Goal: Task Accomplishment & Management: Manage account settings

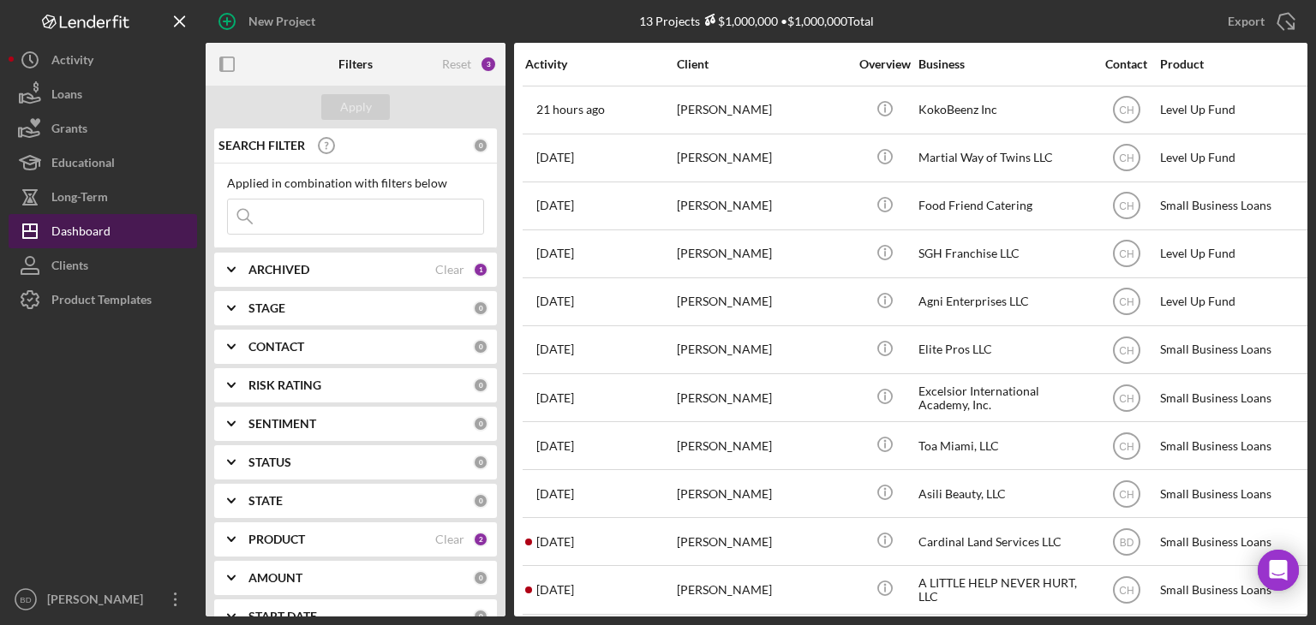
click at [96, 230] on div "Dashboard" at bounding box center [80, 233] width 59 height 39
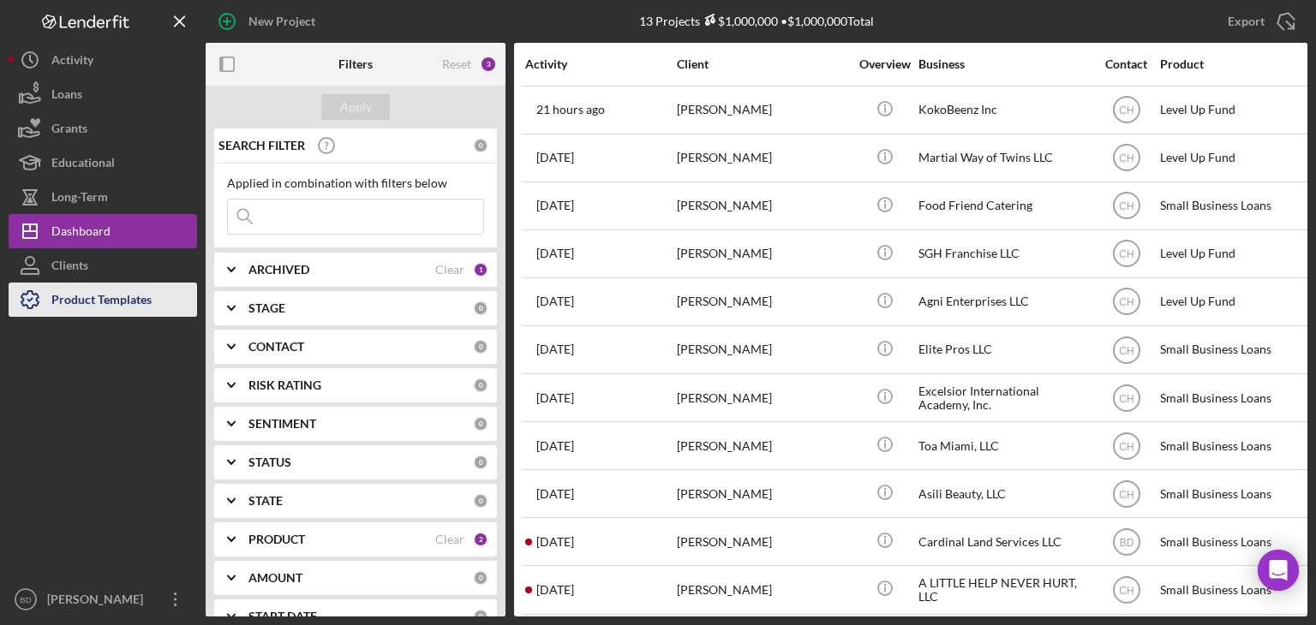
click at [120, 296] on div "Product Templates" at bounding box center [101, 302] width 100 height 39
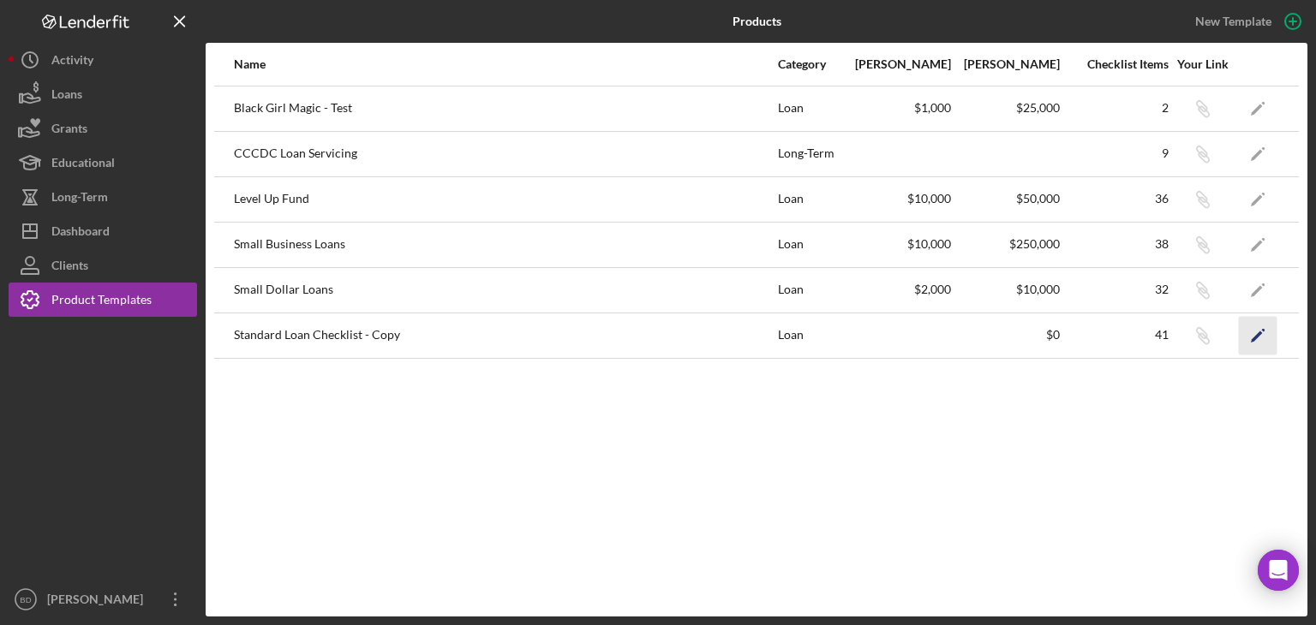
click at [1254, 333] on icon "Icon/Edit" at bounding box center [1258, 335] width 39 height 39
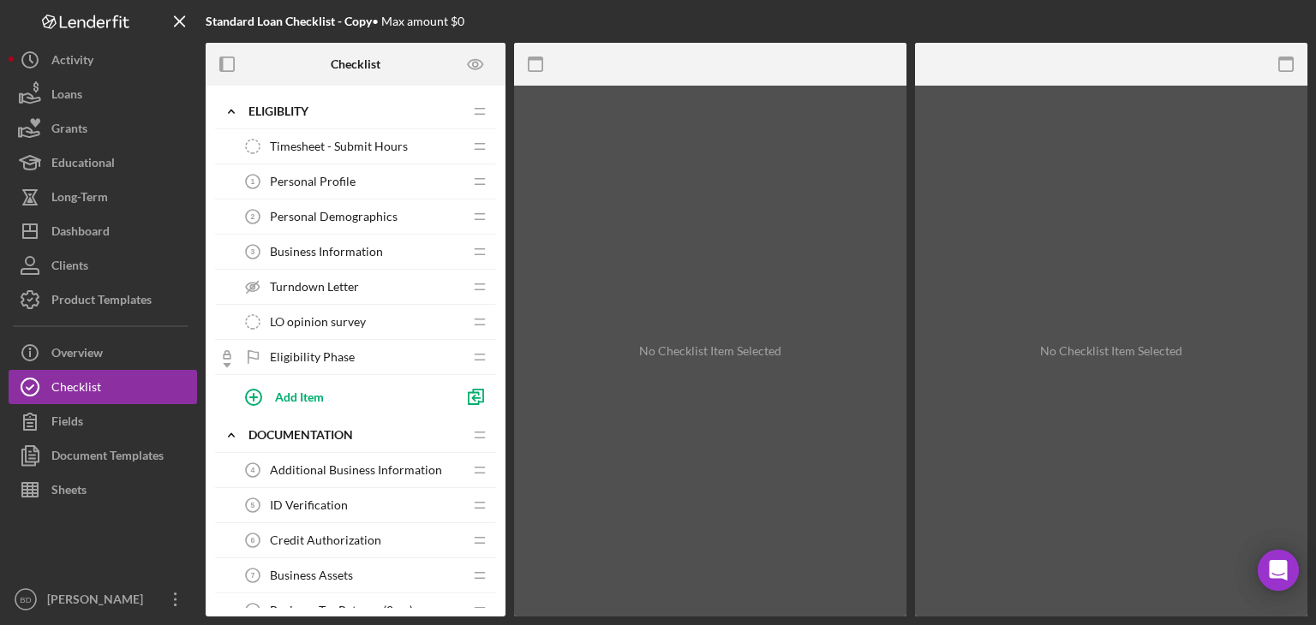
click at [334, 150] on span "Timesheet - Submit Hours" at bounding box center [339, 147] width 138 height 14
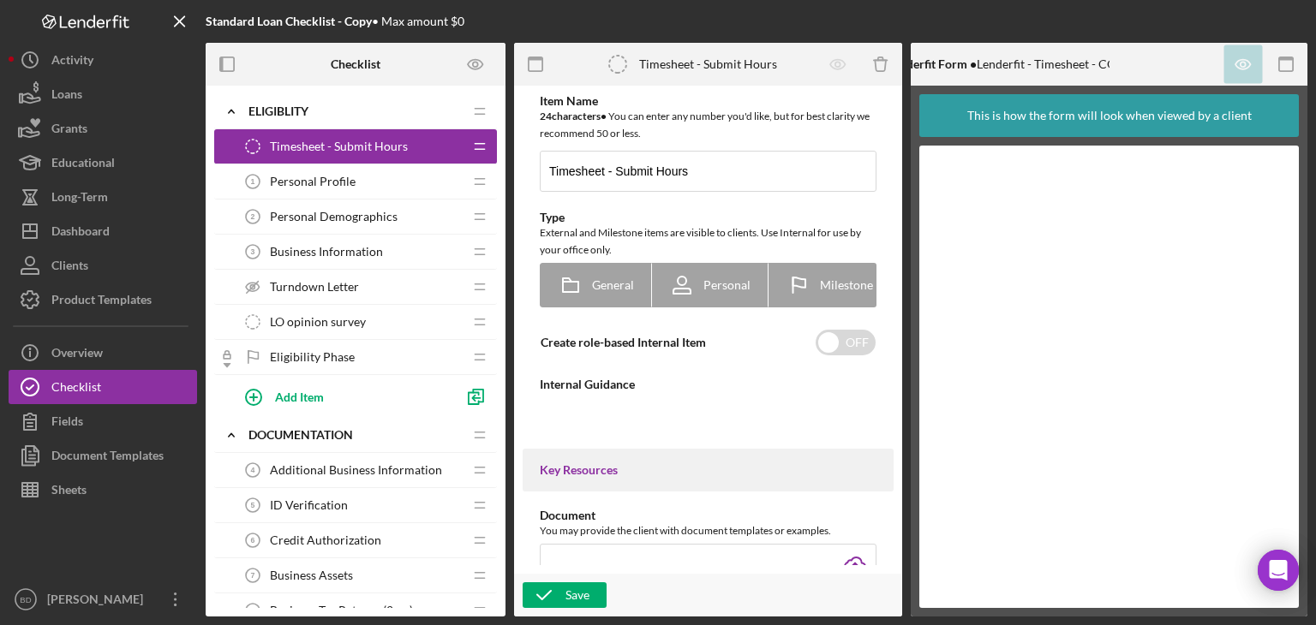
type textarea "<div>Team members can submit time within each application, and externally via t…"
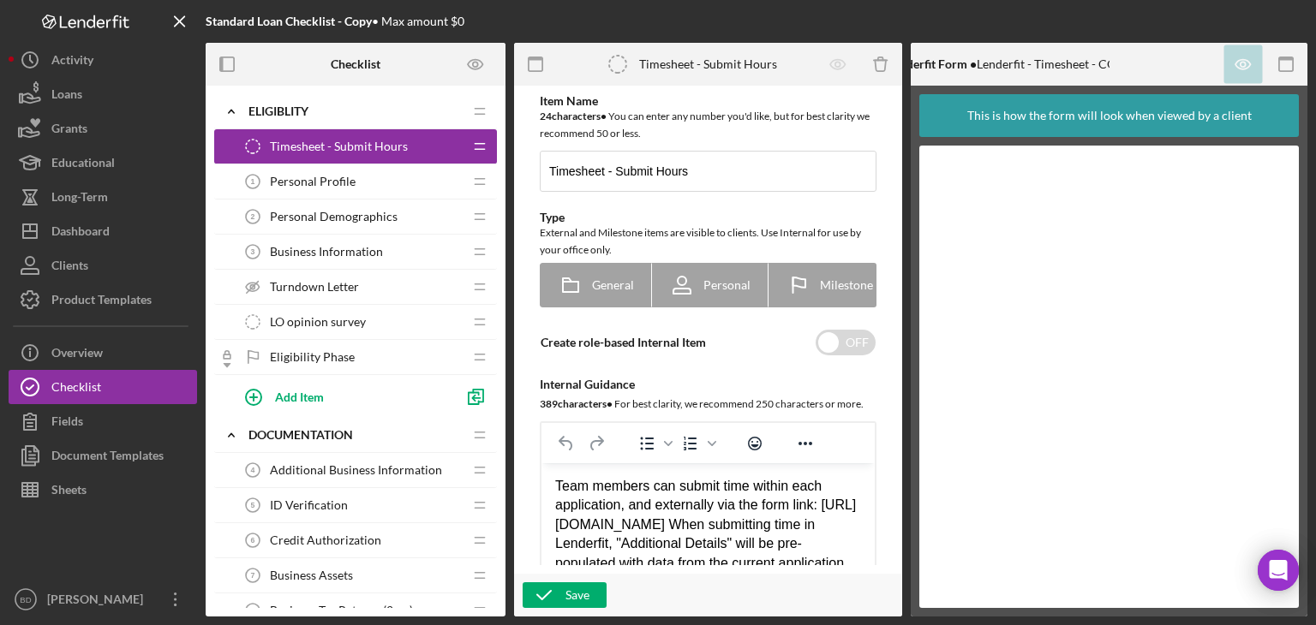
drag, startPoint x: 334, startPoint y: 150, endPoint x: 319, endPoint y: 146, distance: 15.8
click at [318, 146] on span "Timesheet - Submit Hours" at bounding box center [339, 147] width 138 height 14
click at [251, 144] on icon "Timesheet - Submit Hours" at bounding box center [253, 146] width 34 height 34
click at [458, 109] on polygon at bounding box center [455, 112] width 9 height 9
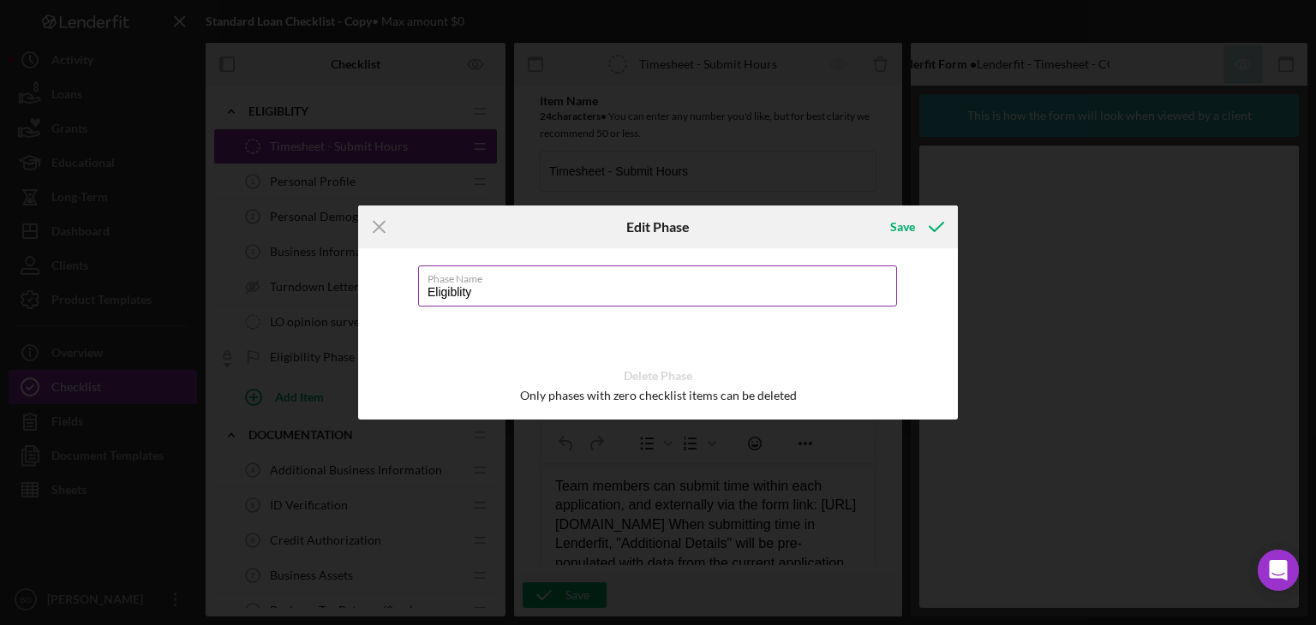
click at [577, 292] on input "Eligiblity" at bounding box center [657, 286] width 479 height 41
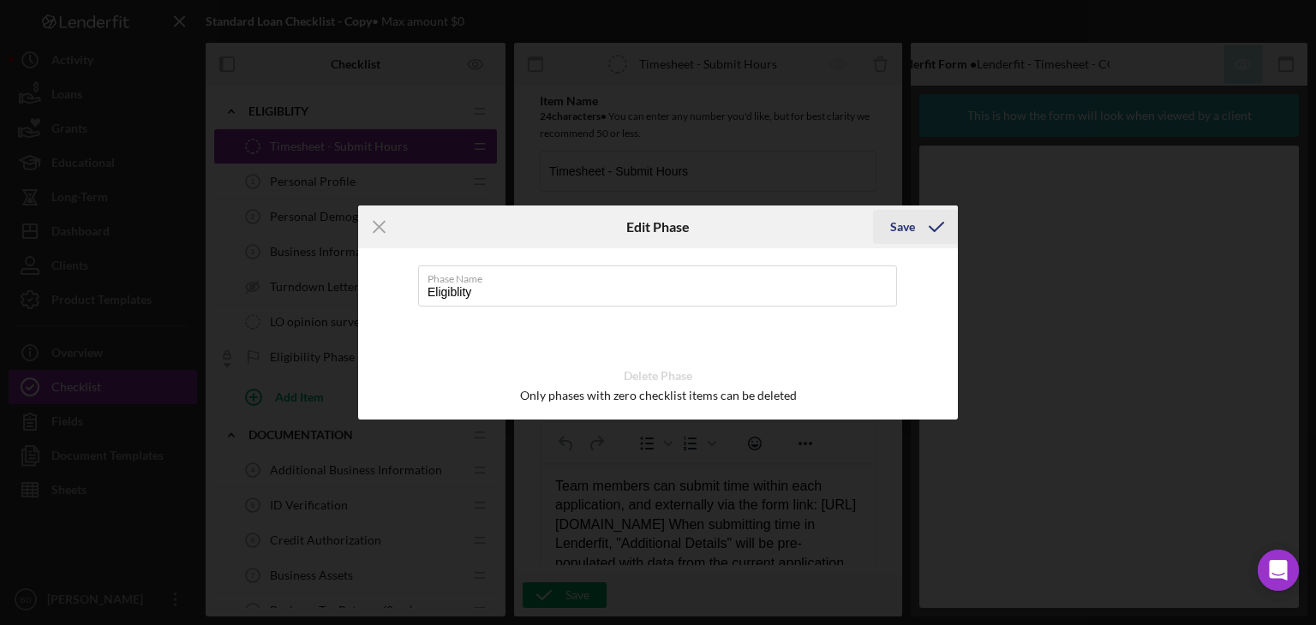
click at [905, 222] on div "Save" at bounding box center [902, 227] width 25 height 34
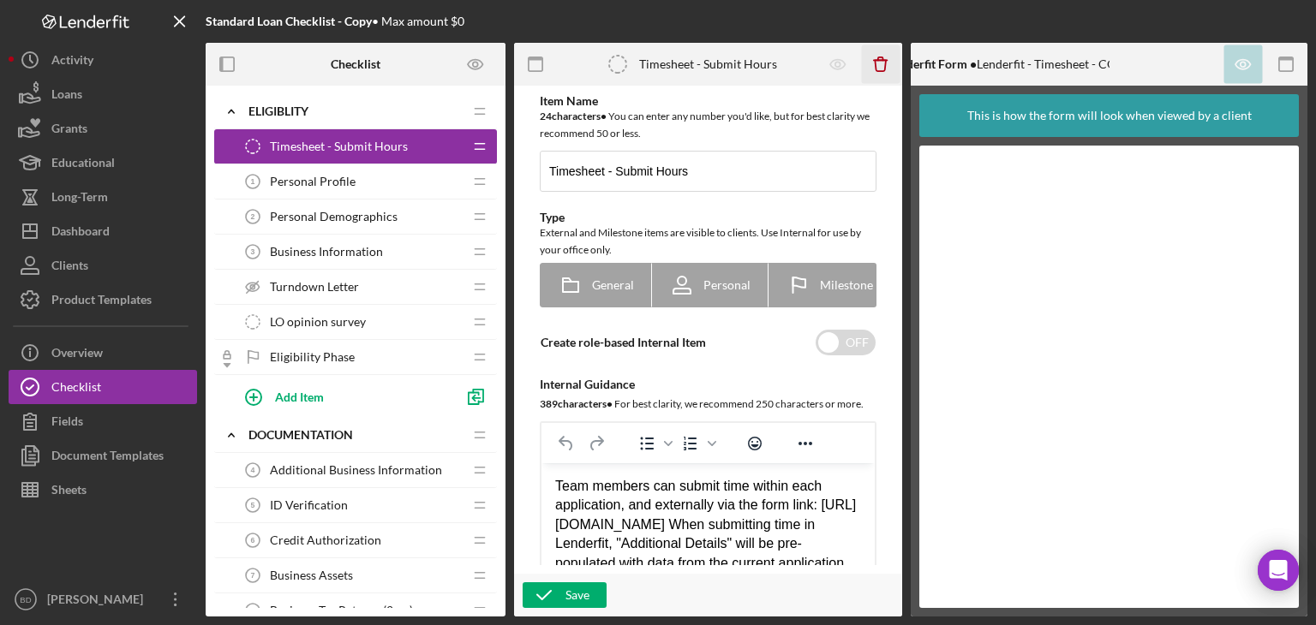
click at [884, 66] on icon "button" at bounding box center [880, 65] width 11 height 11
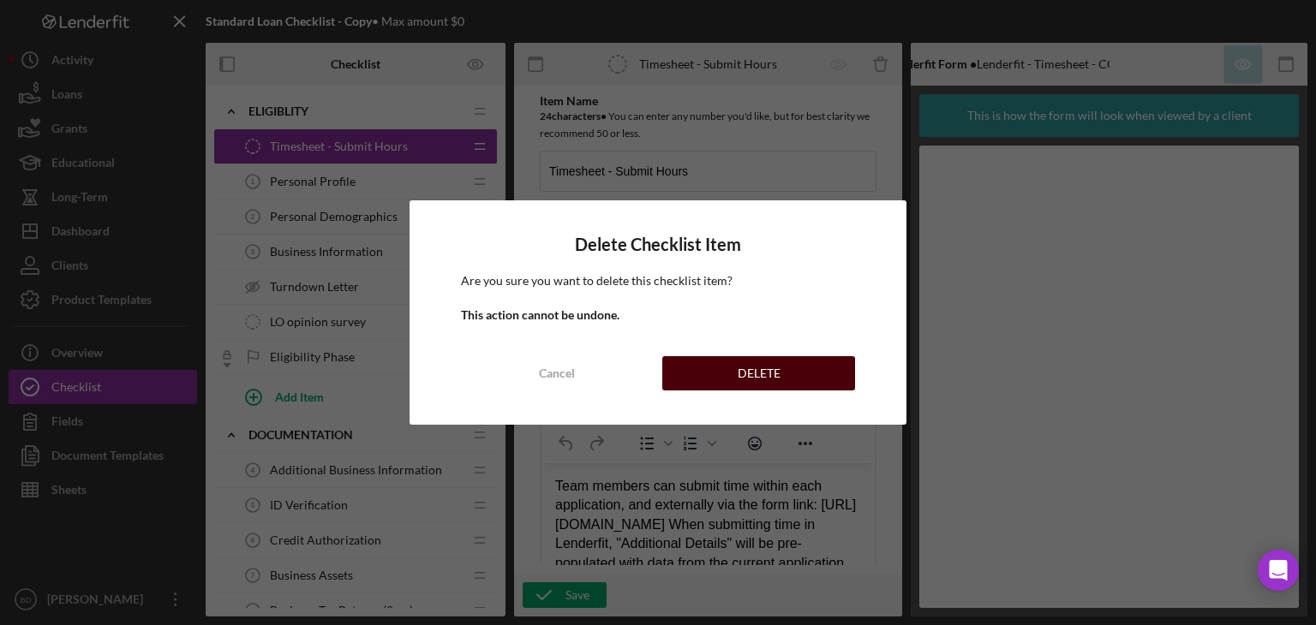
click at [802, 371] on button "DELETE" at bounding box center [758, 373] width 193 height 34
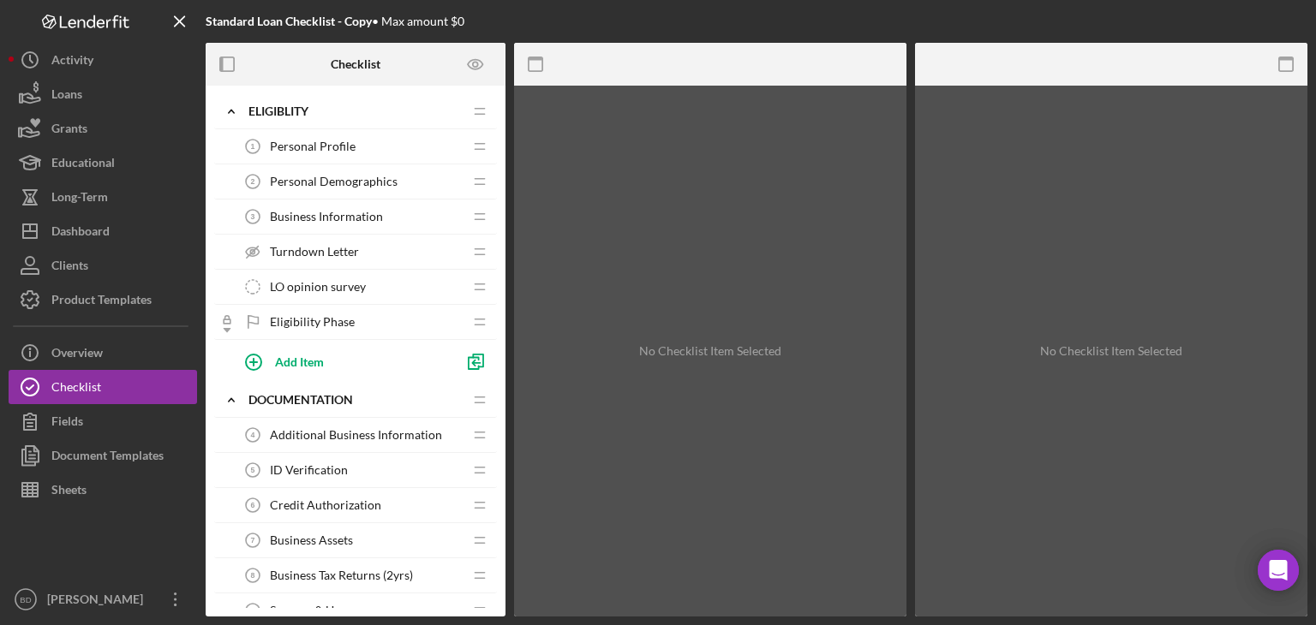
click at [338, 151] on span "Personal Profile" at bounding box center [313, 147] width 86 height 14
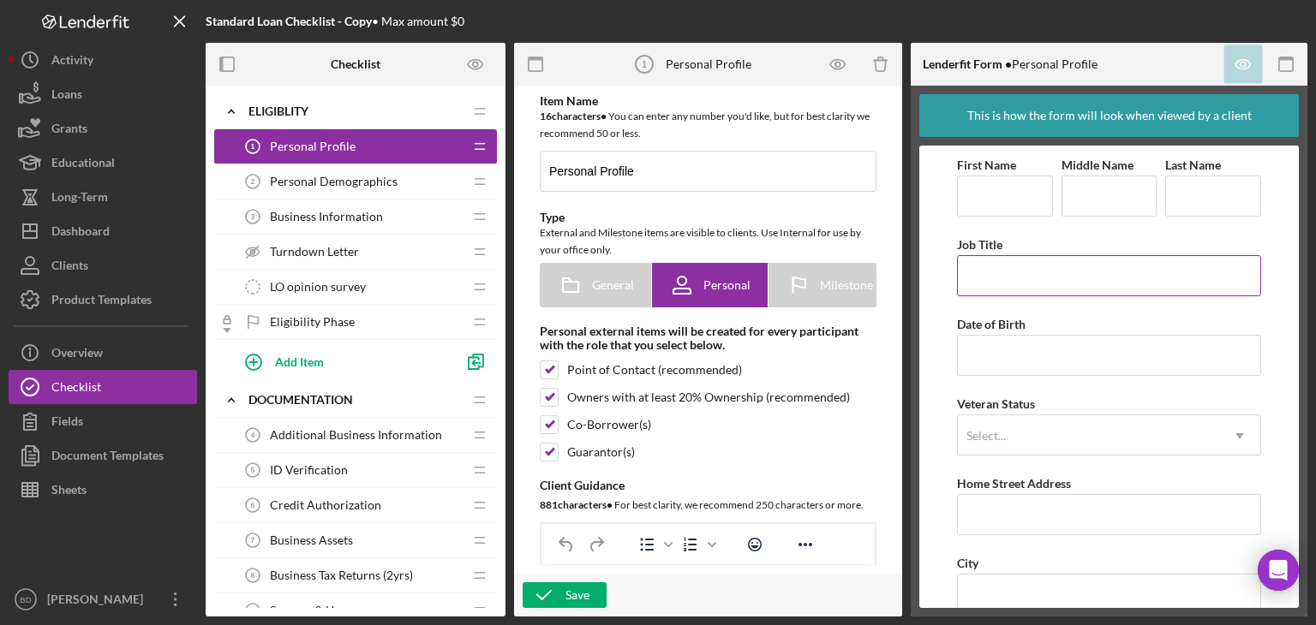
click at [1056, 273] on input "Job Title" at bounding box center [1108, 275] width 303 height 41
click at [983, 311] on div "First Name Required Middle Name Last Name Required Job Title Date of Birth Vete…" at bounding box center [1108, 473] width 303 height 638
click at [333, 180] on span "Personal Demographics" at bounding box center [334, 182] width 128 height 14
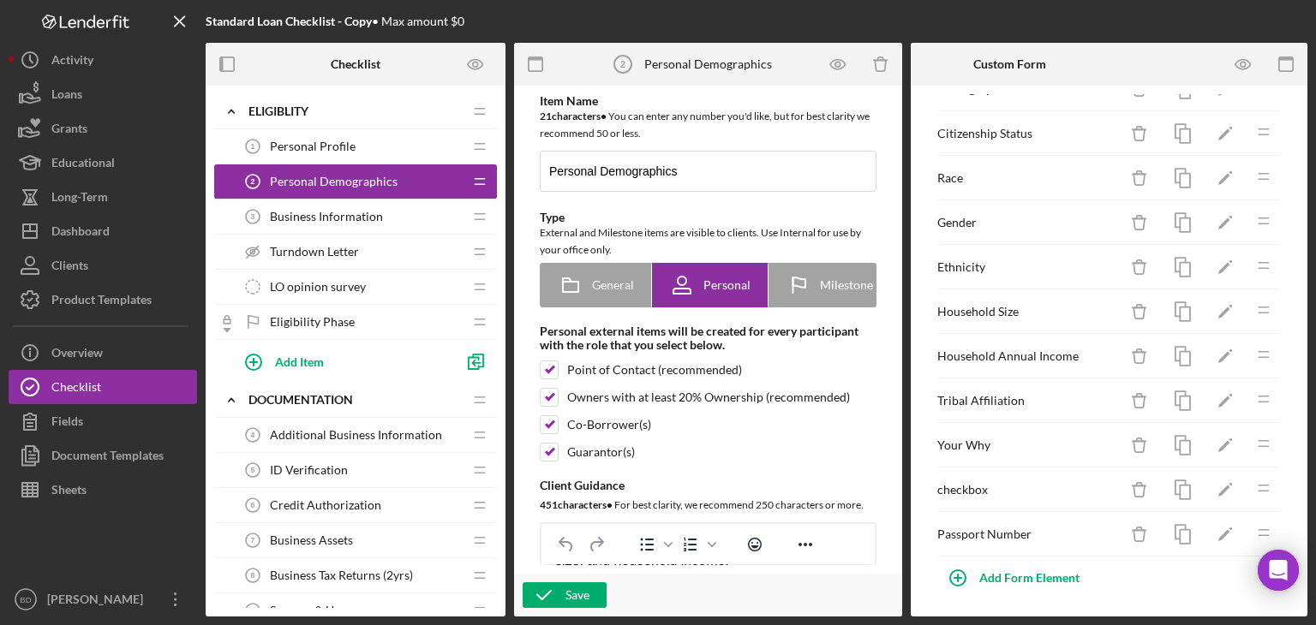
click at [343, 141] on span "Personal Profile" at bounding box center [313, 147] width 86 height 14
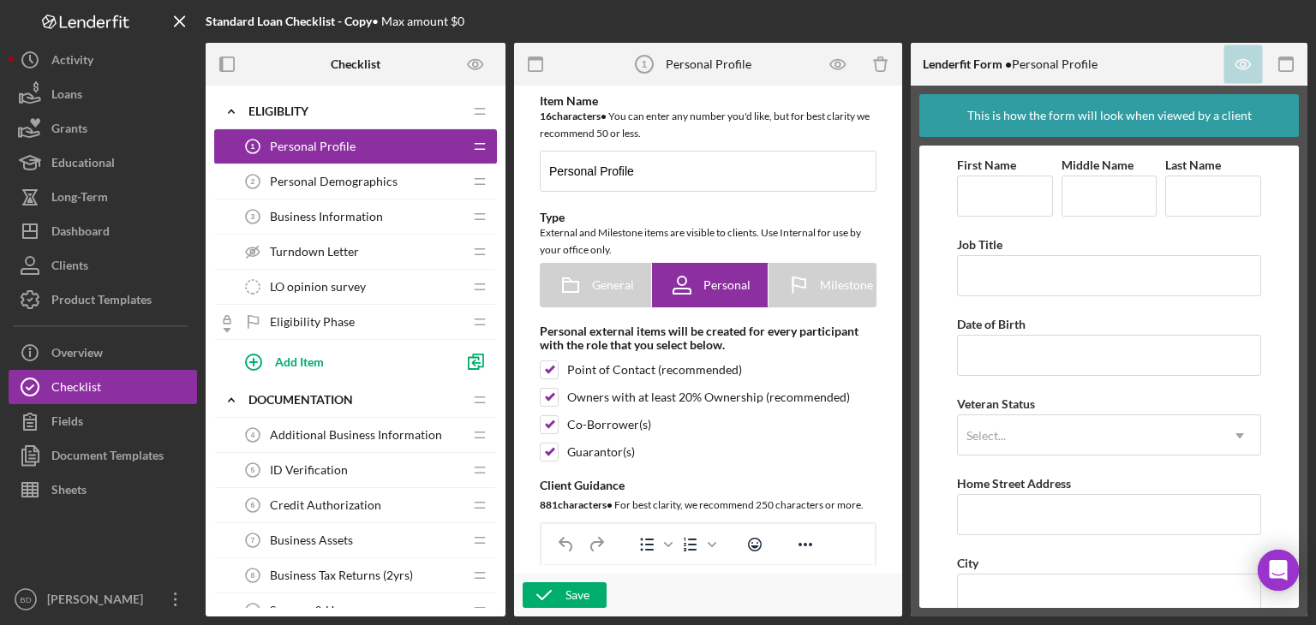
click at [378, 179] on span "Personal Demographics" at bounding box center [334, 182] width 128 height 14
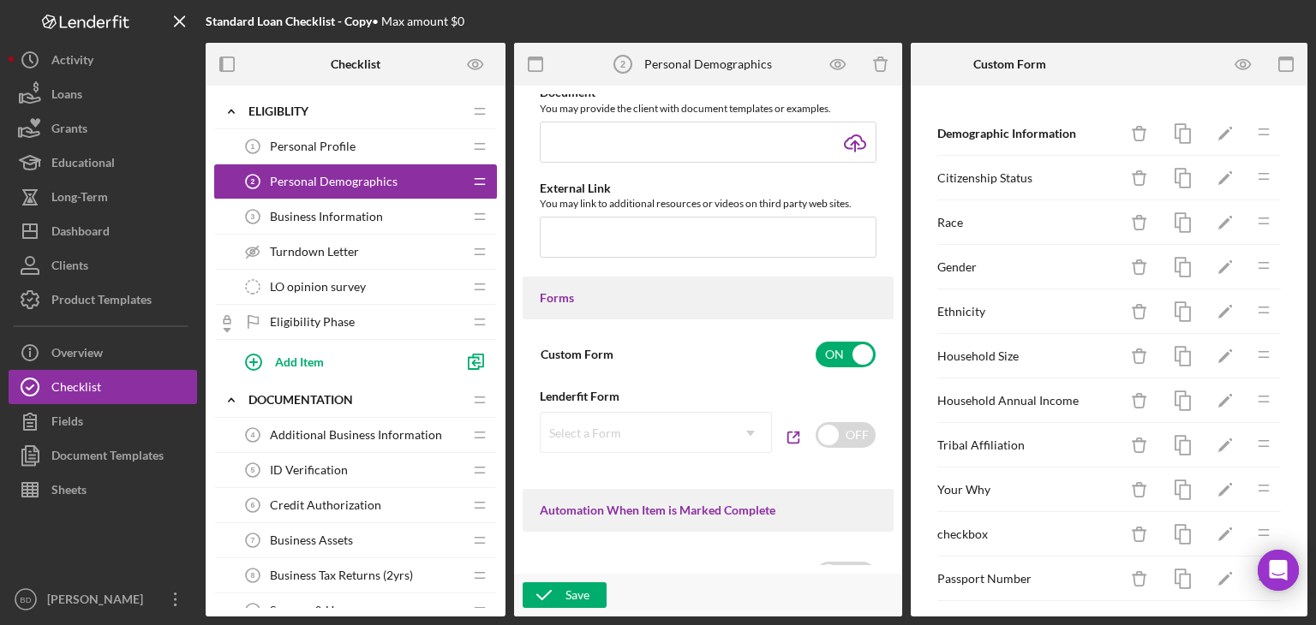
click at [321, 270] on div "LO opinion survey LO opinion survey" at bounding box center [349, 287] width 227 height 34
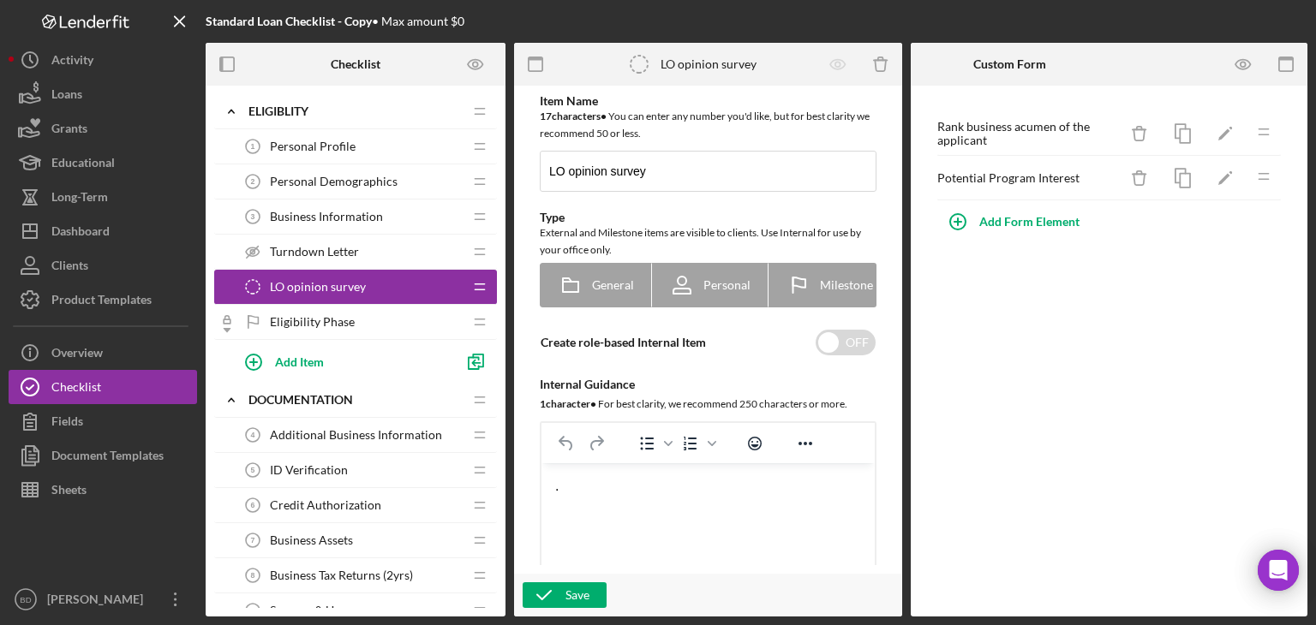
click at [1038, 129] on div "Rank business acumen of the applicant" at bounding box center [1027, 133] width 181 height 27
click at [1231, 123] on icon "Icon/Edit" at bounding box center [1225, 134] width 39 height 39
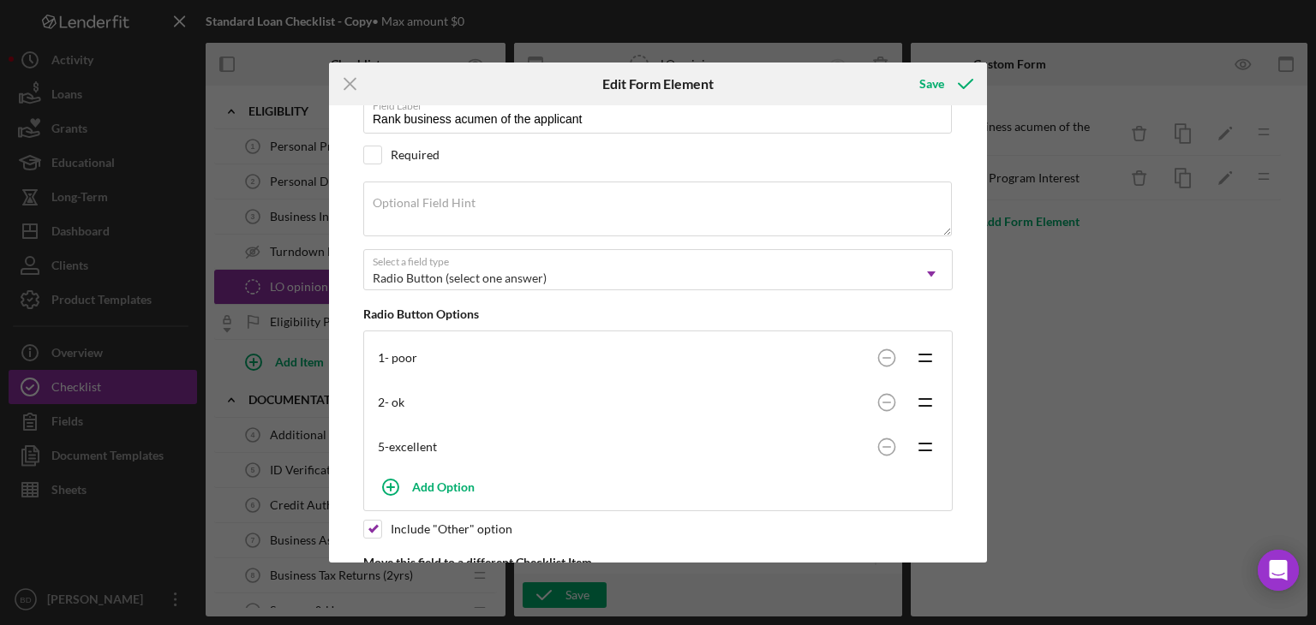
scroll to position [218, 0]
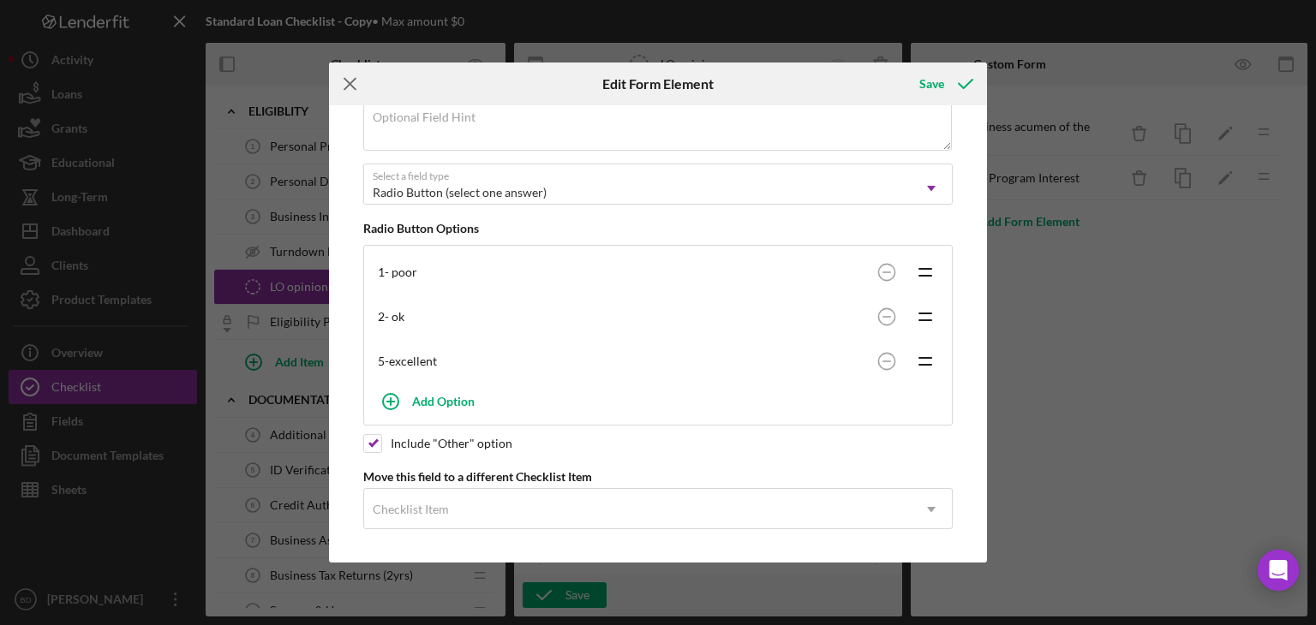
click at [360, 88] on icon "Icon/Menu Close" at bounding box center [350, 84] width 43 height 43
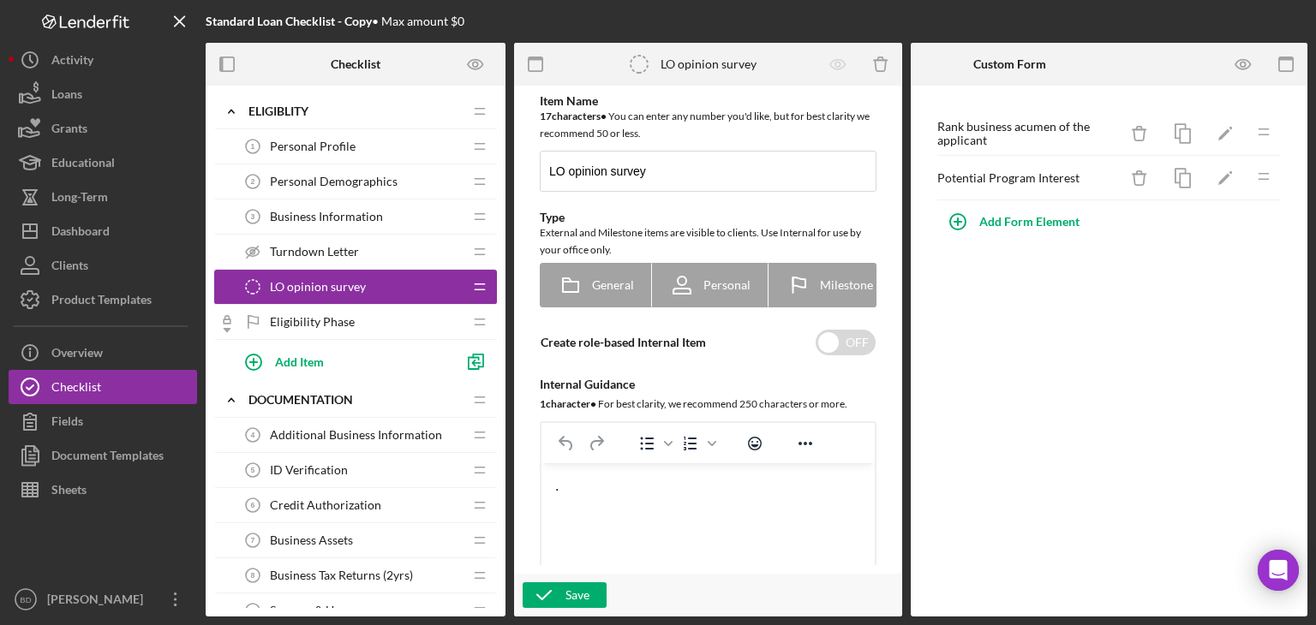
click at [306, 152] on span "Personal Profile" at bounding box center [313, 147] width 86 height 14
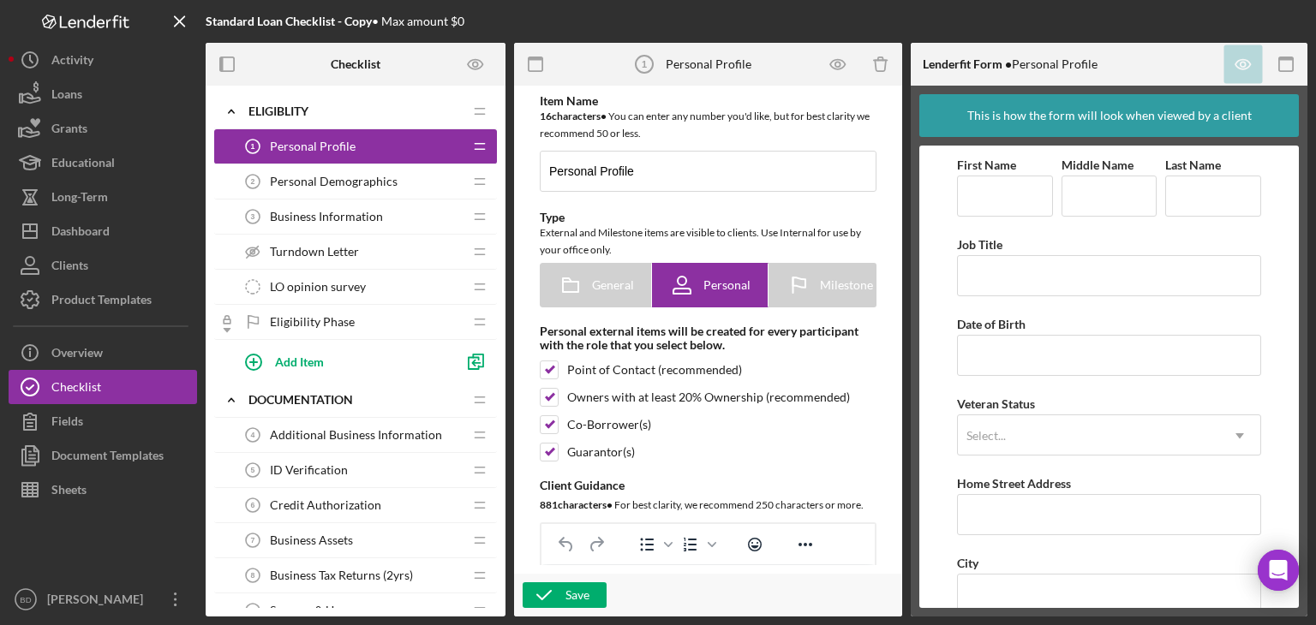
click at [319, 285] on span "LO opinion survey" at bounding box center [318, 287] width 96 height 14
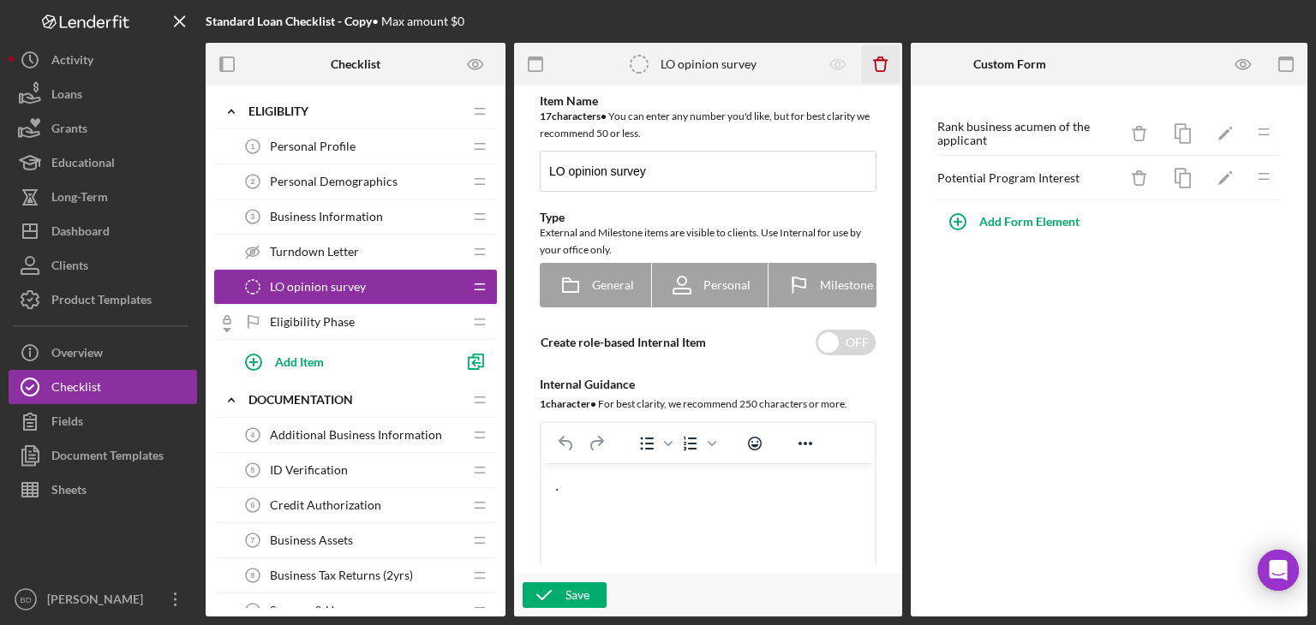
click at [884, 63] on icon "Icon/Delete" at bounding box center [881, 64] width 39 height 39
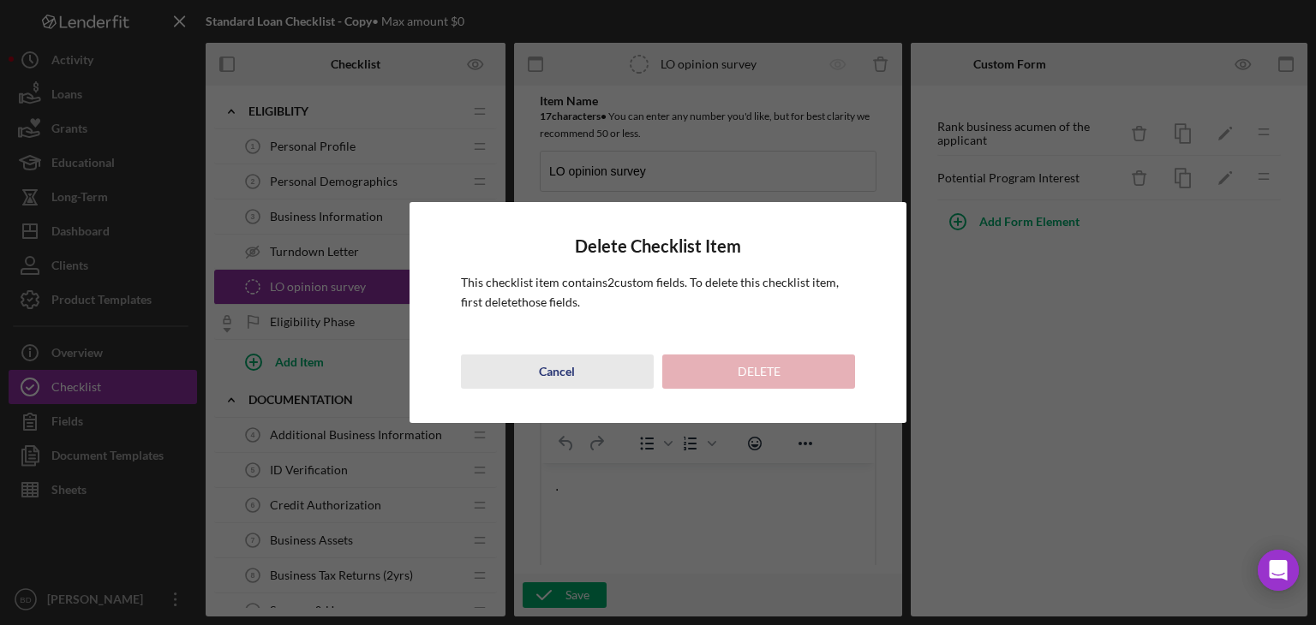
click at [576, 366] on button "Cancel" at bounding box center [557, 372] width 193 height 34
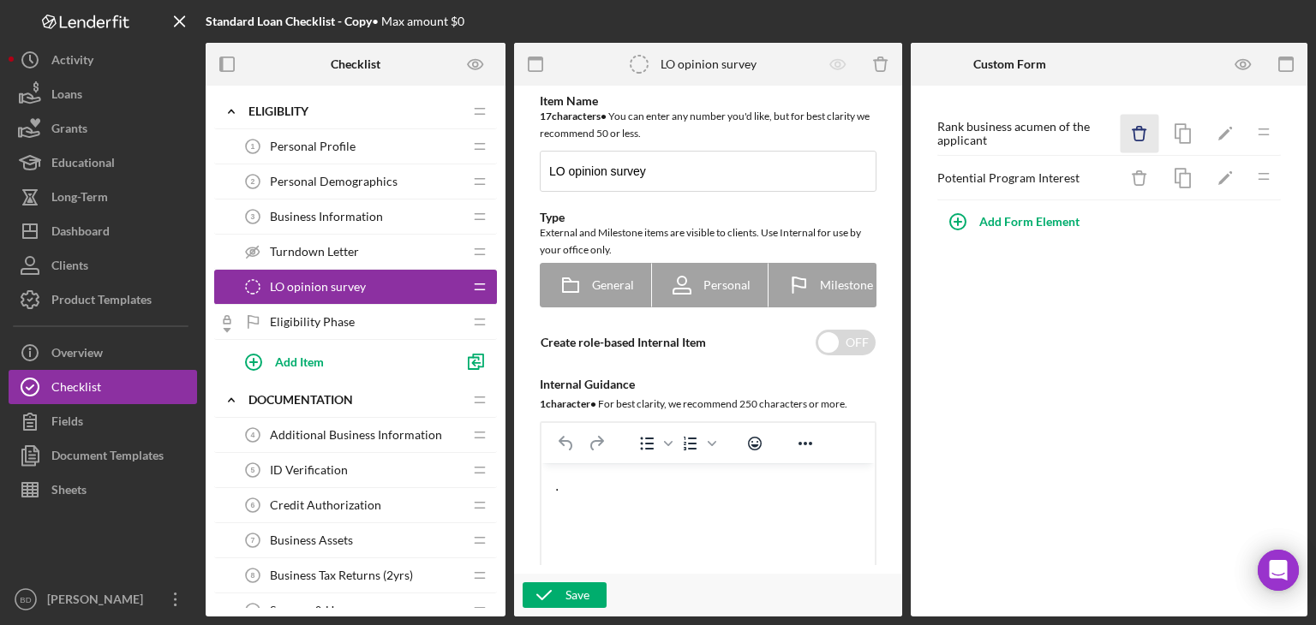
click at [1133, 128] on icon "Icon/Delete" at bounding box center [1139, 134] width 39 height 39
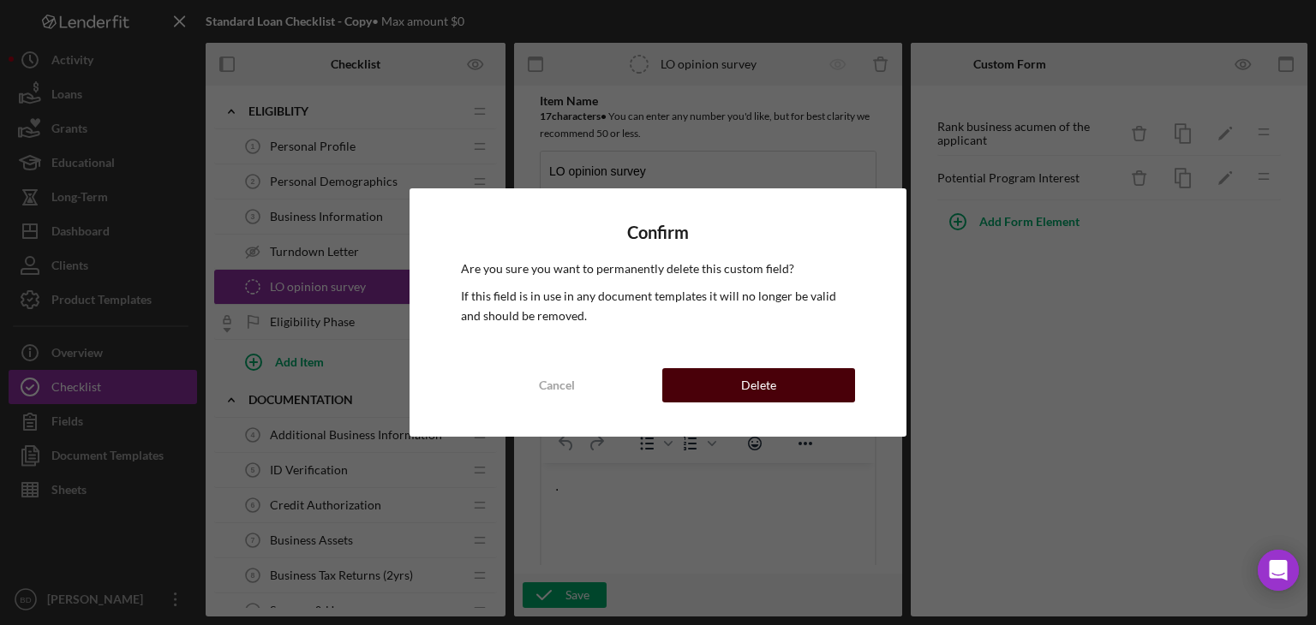
click at [796, 391] on button "Delete" at bounding box center [758, 385] width 193 height 34
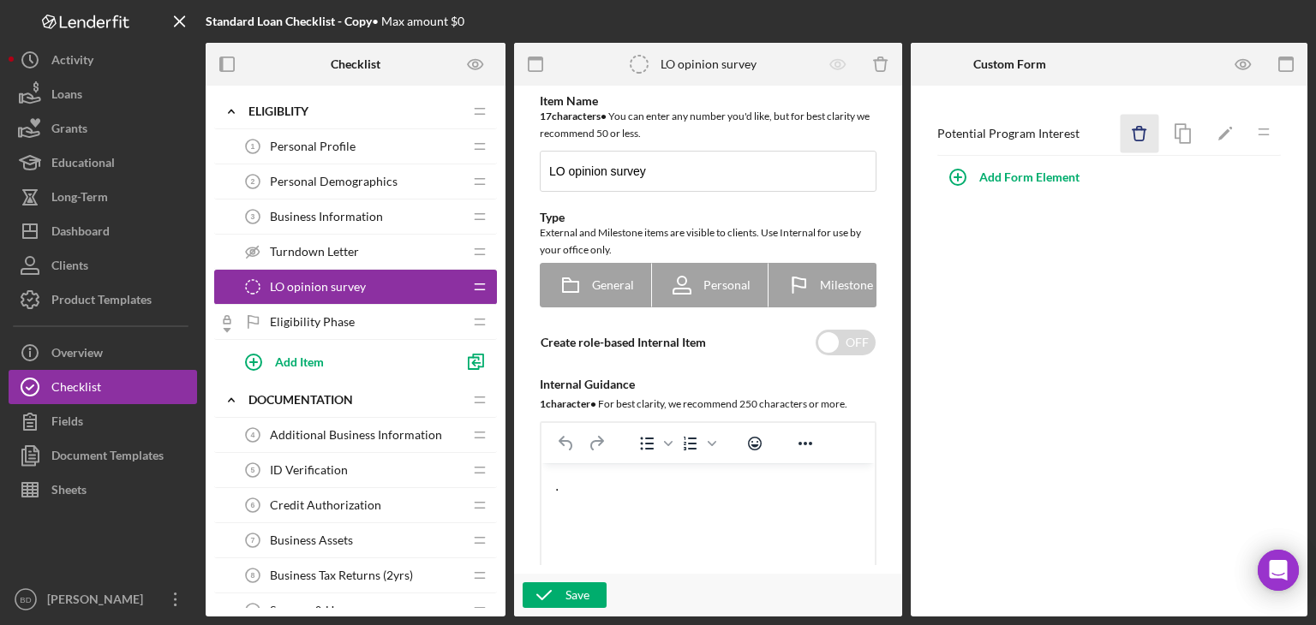
click at [1130, 131] on icon "Icon/Delete" at bounding box center [1139, 134] width 39 height 39
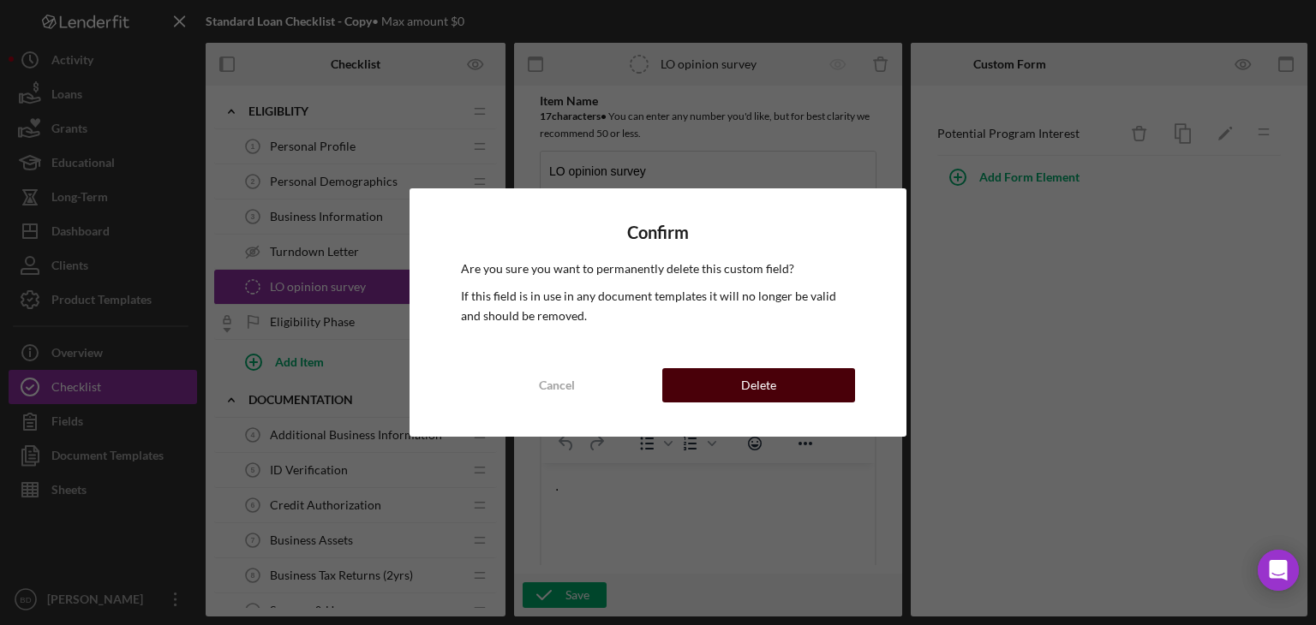
click at [798, 388] on button "Delete" at bounding box center [758, 385] width 193 height 34
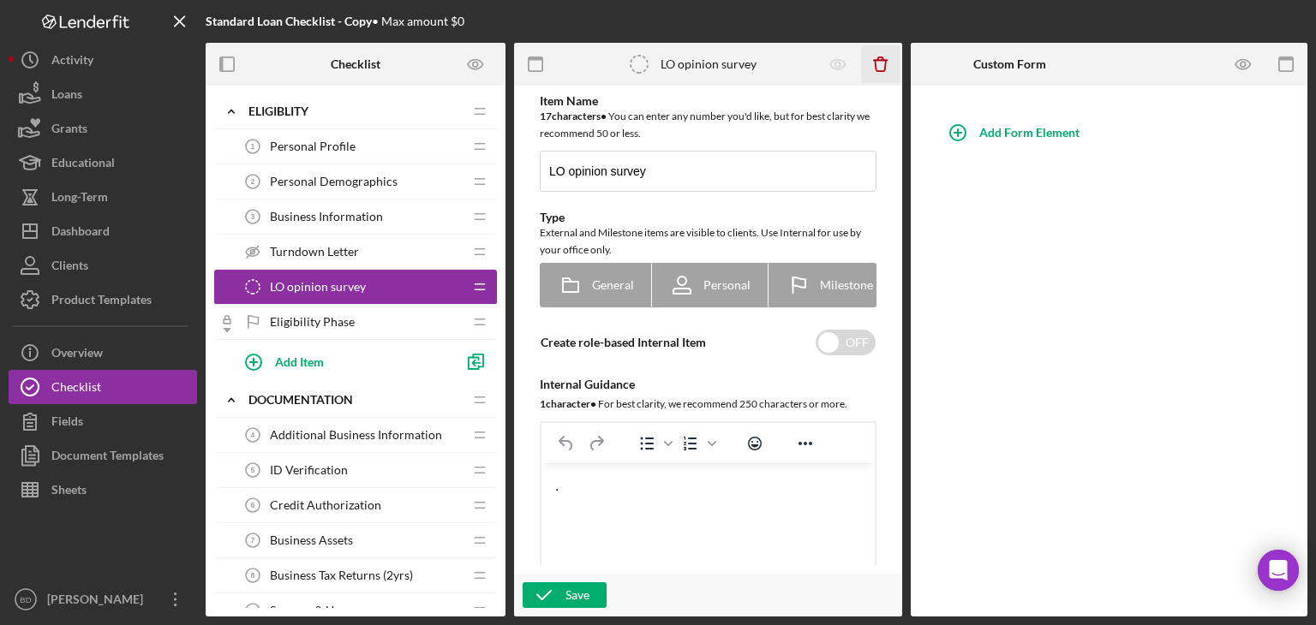
click at [898, 51] on icon "Icon/Delete" at bounding box center [881, 64] width 39 height 39
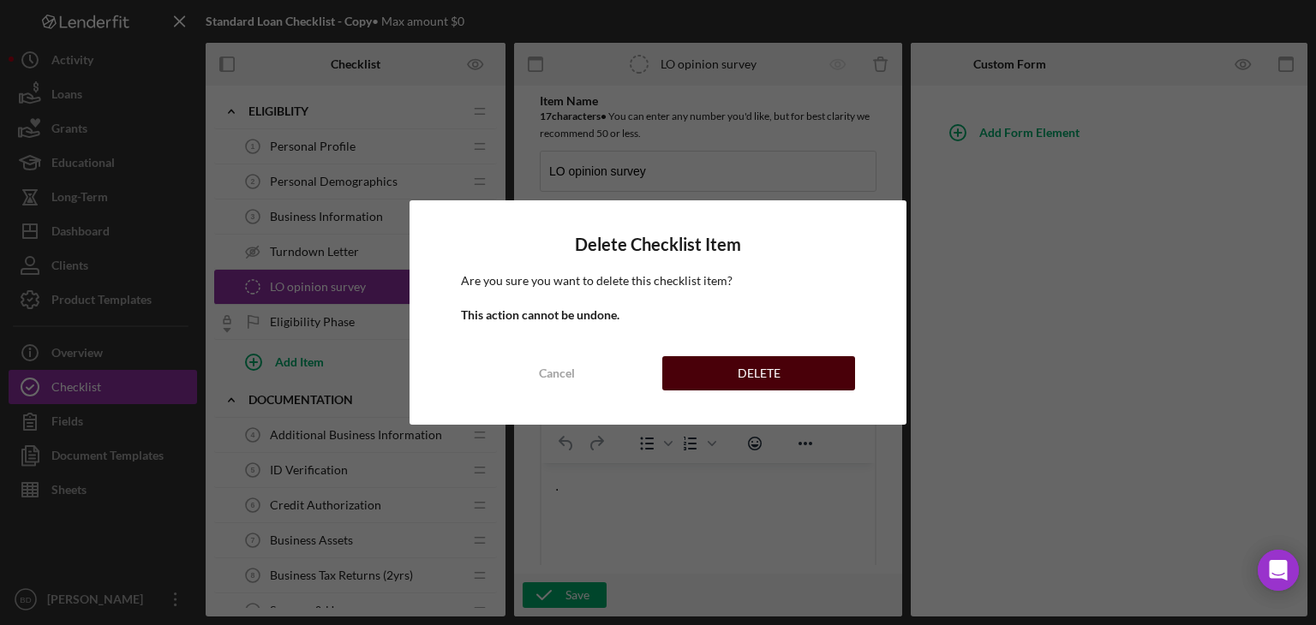
click at [720, 373] on button "DELETE" at bounding box center [758, 373] width 193 height 34
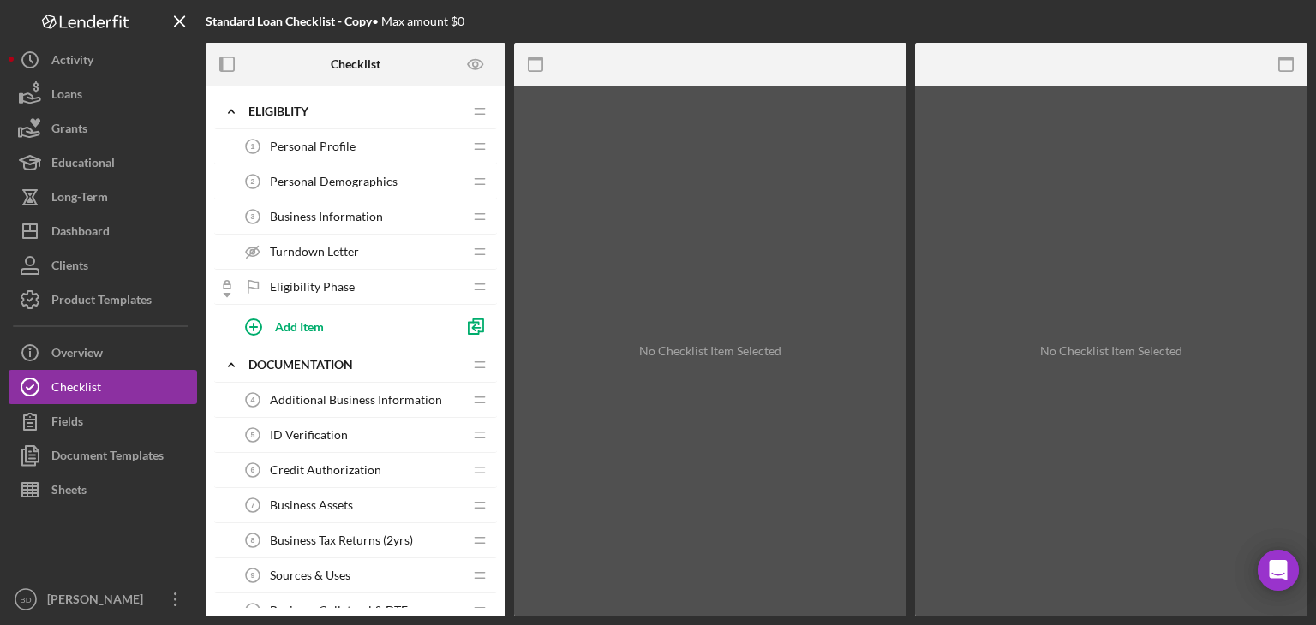
click at [339, 148] on span "Personal Profile" at bounding box center [313, 147] width 86 height 14
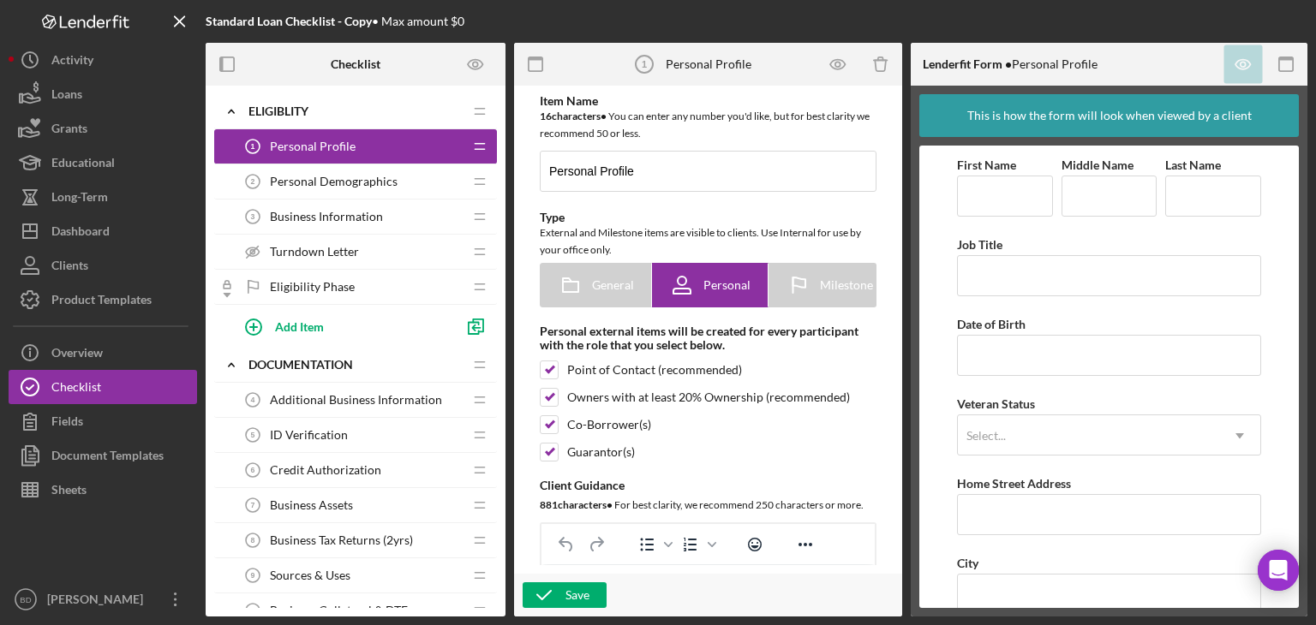
drag, startPoint x: 298, startPoint y: 436, endPoint x: 326, endPoint y: 176, distance: 261.9
click at [457, 362] on polygon at bounding box center [455, 365] width 9 height 9
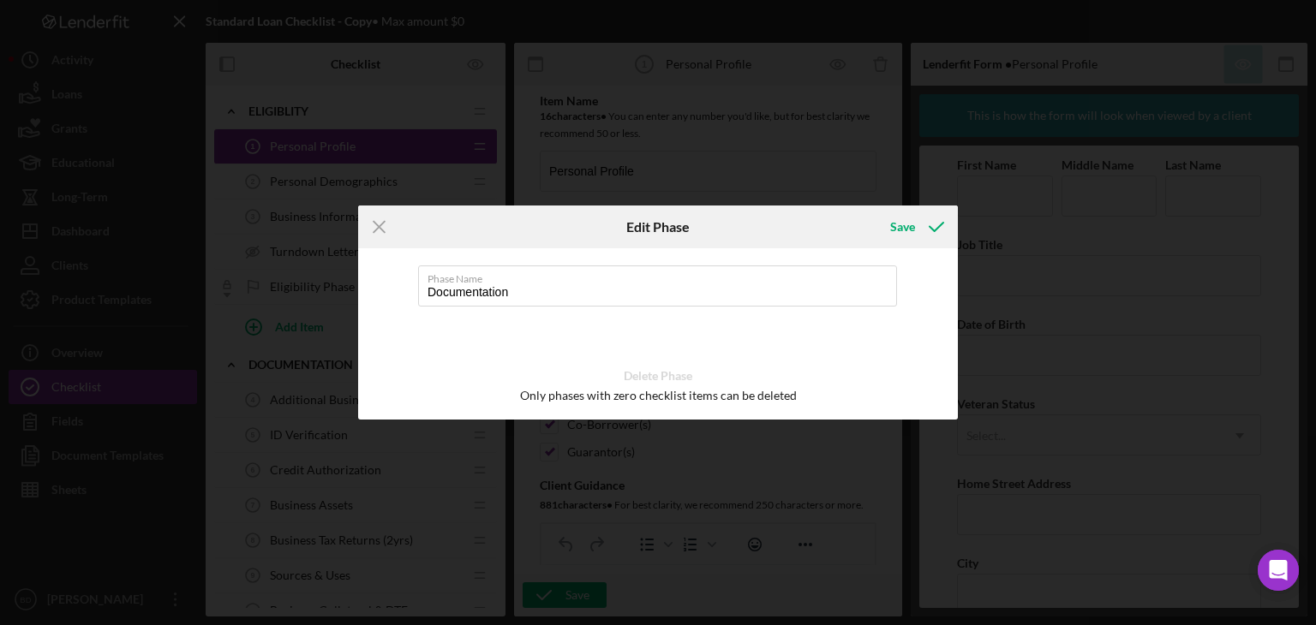
click at [381, 227] on icon "Icon/Menu Close" at bounding box center [379, 227] width 43 height 43
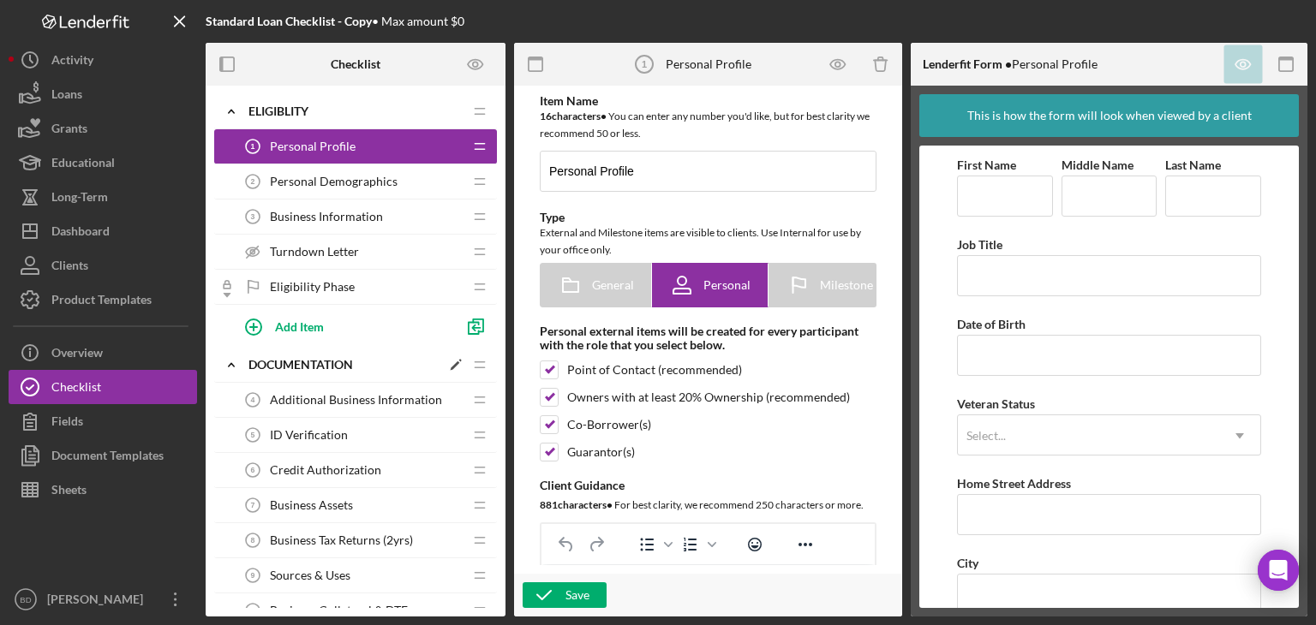
click at [450, 358] on icon "Icon/Edit" at bounding box center [455, 364] width 31 height 31
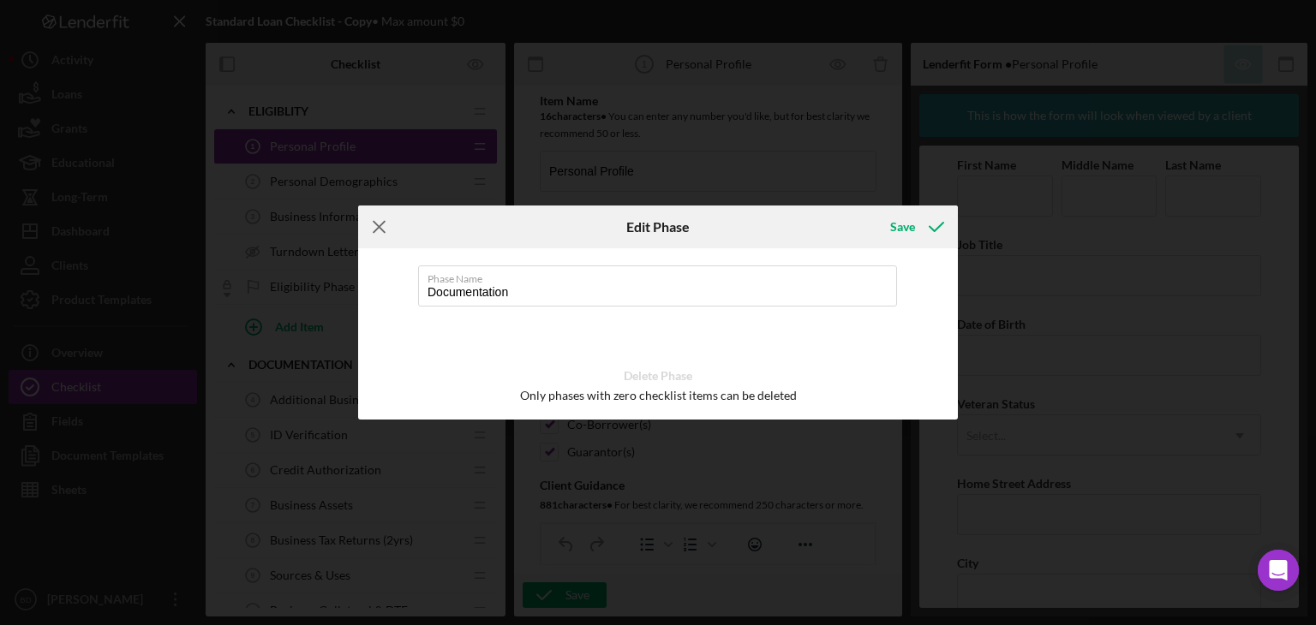
click at [380, 220] on icon "Icon/Menu Close" at bounding box center [379, 227] width 43 height 43
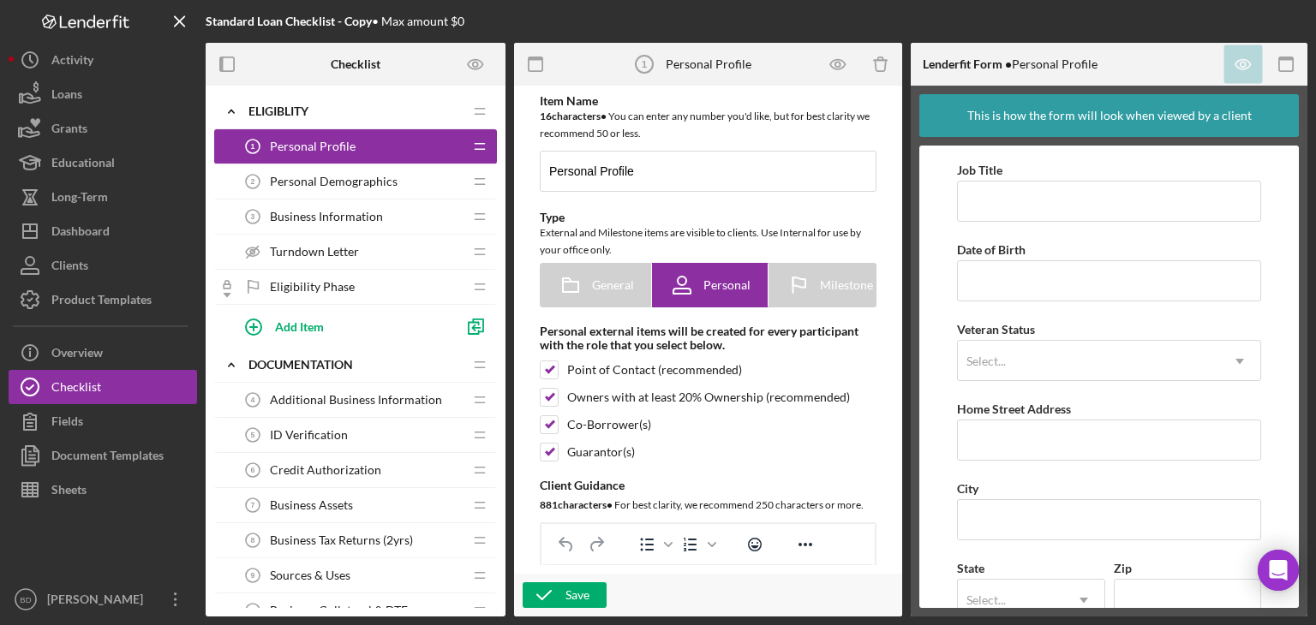
scroll to position [189, 0]
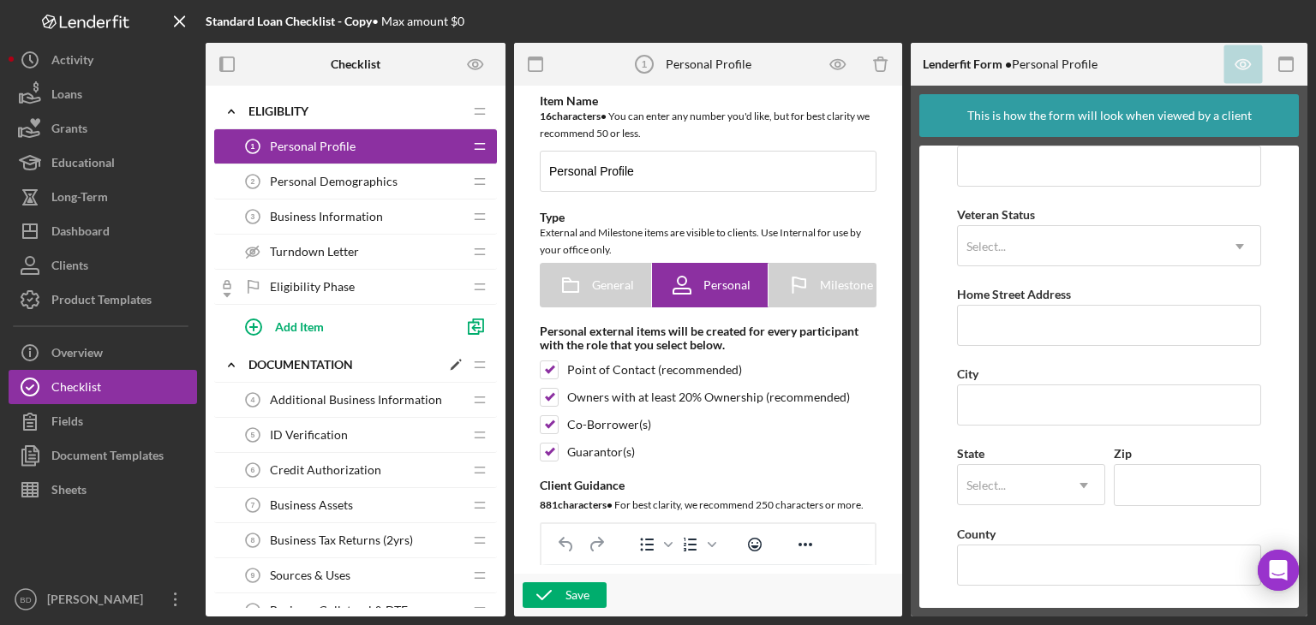
click at [312, 364] on div "Documentation" at bounding box center [344, 365] width 192 height 14
click at [312, 363] on div "Documentation" at bounding box center [344, 365] width 192 height 14
click at [310, 428] on span "ID Verification" at bounding box center [309, 435] width 78 height 14
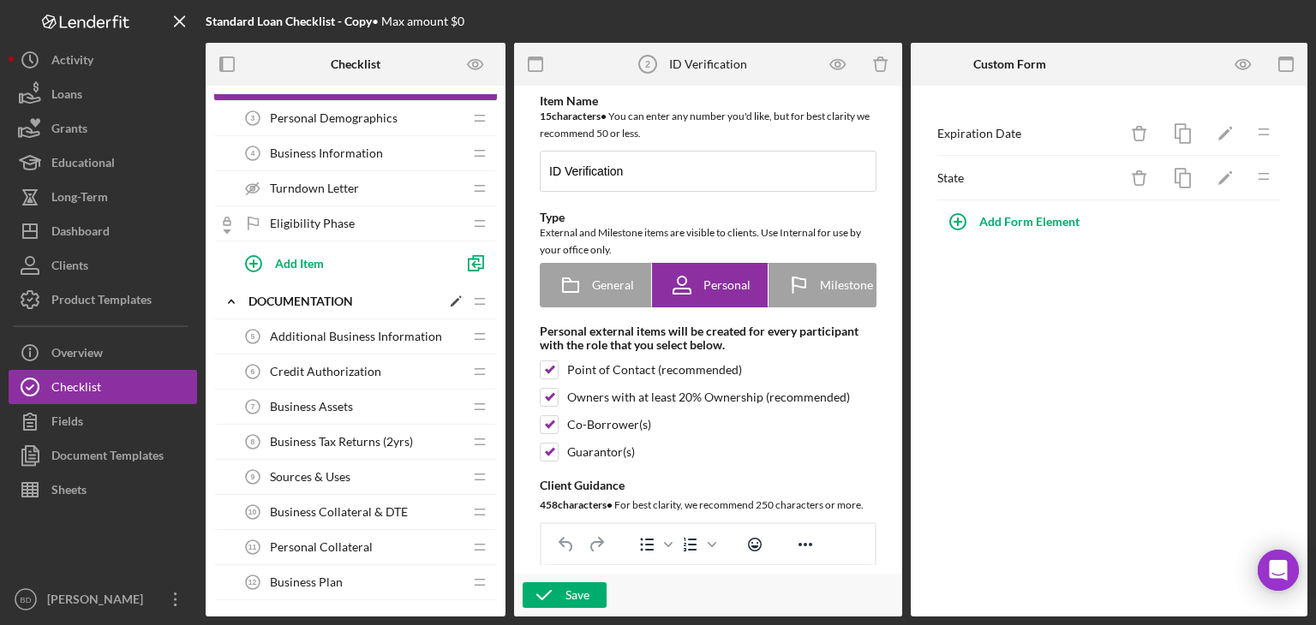
scroll to position [86, 0]
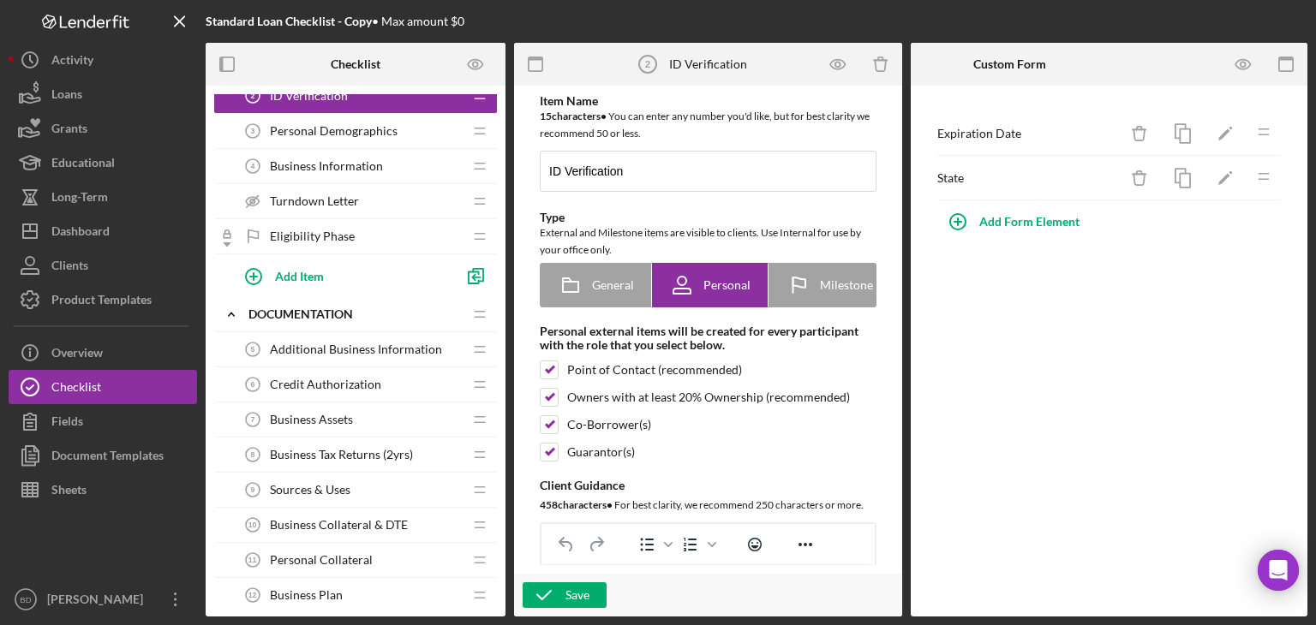
click at [343, 372] on div "Credit Authorization 6 Credit Authorization" at bounding box center [349, 384] width 227 height 34
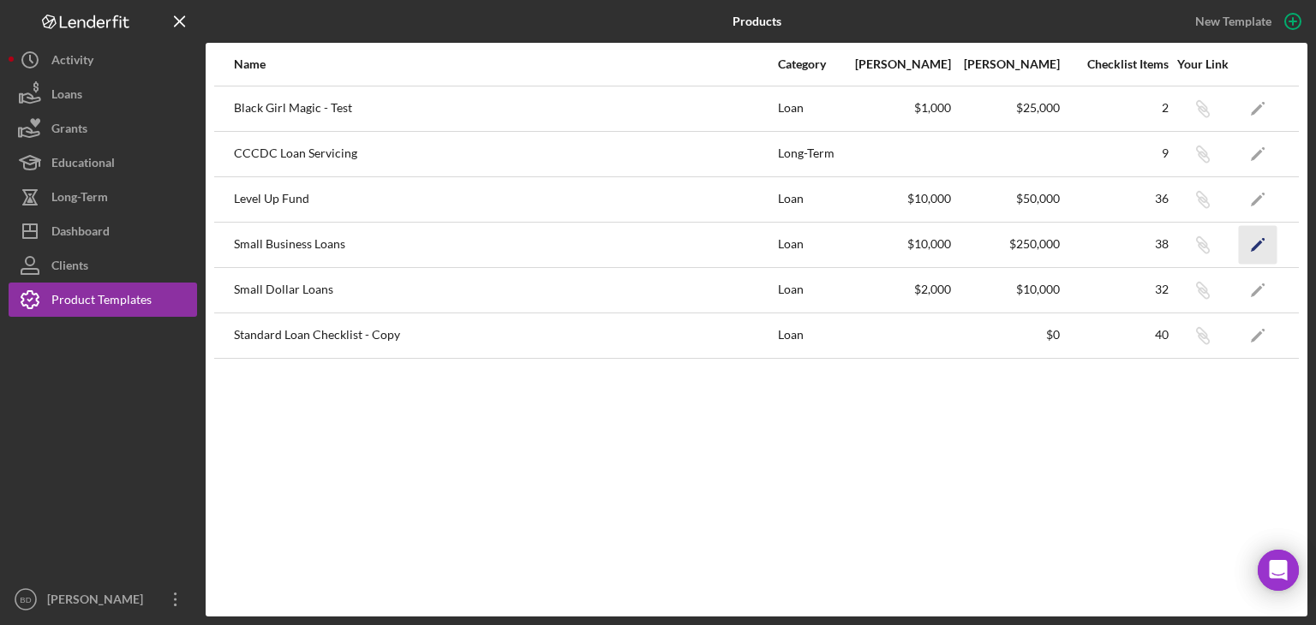
click at [1251, 244] on icon "Icon/Edit" at bounding box center [1258, 244] width 39 height 39
click at [1260, 235] on icon "Icon/Edit" at bounding box center [1258, 244] width 39 height 39
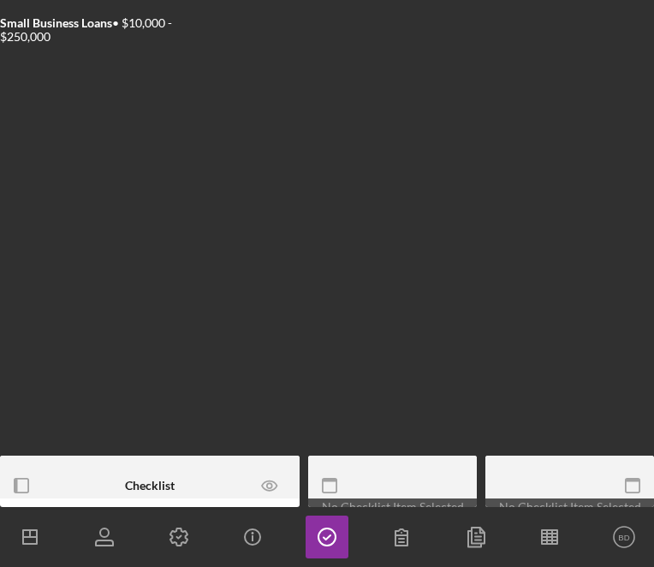
click at [245, 481] on div at bounding box center [237, 485] width 125 height 43
click at [24, 487] on icon "button" at bounding box center [22, 486] width 39 height 39
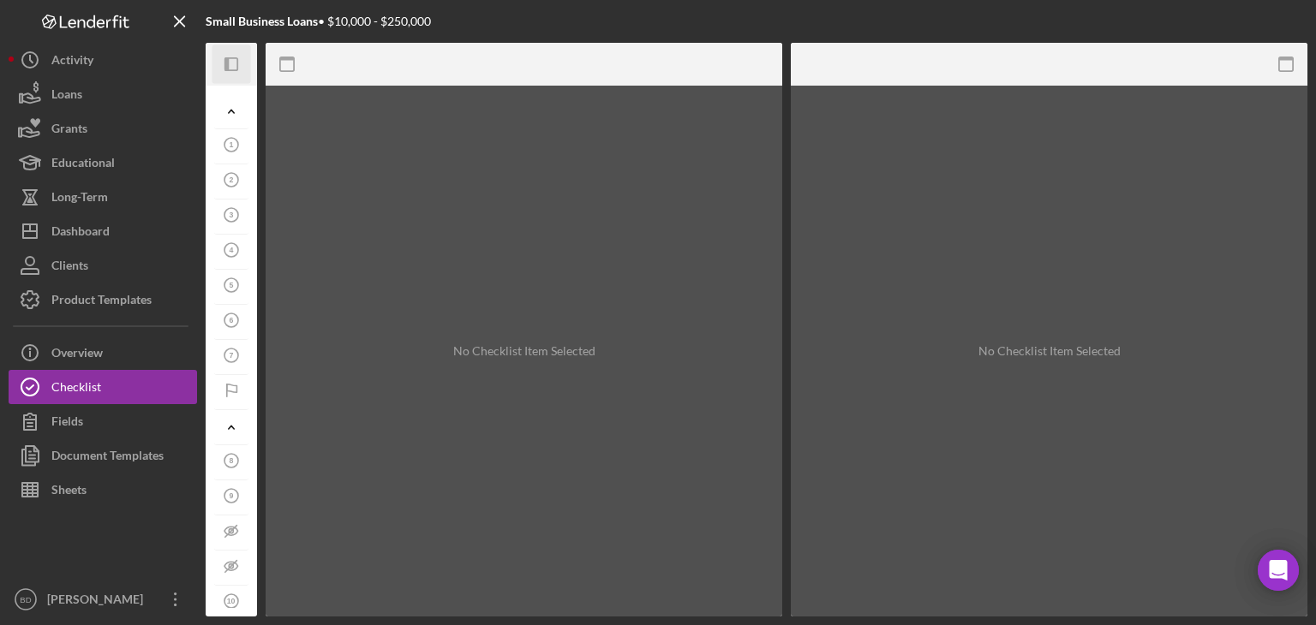
click at [243, 60] on icon "Icon/Panel Side Expand" at bounding box center [231, 64] width 39 height 39
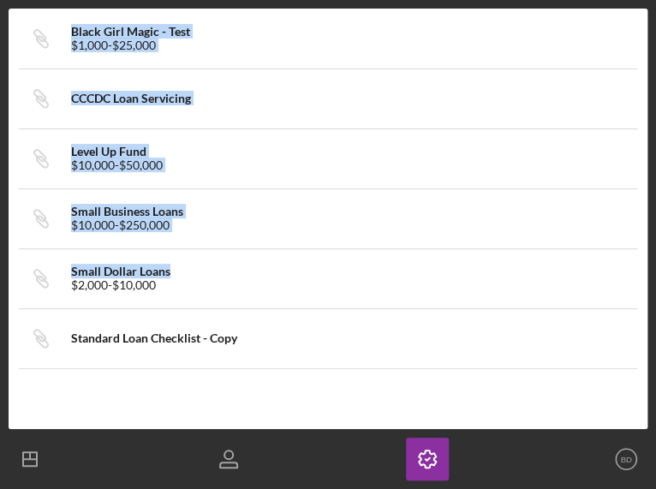
drag, startPoint x: 654, startPoint y: 266, endPoint x: 600, endPoint y: 271, distance: 55.0
click at [600, 271] on div "Products New Template id Icon/Link Black Girl Magic - Test $1,000 - $25,000 Ico…" at bounding box center [328, 244] width 656 height 489
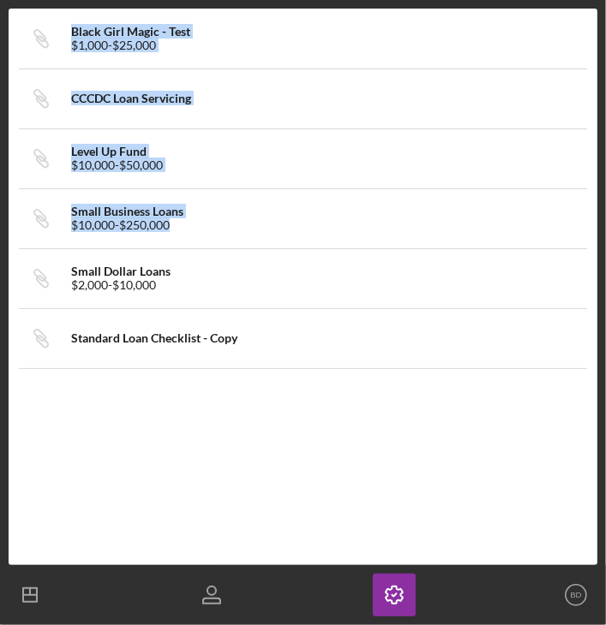
click at [304, 419] on div "id Icon/Link Black Girl Magic - Test $1,000 - $25,000 Icon/Link CCCDC Loan Serv…" at bounding box center [303, 287] width 588 height 557
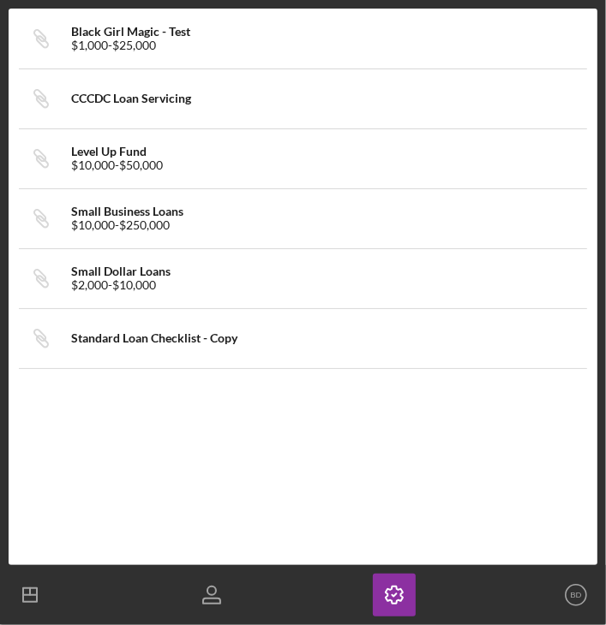
click at [199, 443] on div "id Icon/Link Black Girl Magic - Test $1,000 - $25,000 Icon/Link CCCDC Loan Serv…" at bounding box center [303, 287] width 588 height 557
click at [69, 207] on div "Icon/Link Small Business Loans $10,000 - $250,000" at bounding box center [303, 218] width 566 height 43
click at [168, 220] on div "$10,000 - $250,000" at bounding box center [127, 225] width 112 height 14
click at [153, 213] on div "Small Business Loans" at bounding box center [127, 212] width 112 height 14
click at [41, 214] on icon "Icon/Link" at bounding box center [41, 218] width 43 height 43
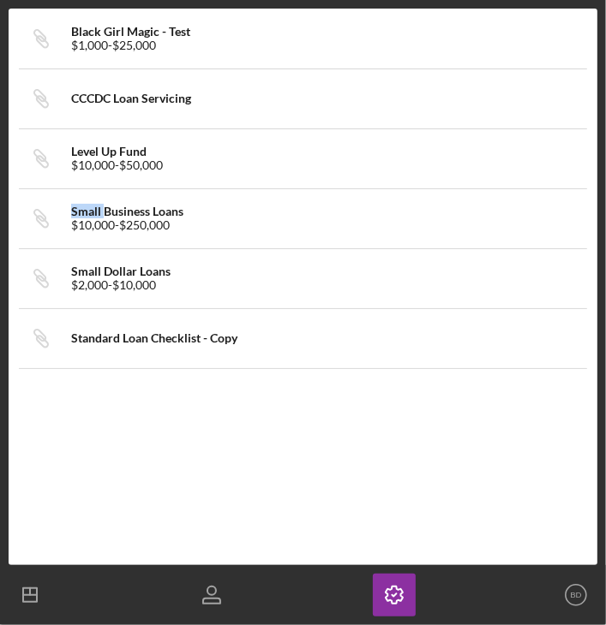
click at [41, 214] on icon "Icon/Link" at bounding box center [41, 218] width 43 height 43
click at [123, 215] on div "Small Business Loans" at bounding box center [127, 212] width 112 height 14
click at [192, 193] on div "Icon/Link Small Business Loans $10,000 - $250,000" at bounding box center [303, 218] width 566 height 57
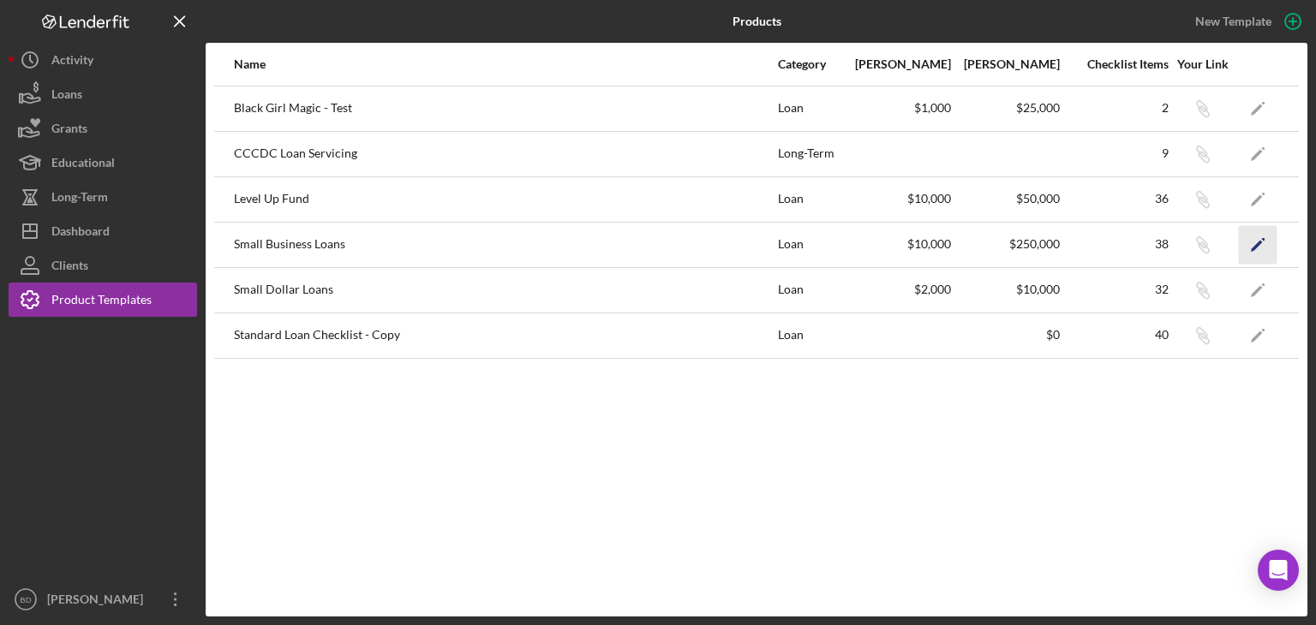
click at [1257, 236] on icon "Icon/Edit" at bounding box center [1258, 244] width 39 height 39
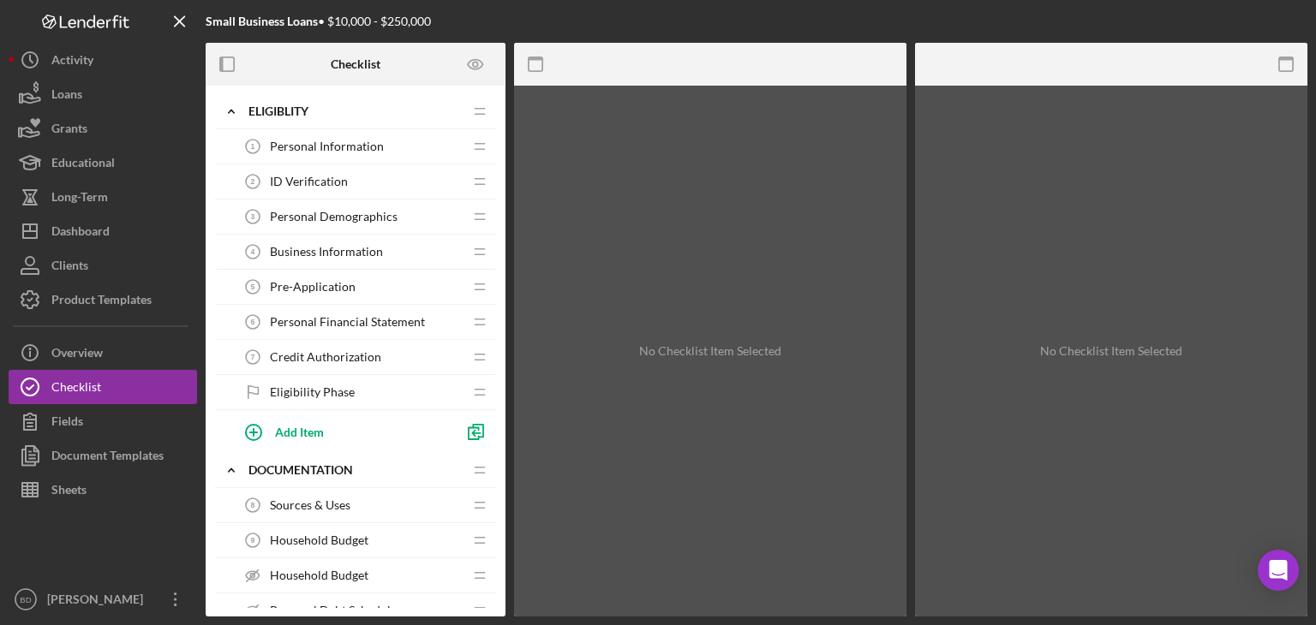
click at [354, 144] on span "Personal Information" at bounding box center [327, 147] width 114 height 14
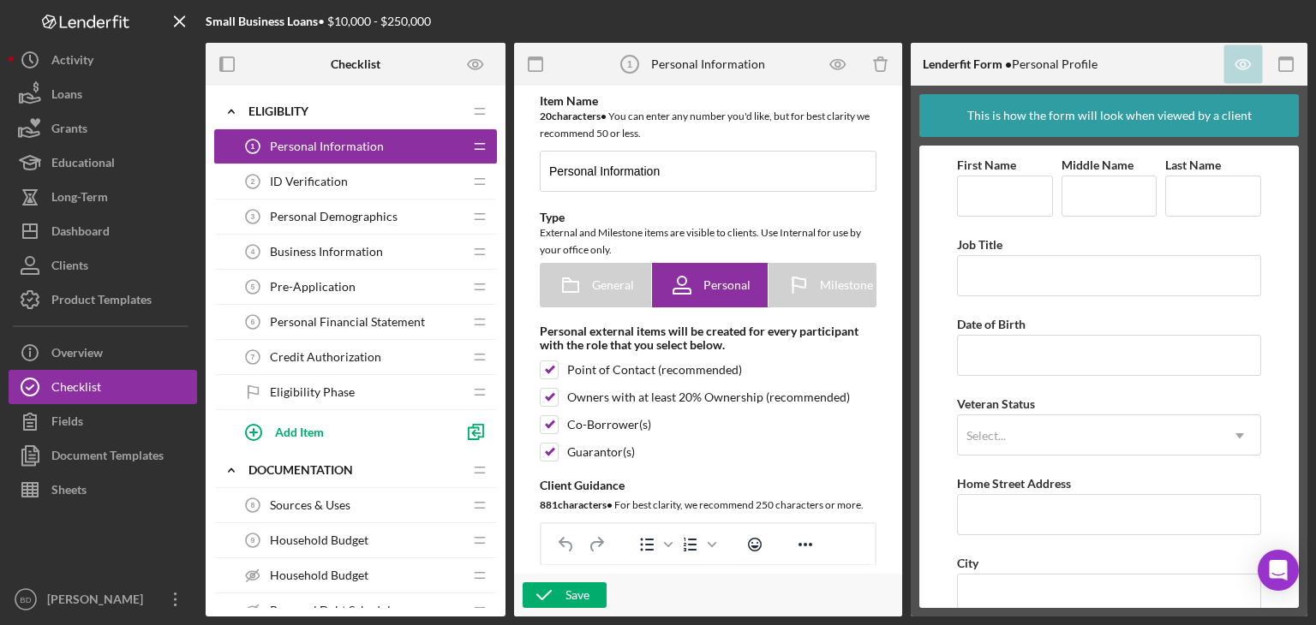
click at [321, 215] on span "Personal Demographics" at bounding box center [334, 217] width 128 height 14
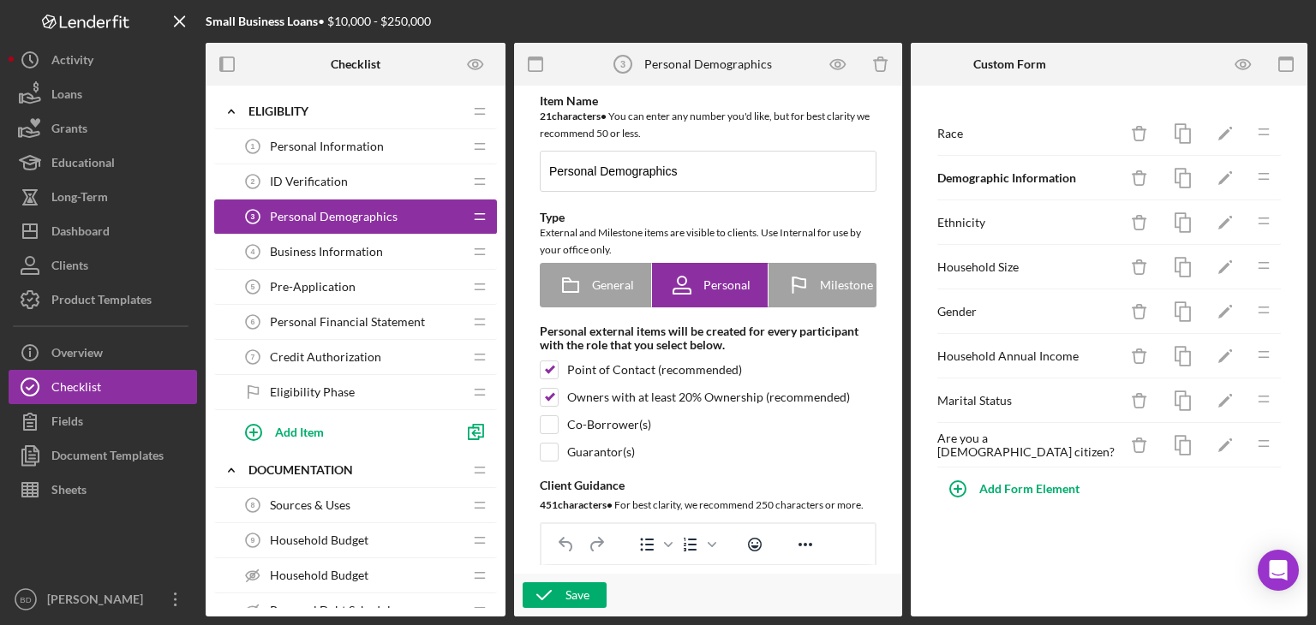
click at [337, 176] on span "ID Verification" at bounding box center [309, 182] width 78 height 14
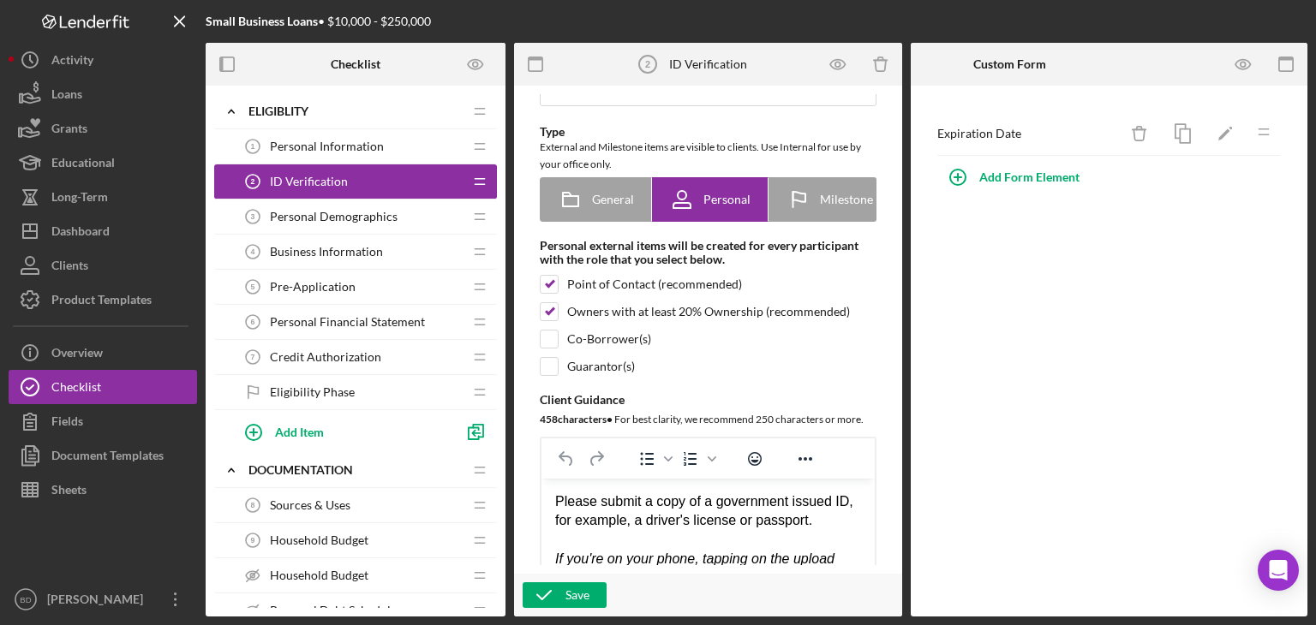
scroll to position [171, 0]
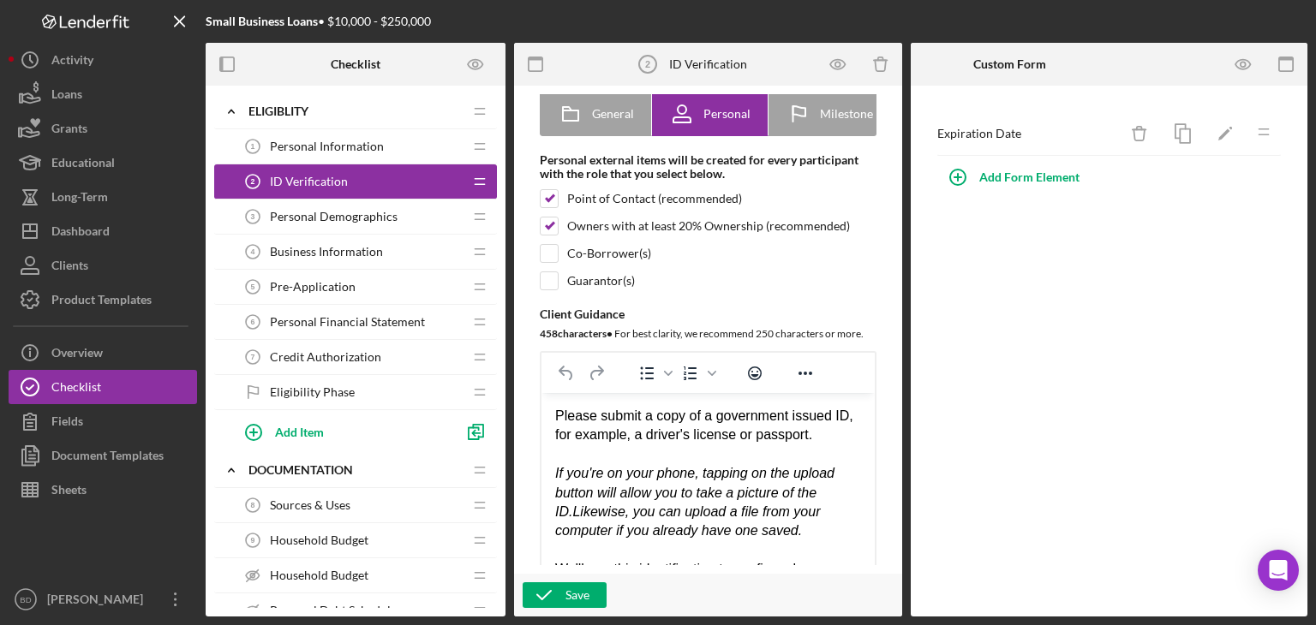
click at [323, 148] on span "Personal Information" at bounding box center [327, 147] width 114 height 14
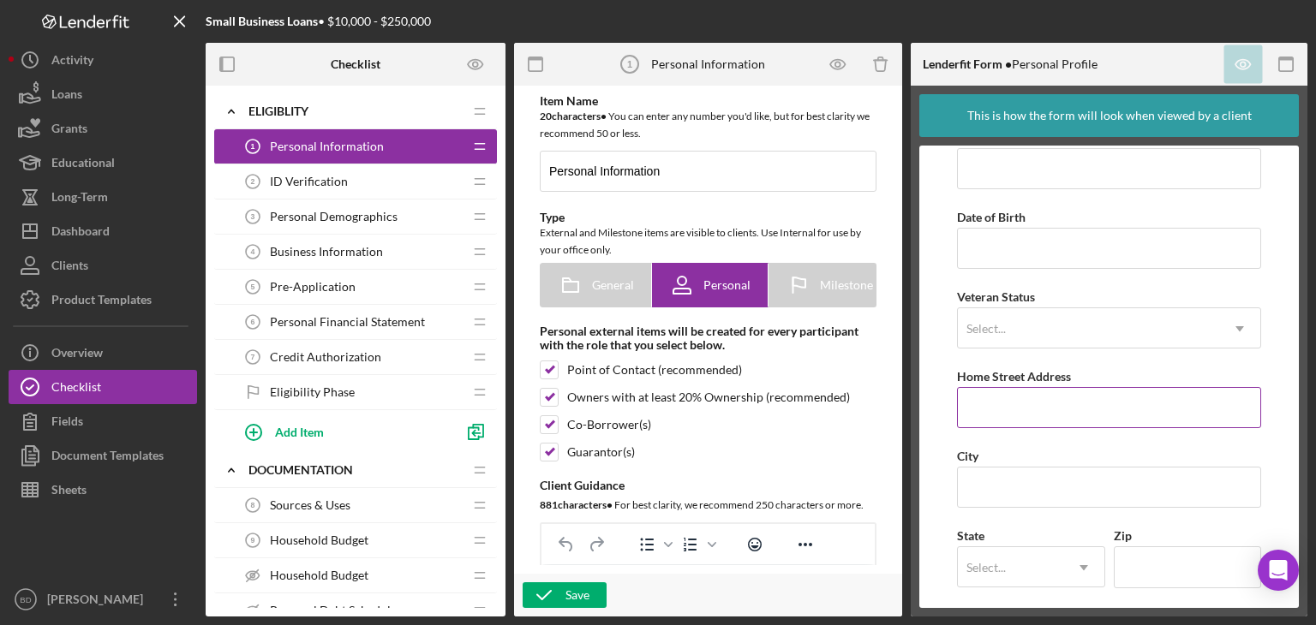
scroll to position [189, 0]
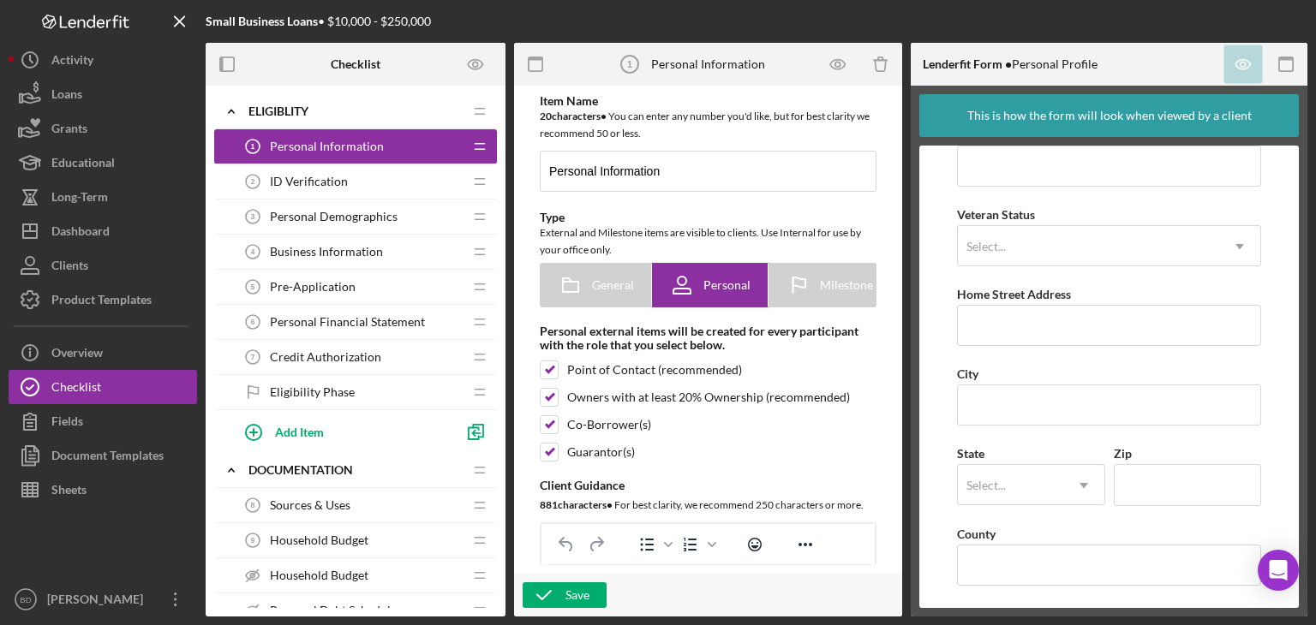
click at [328, 176] on span "ID Verification" at bounding box center [309, 182] width 78 height 14
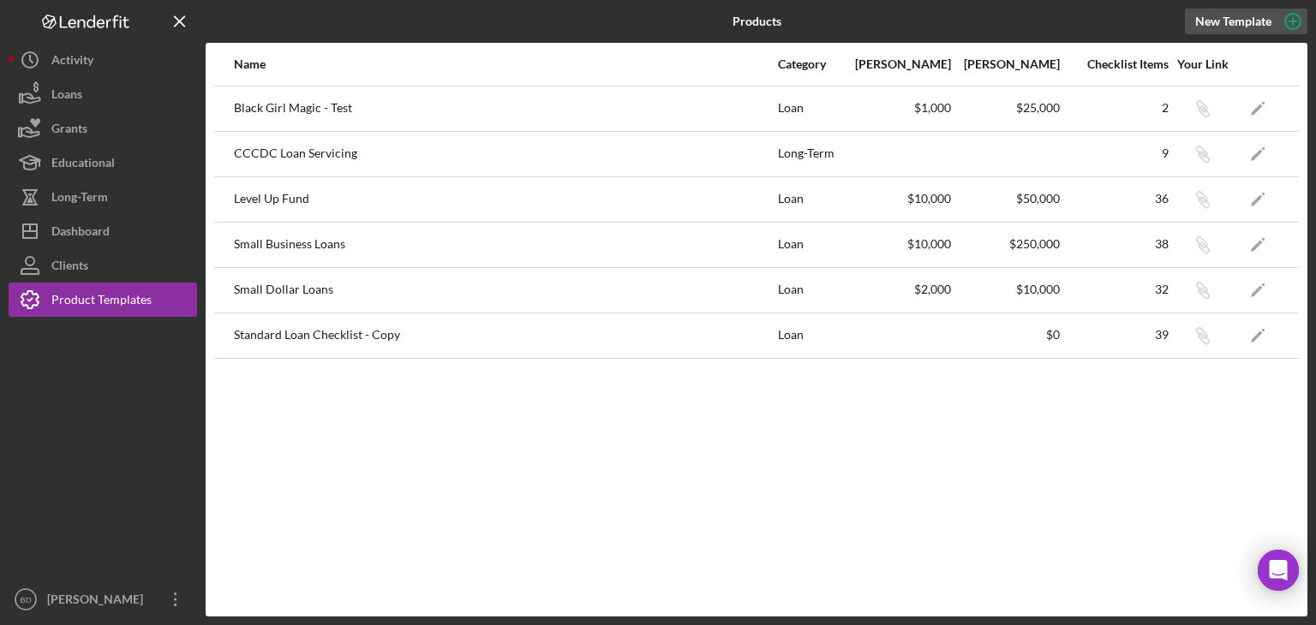
click at [1277, 25] on icon "button" at bounding box center [1292, 21] width 43 height 43
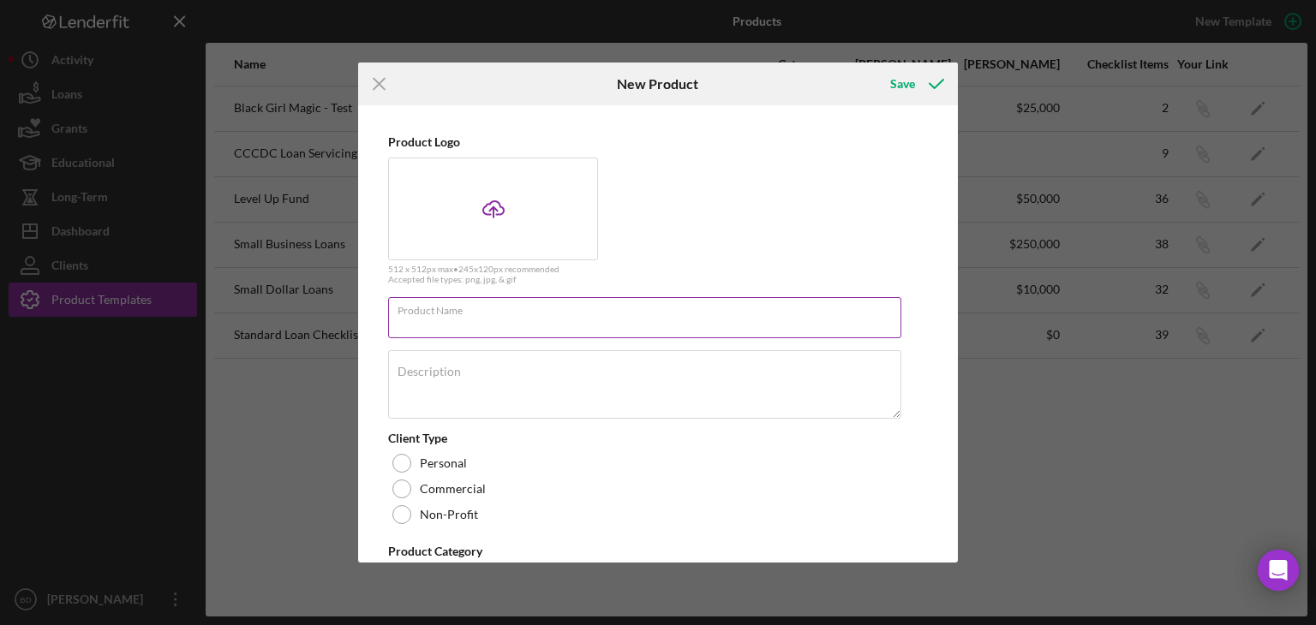
click at [496, 326] on input "Product Name" at bounding box center [644, 317] width 513 height 41
click at [383, 81] on icon "Icon/Menu Close" at bounding box center [379, 84] width 43 height 43
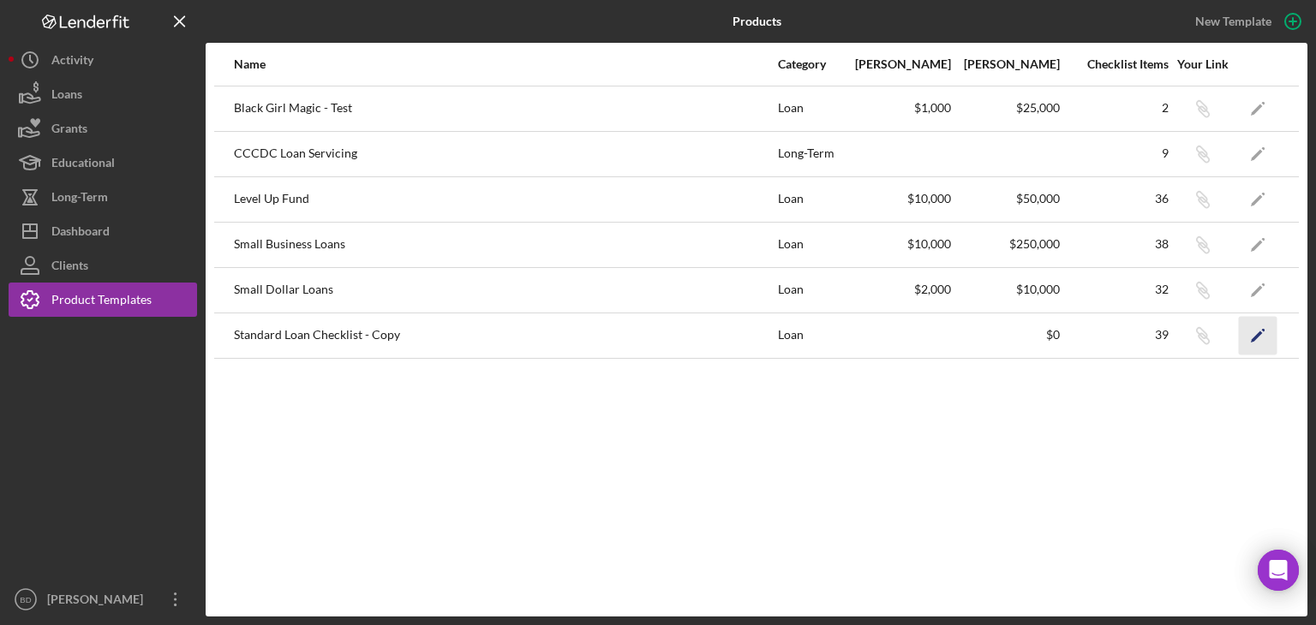
click at [1257, 332] on icon "Icon/Edit" at bounding box center [1258, 335] width 39 height 39
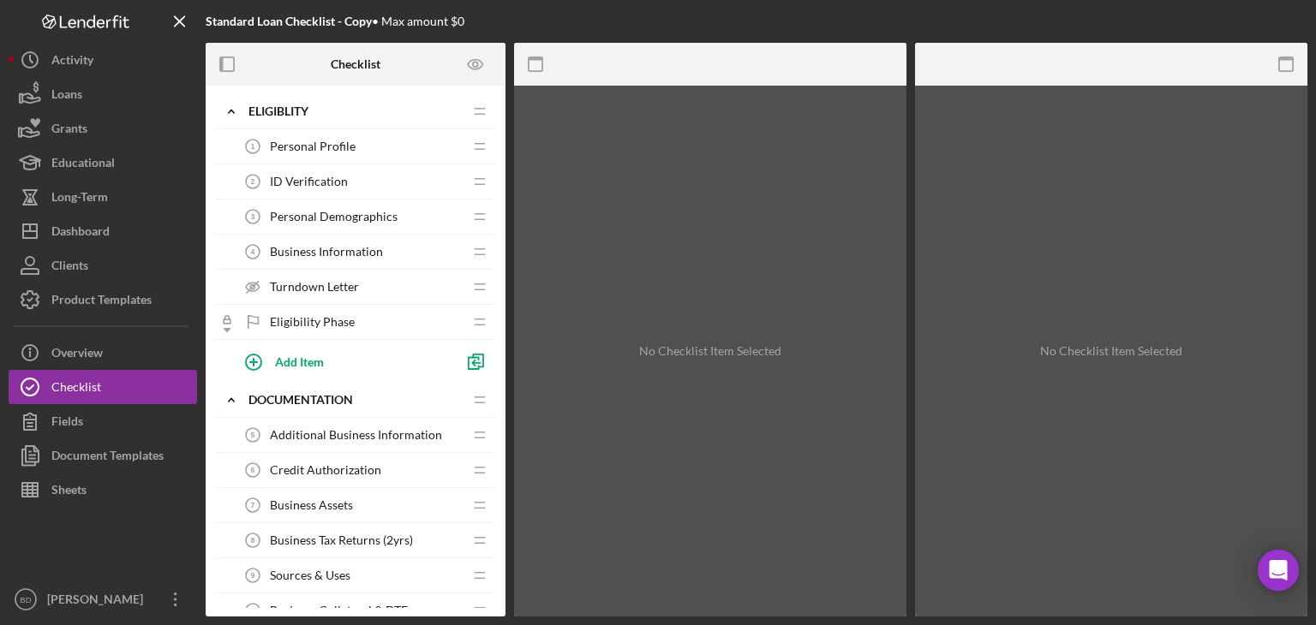
click at [305, 146] on span "Personal Profile" at bounding box center [313, 147] width 86 height 14
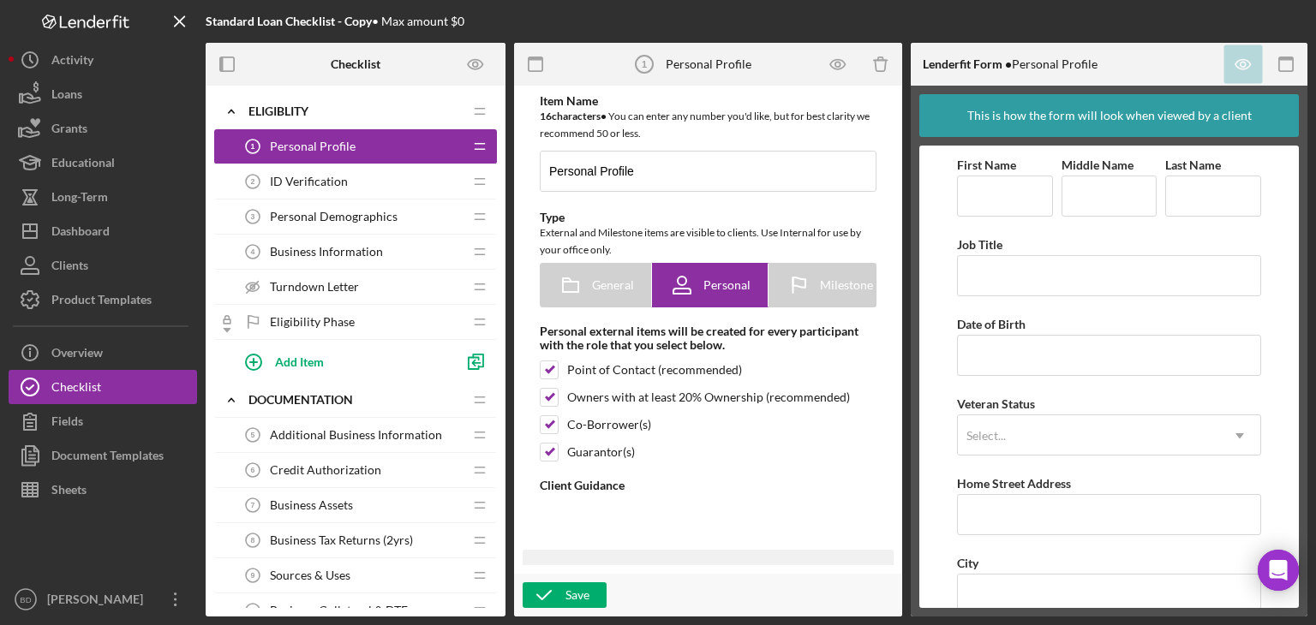
type textarea "<div><strong>Welcome! We're looking forward to working with you.</strong><br><b…"
type textarea "<div>Thanks for knocking out your personal profile within our application platf…"
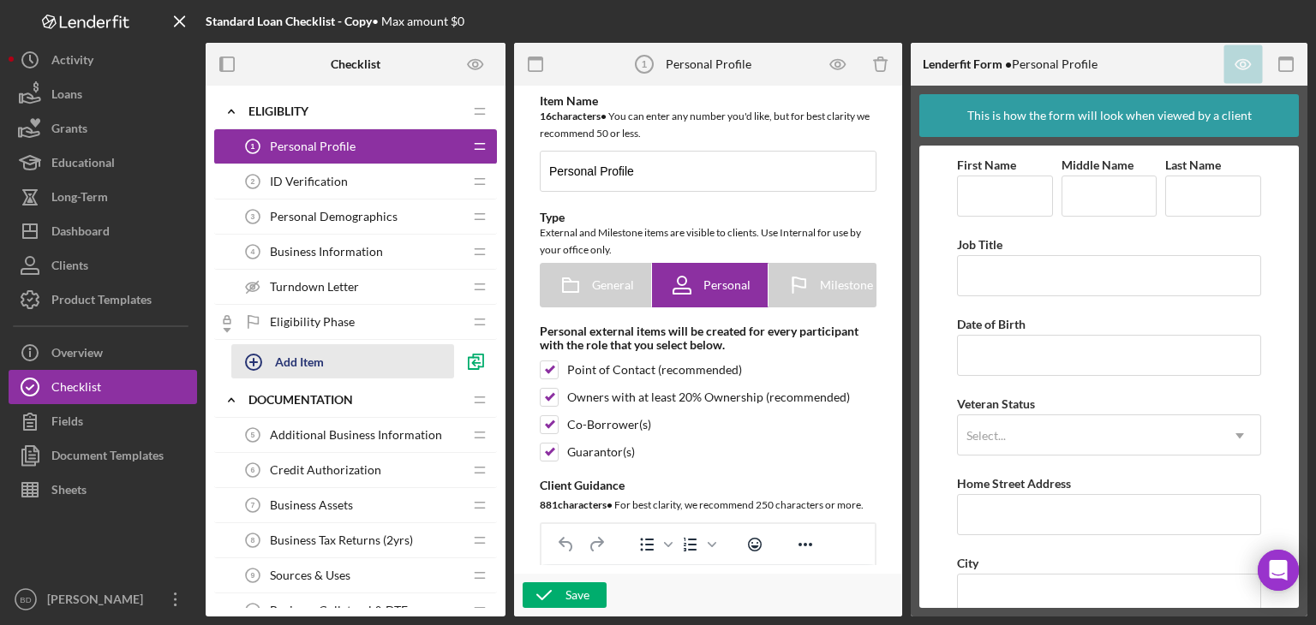
click at [284, 361] on div "Add Item" at bounding box center [299, 361] width 49 height 33
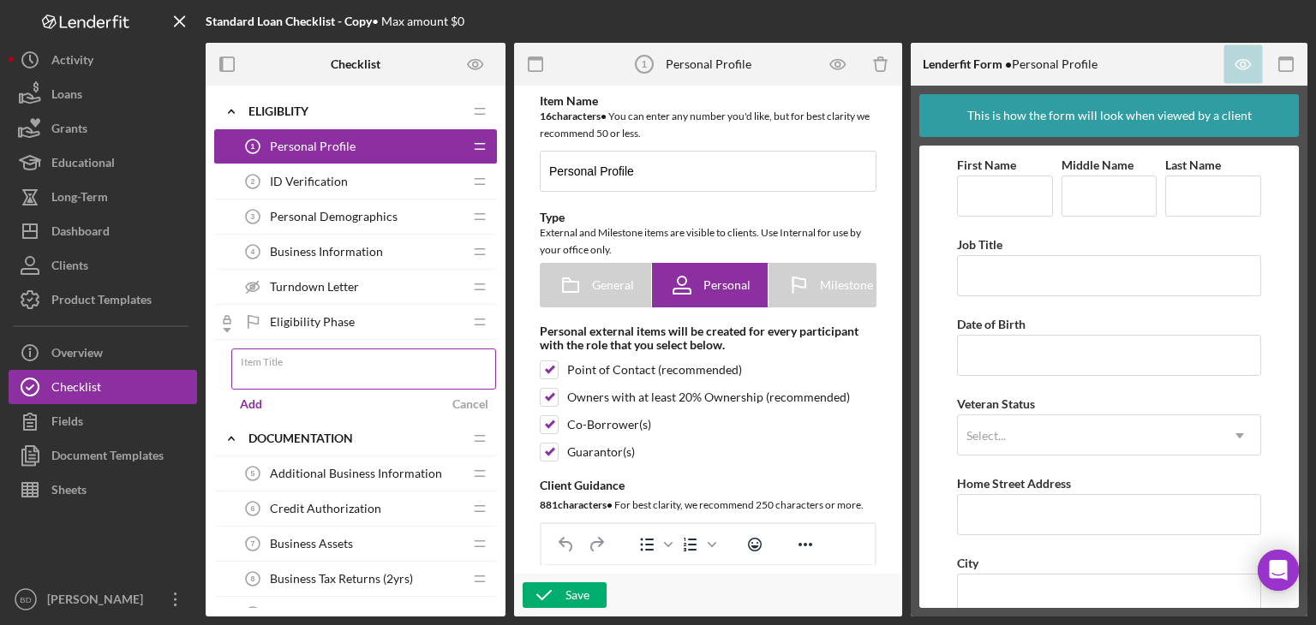
click at [284, 367] on input "Item Title" at bounding box center [363, 369] width 265 height 41
type input "c"
type input "Client Authorization"
click at [243, 398] on div "Add" at bounding box center [251, 404] width 22 height 26
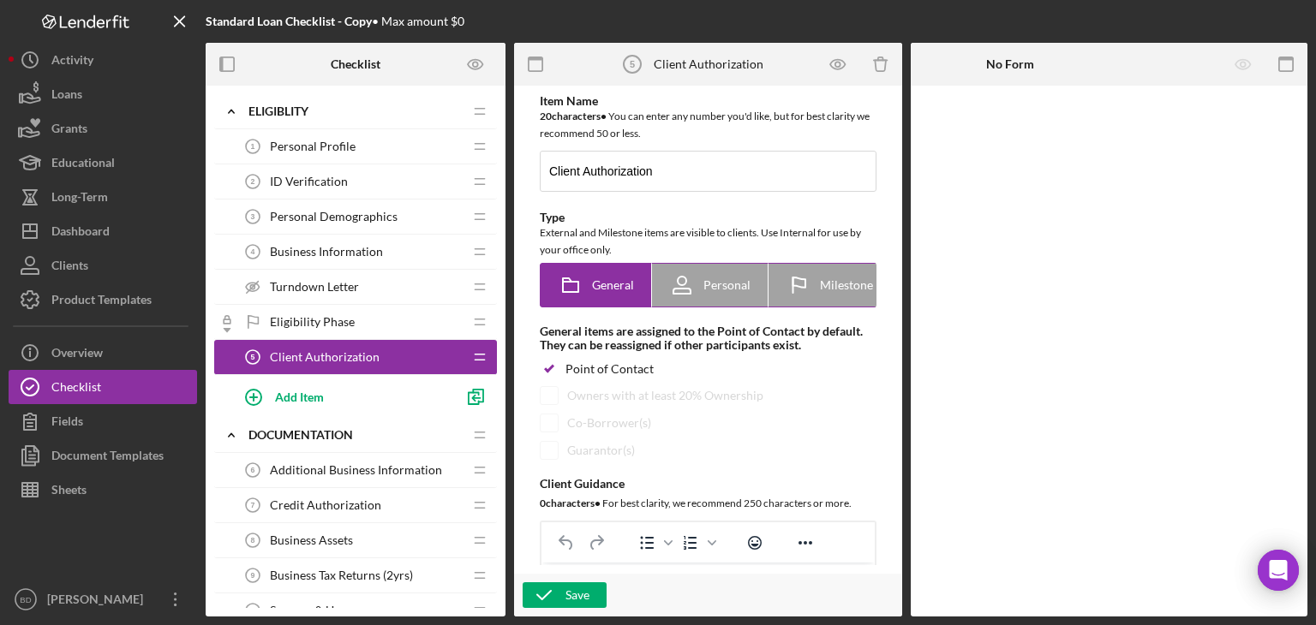
click at [734, 266] on div "Personal" at bounding box center [709, 285] width 81 height 43
radio input "false"
radio input "true"
checkbox input "false"
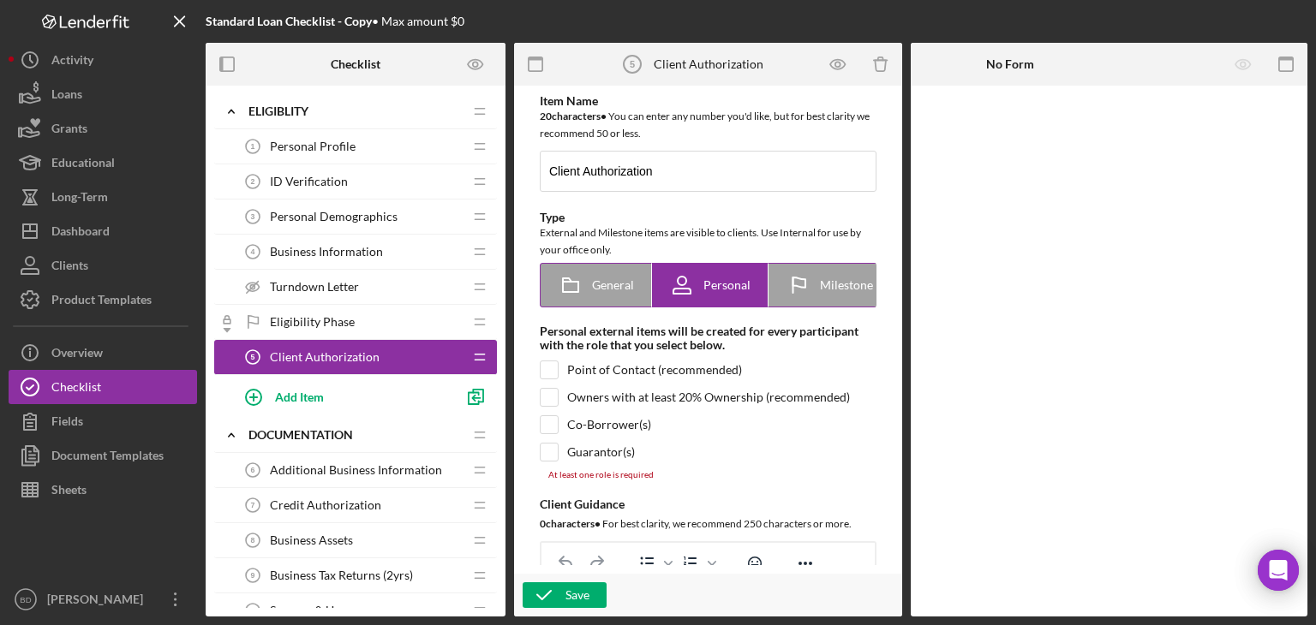
click at [732, 278] on span "Personal" at bounding box center [726, 285] width 47 height 14
click at [552, 405] on input "checkbox" at bounding box center [549, 397] width 17 height 17
checkbox input "true"
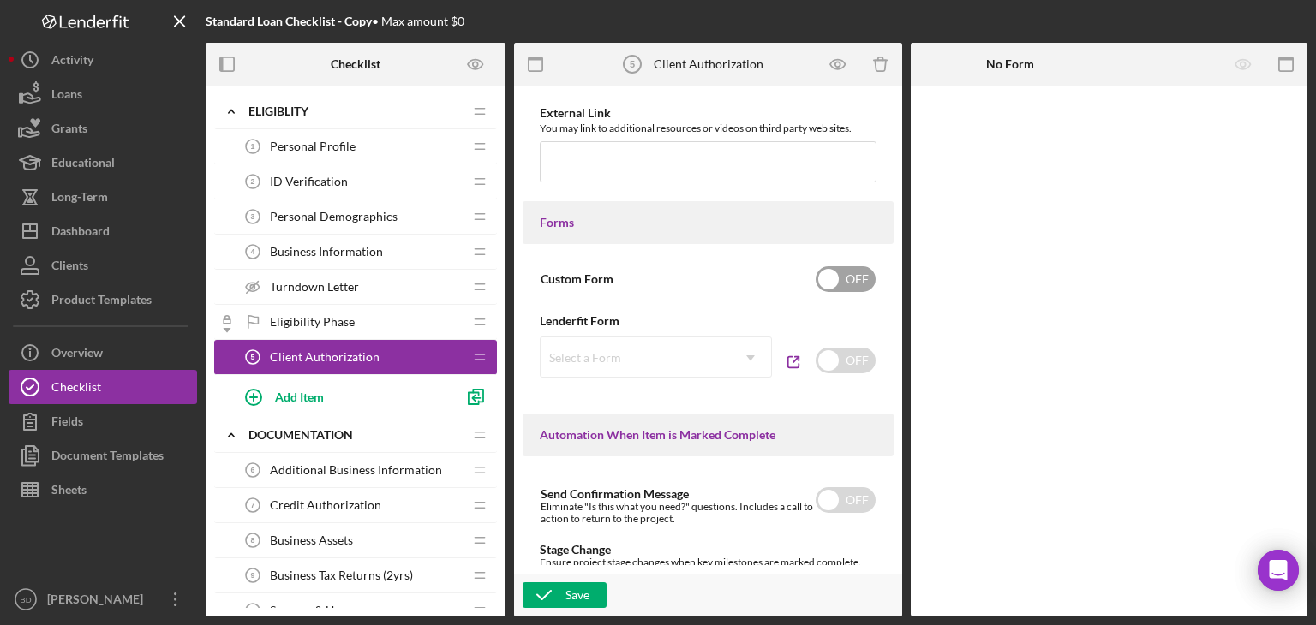
scroll to position [804, 0]
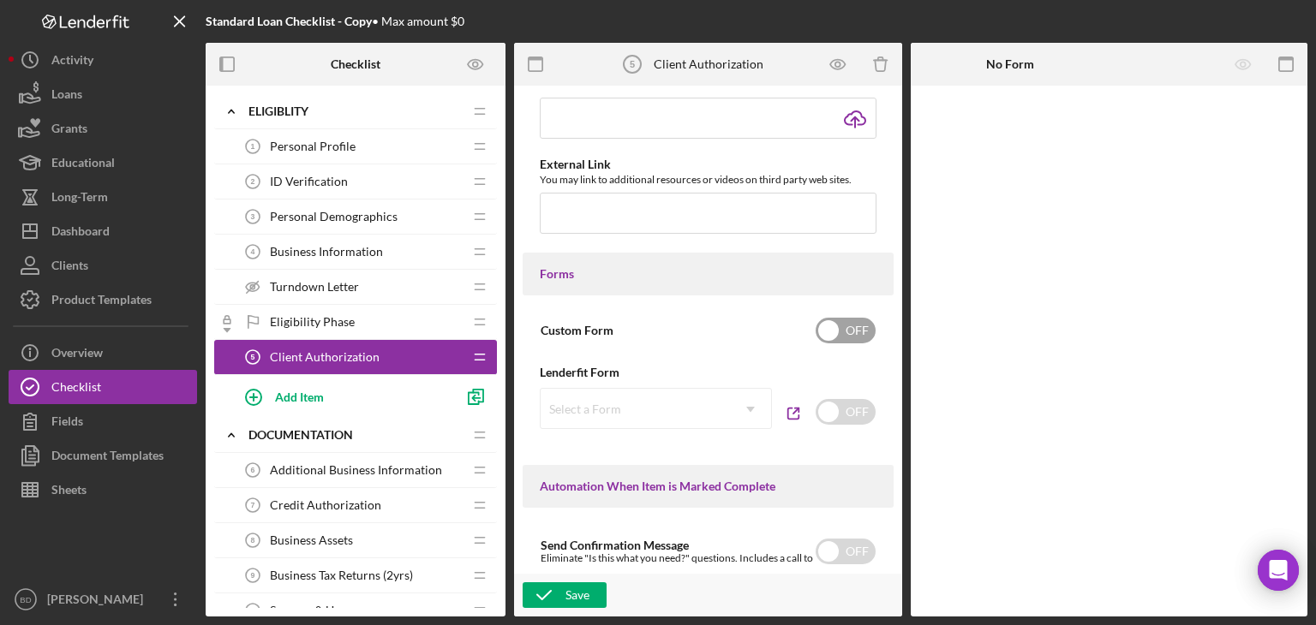
click at [844, 337] on input "checkbox" at bounding box center [845, 331] width 60 height 26
checkbox input "true"
click at [1035, 138] on div "Add Form Element" at bounding box center [1029, 133] width 100 height 34
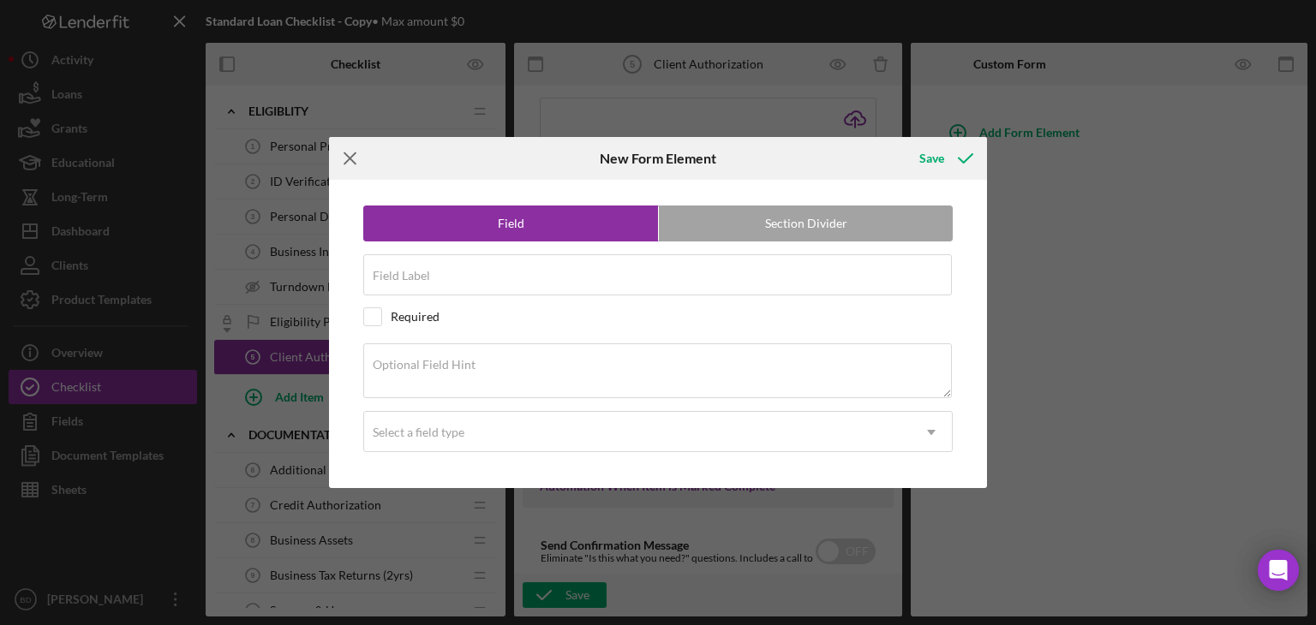
click at [350, 158] on line at bounding box center [349, 157] width 11 height 11
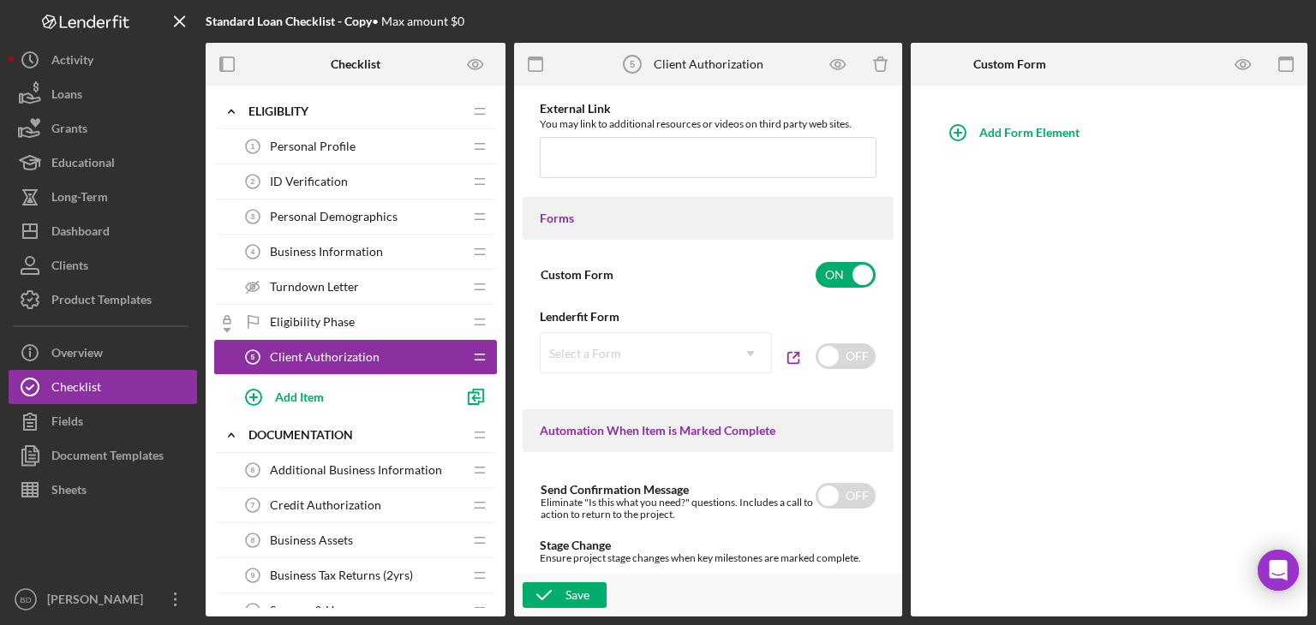
scroll to position [890, 0]
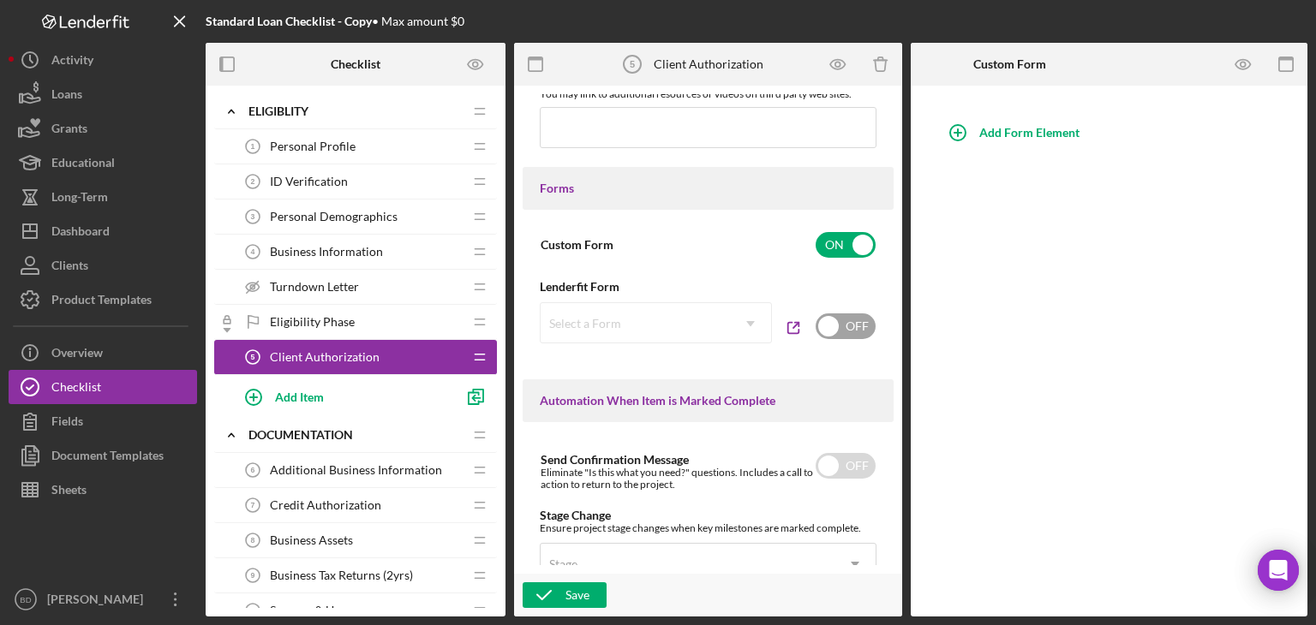
click at [839, 331] on input "checkbox" at bounding box center [845, 327] width 60 height 26
checkbox input "true"
checkbox input "false"
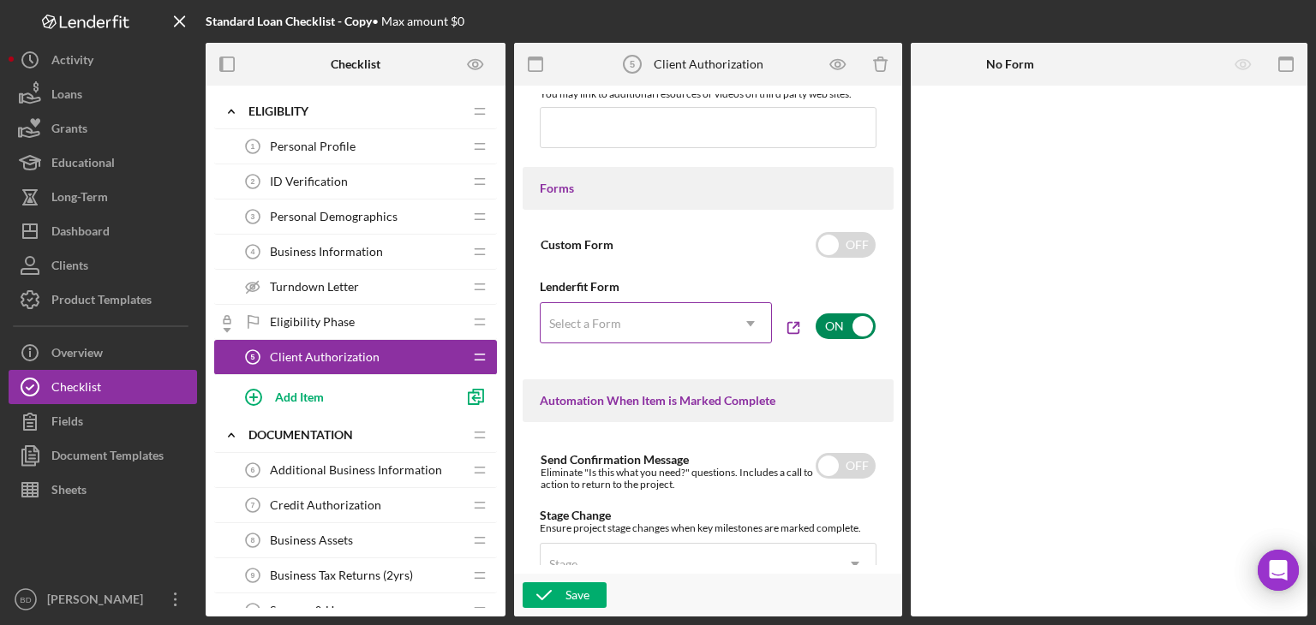
click at [740, 330] on icon "Icon/Dropdown Arrow" at bounding box center [750, 323] width 41 height 41
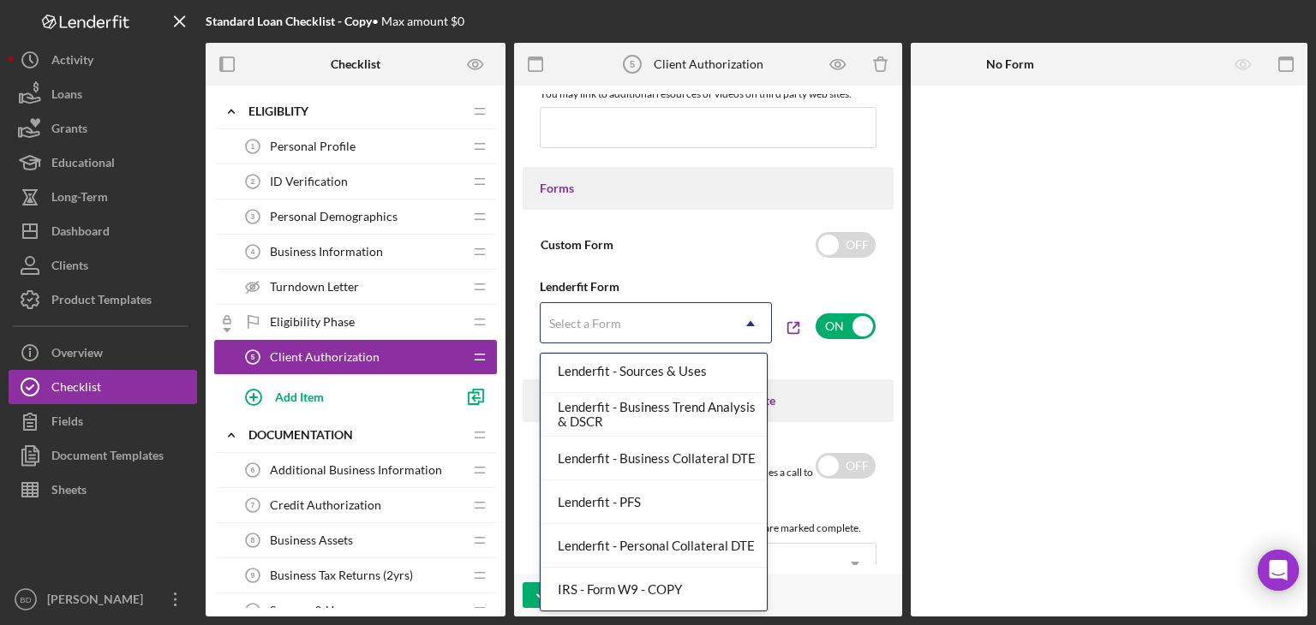
scroll to position [352, 0]
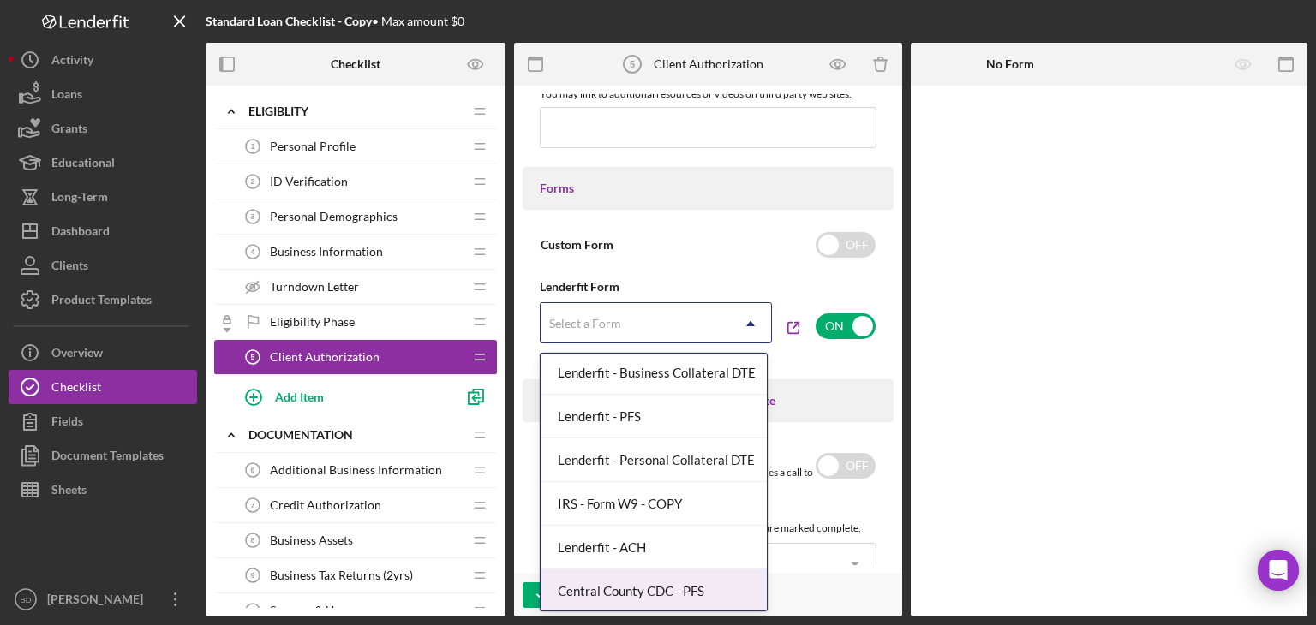
click at [624, 582] on div "Central County CDC - PFS" at bounding box center [654, 592] width 226 height 44
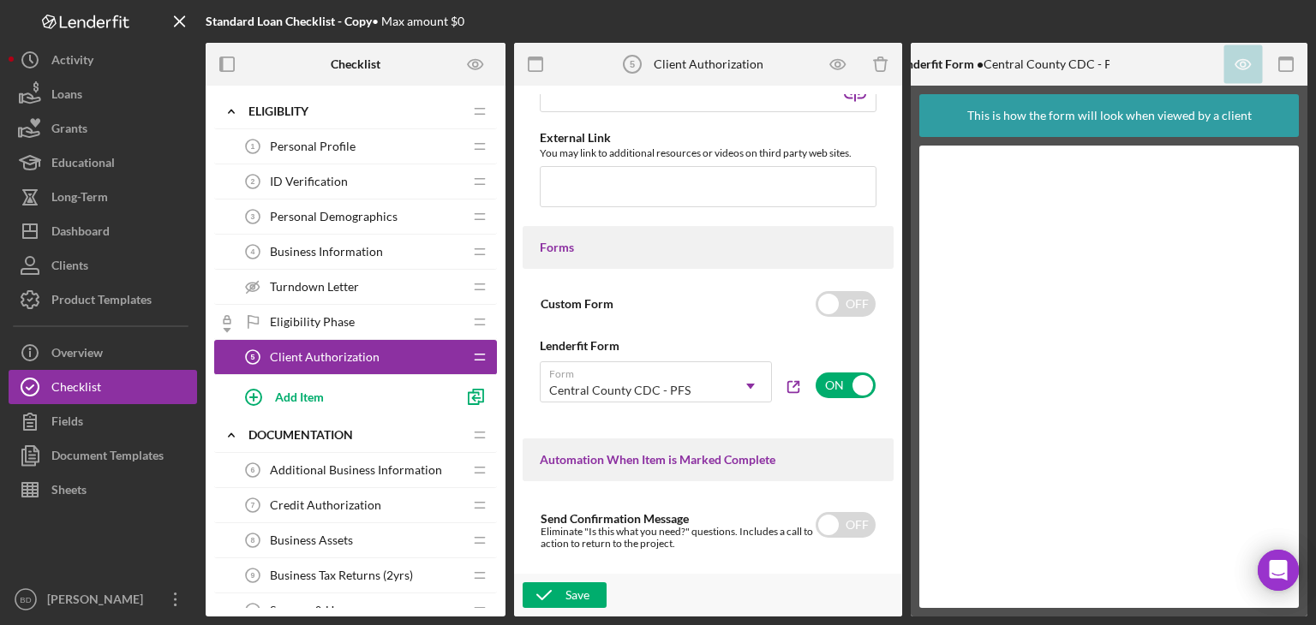
scroll to position [804, 0]
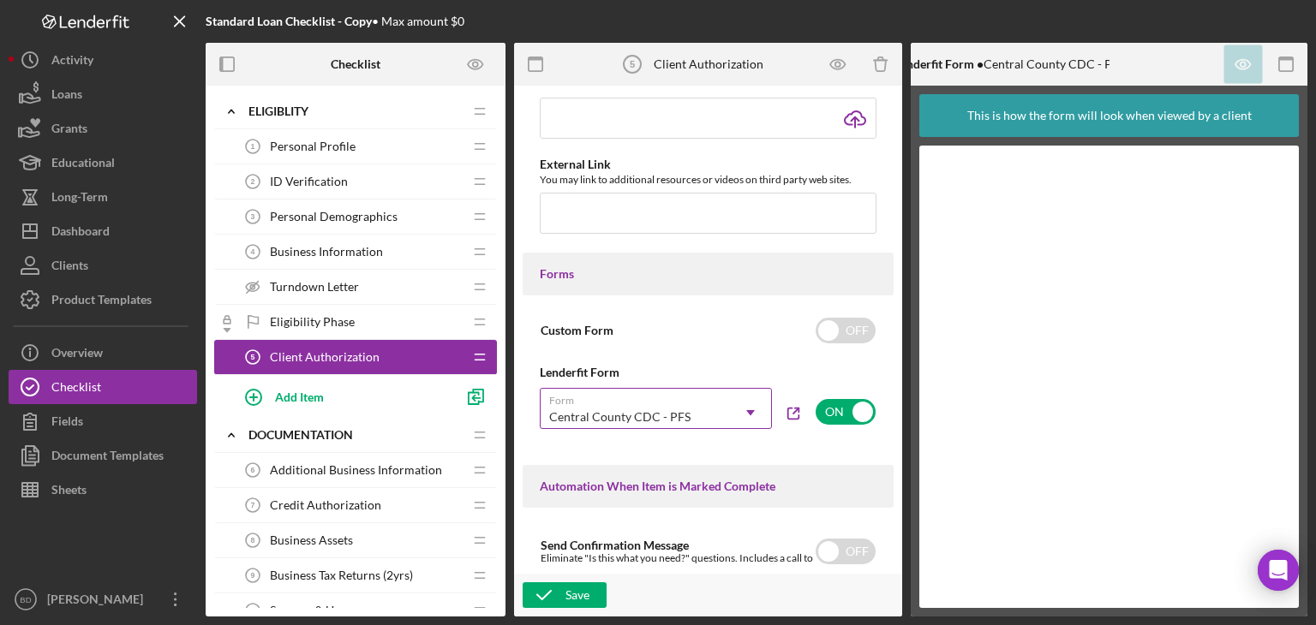
click at [748, 405] on icon "Icon/Dropdown Arrow" at bounding box center [750, 412] width 41 height 41
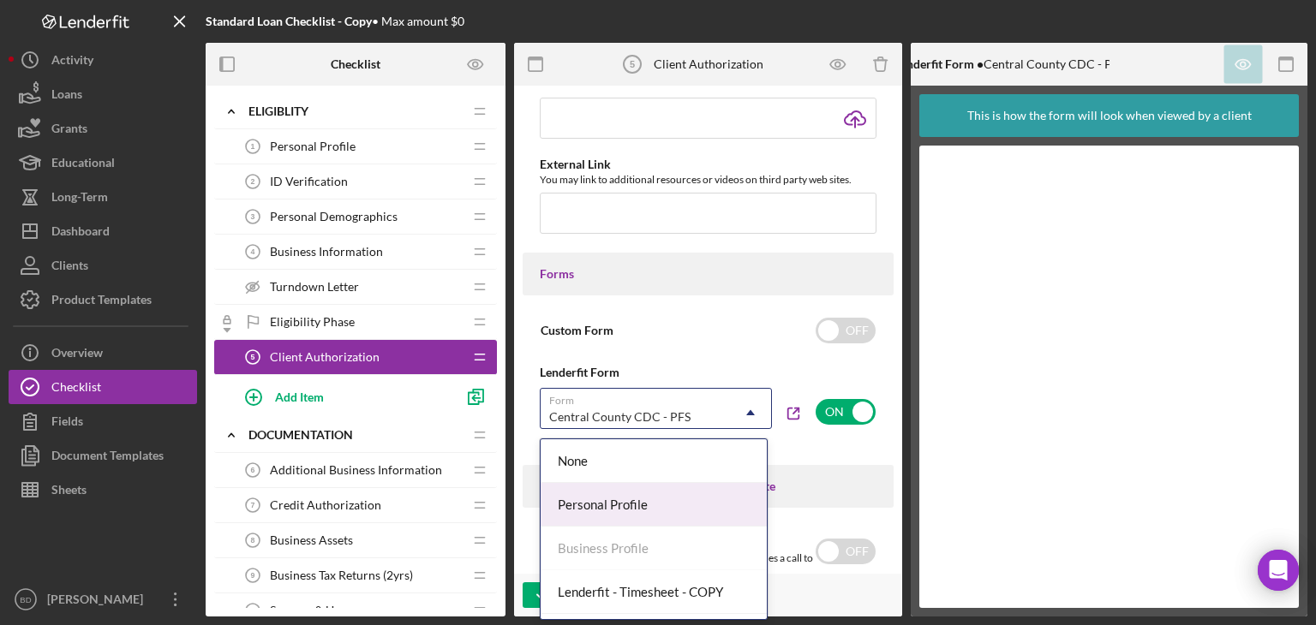
click at [679, 494] on div "Personal Profile" at bounding box center [654, 505] width 226 height 44
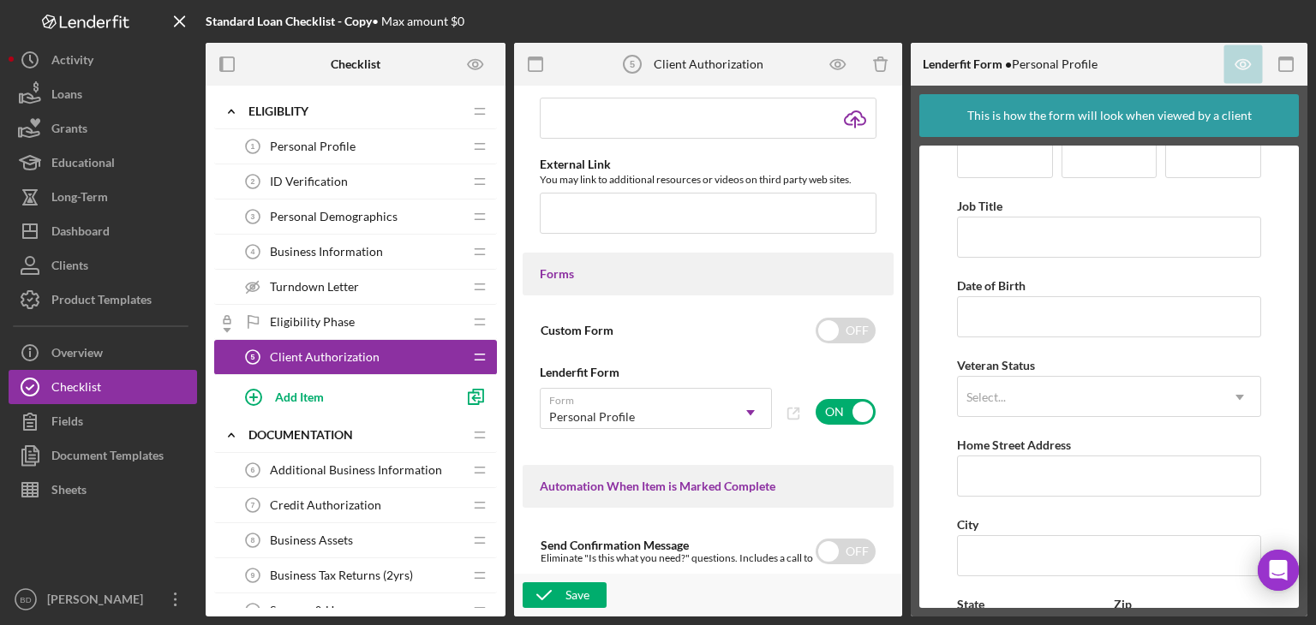
scroll to position [19, 0]
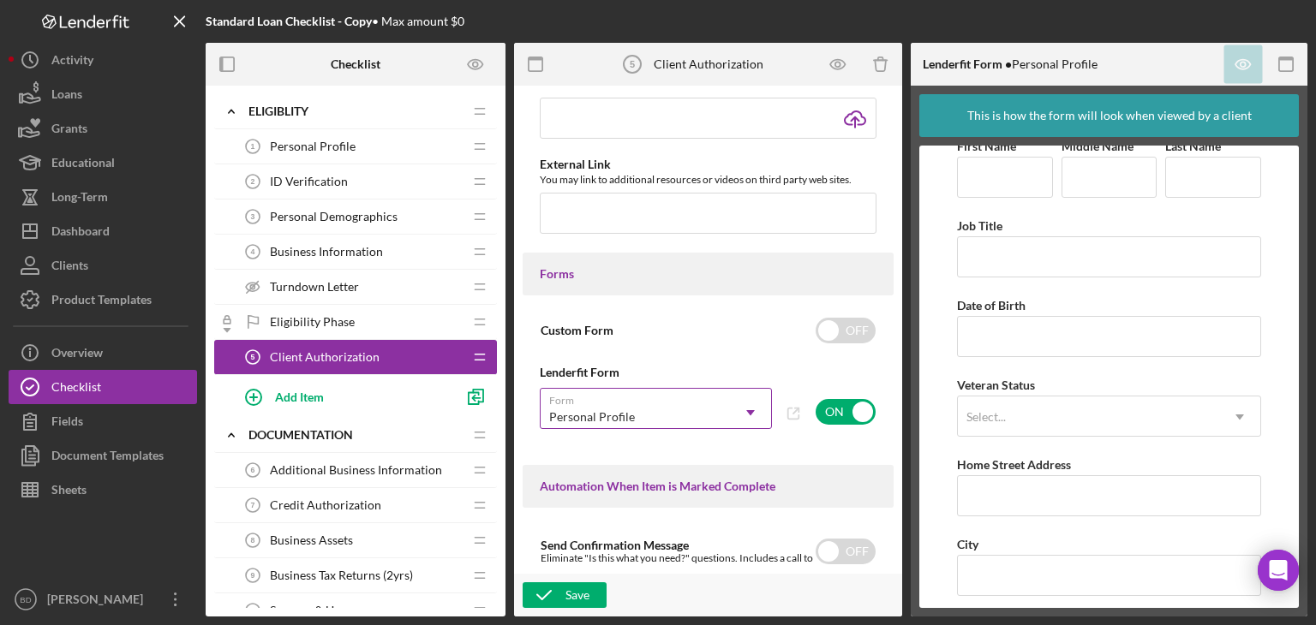
click at [725, 409] on div "Personal Profile Icon/Dropdown Arrow" at bounding box center [656, 408] width 232 height 41
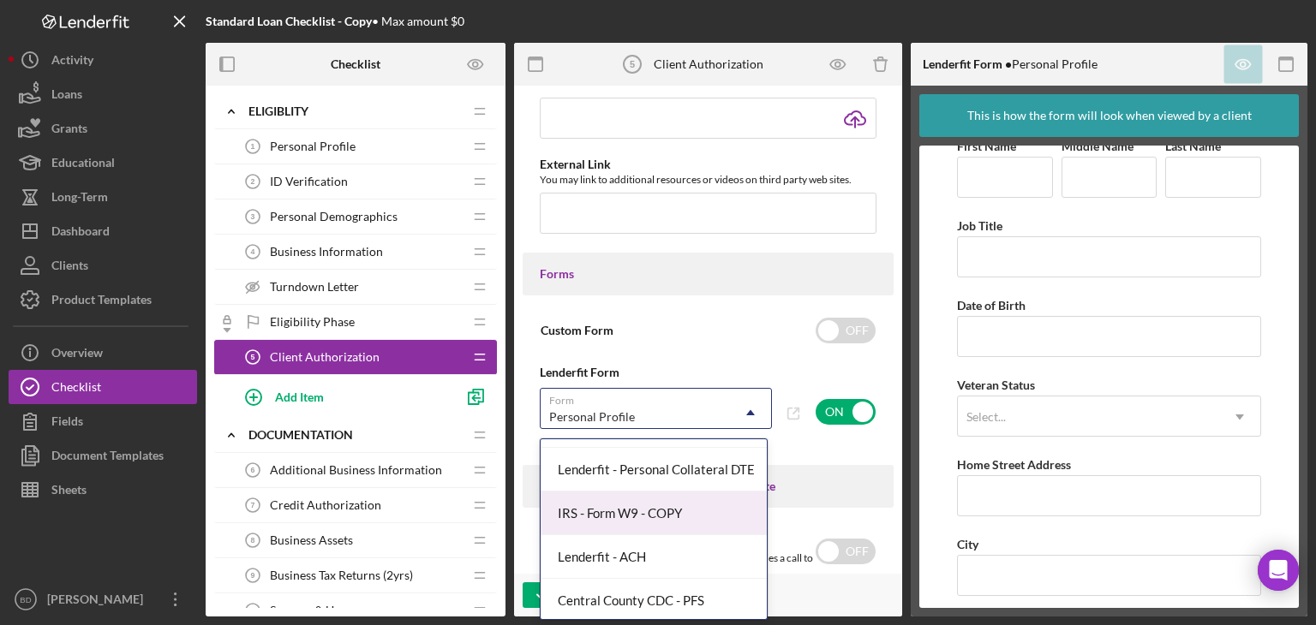
scroll to position [429, 0]
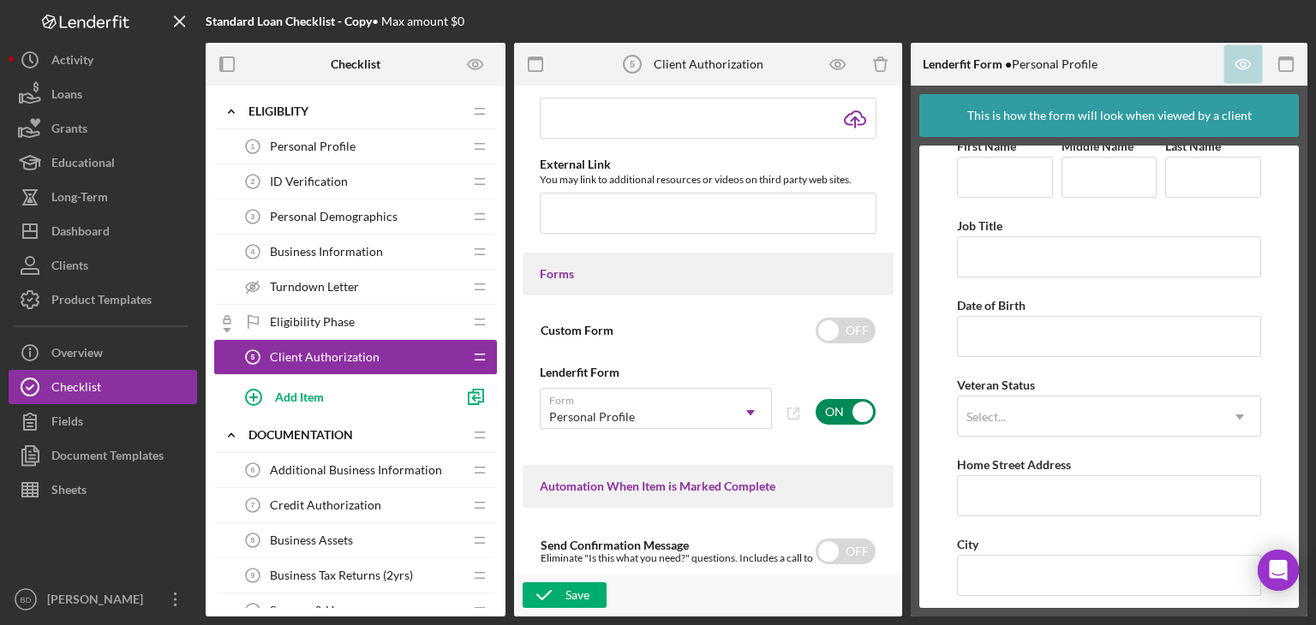
click at [847, 409] on input "checkbox" at bounding box center [845, 412] width 60 height 26
checkbox input "false"
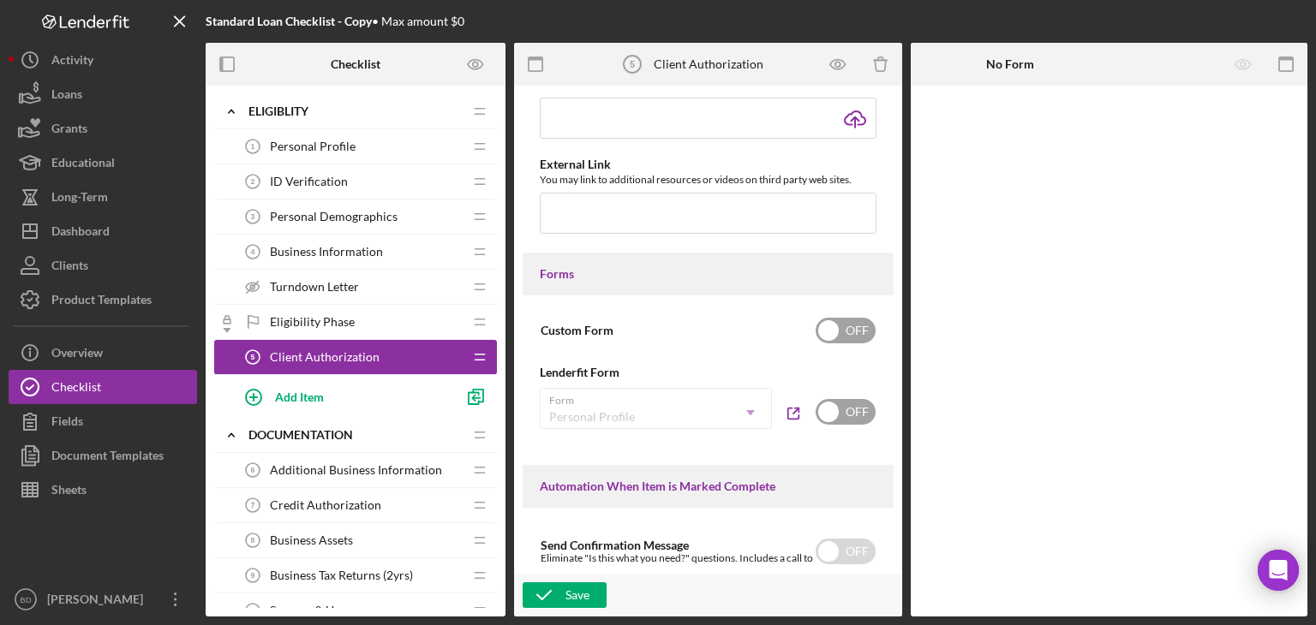
click at [861, 330] on input "checkbox" at bounding box center [845, 331] width 60 height 26
checkbox input "true"
click at [1036, 124] on div "Add Form Element" at bounding box center [1029, 133] width 100 height 34
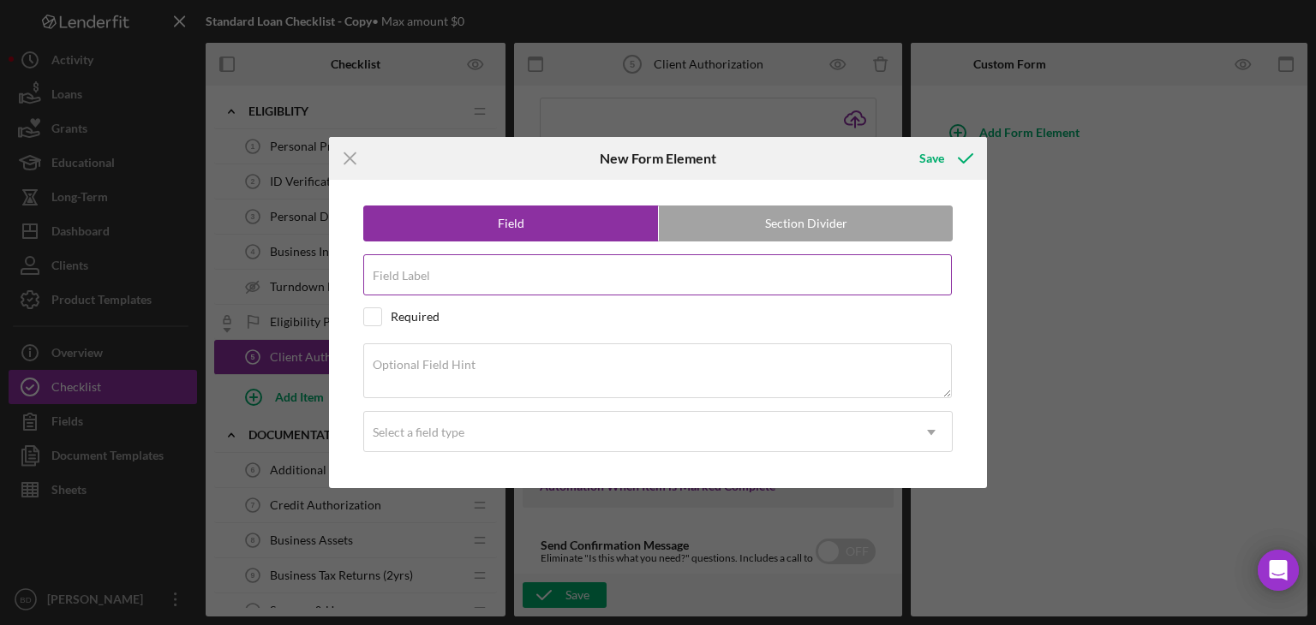
click at [439, 271] on div "Field Label" at bounding box center [657, 275] width 589 height 43
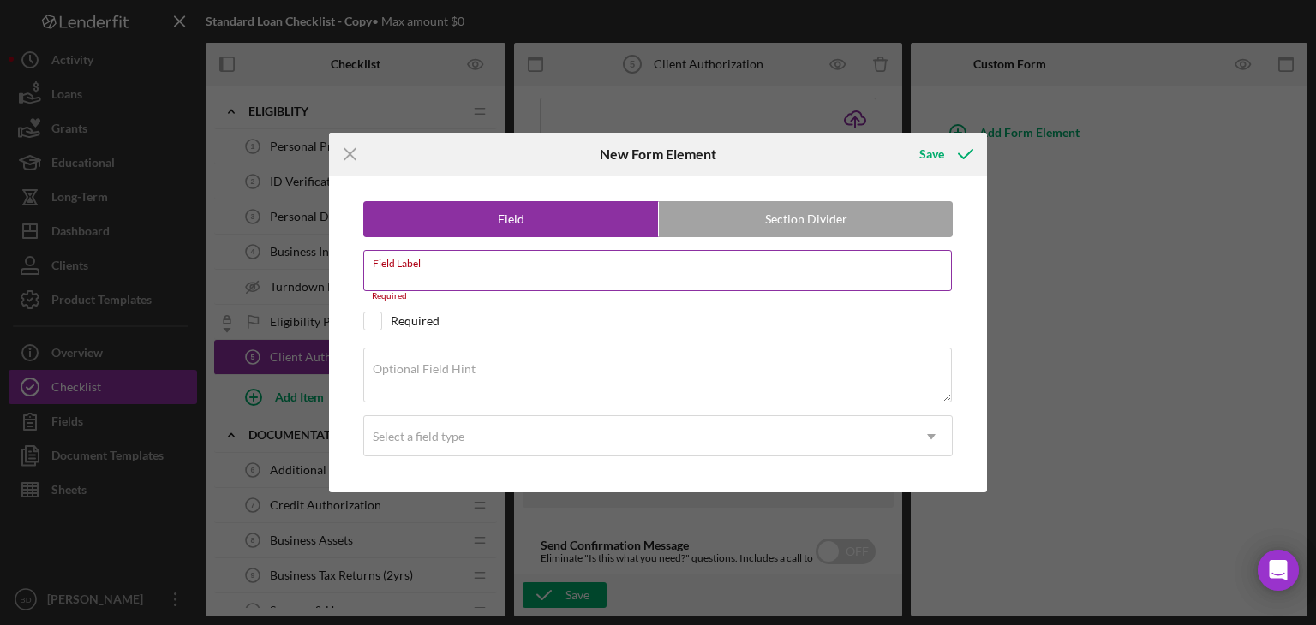
paste input "Authorization to Release Information"
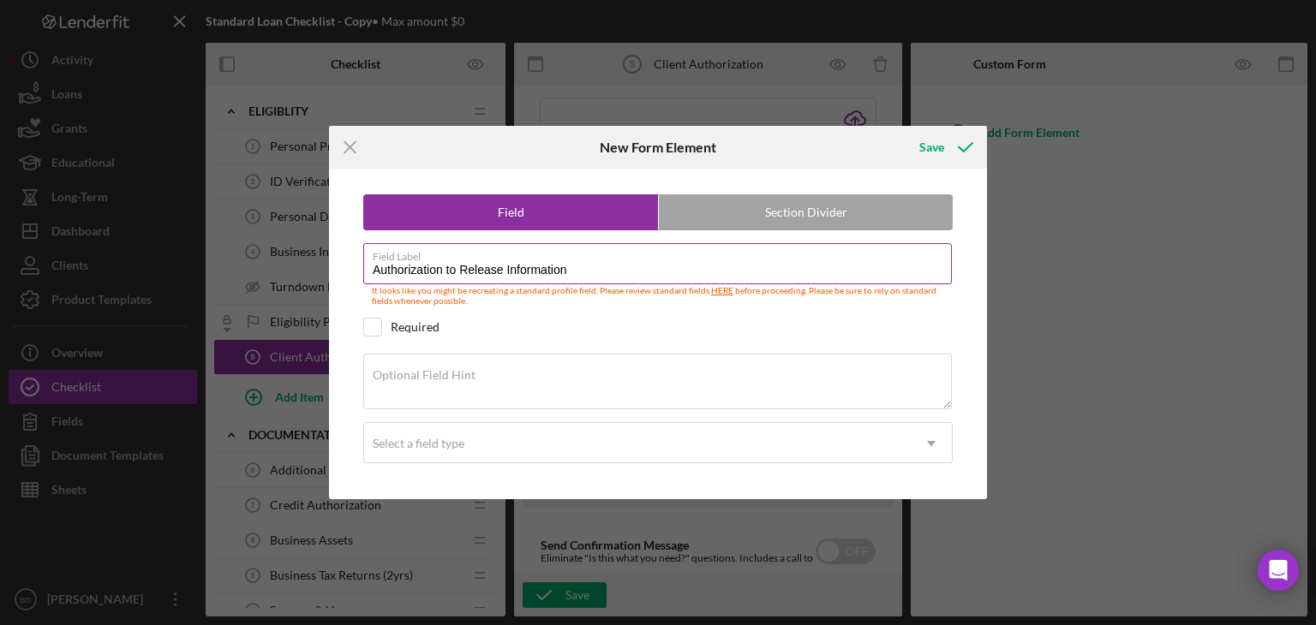
type input "Authorization to Release Information"
click at [720, 291] on link "HERE" at bounding box center [722, 290] width 22 height 10
click at [516, 390] on textarea "Optional Field Hint" at bounding box center [657, 381] width 588 height 55
click at [373, 326] on input "checkbox" at bounding box center [372, 327] width 17 height 17
checkbox input "true"
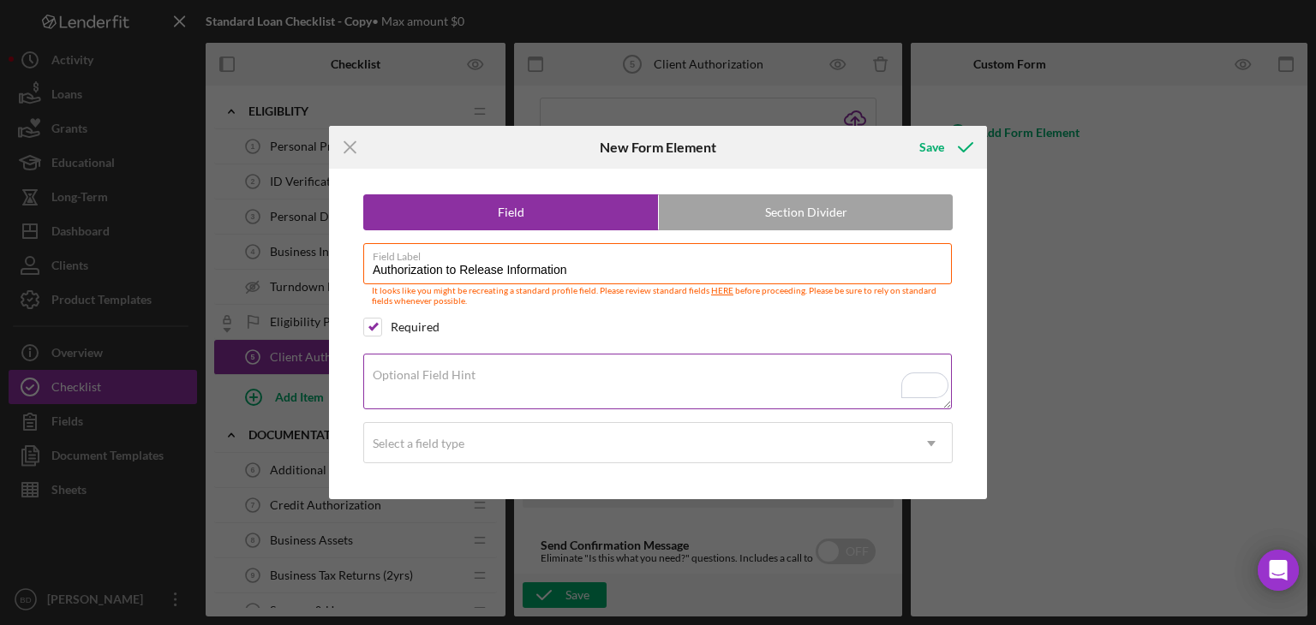
click at [439, 385] on textarea "Optional Field Hint" at bounding box center [657, 381] width 588 height 55
click at [476, 445] on div "Select a field type" at bounding box center [637, 443] width 546 height 39
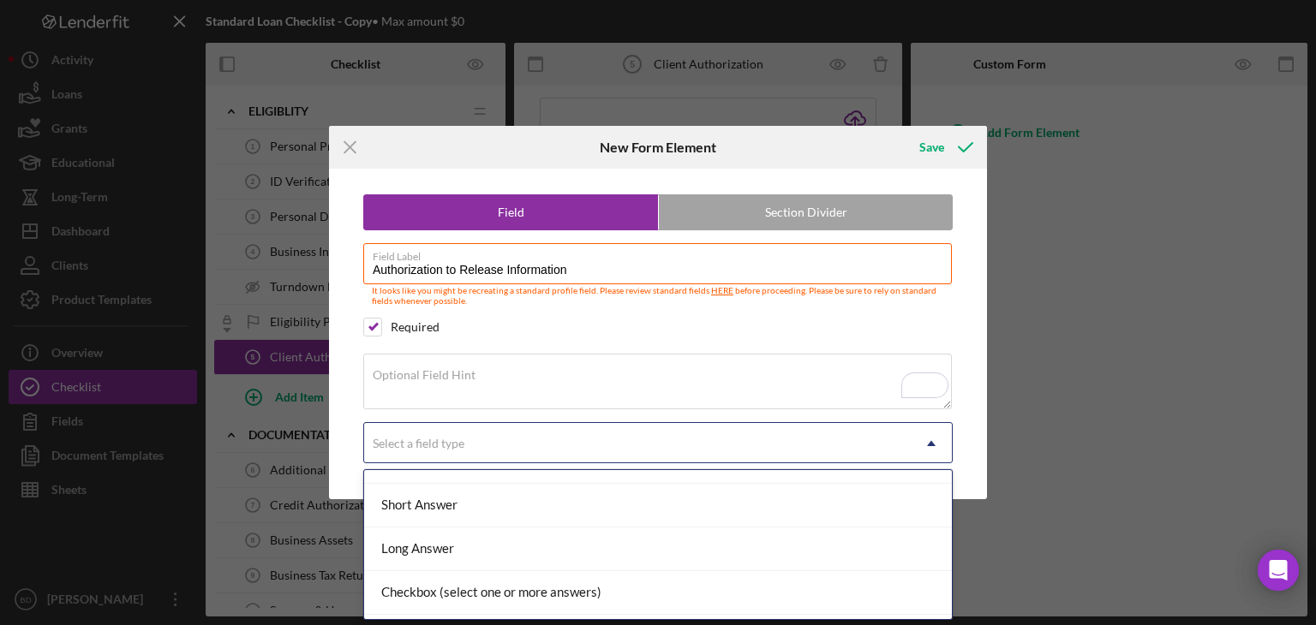
scroll to position [29, 0]
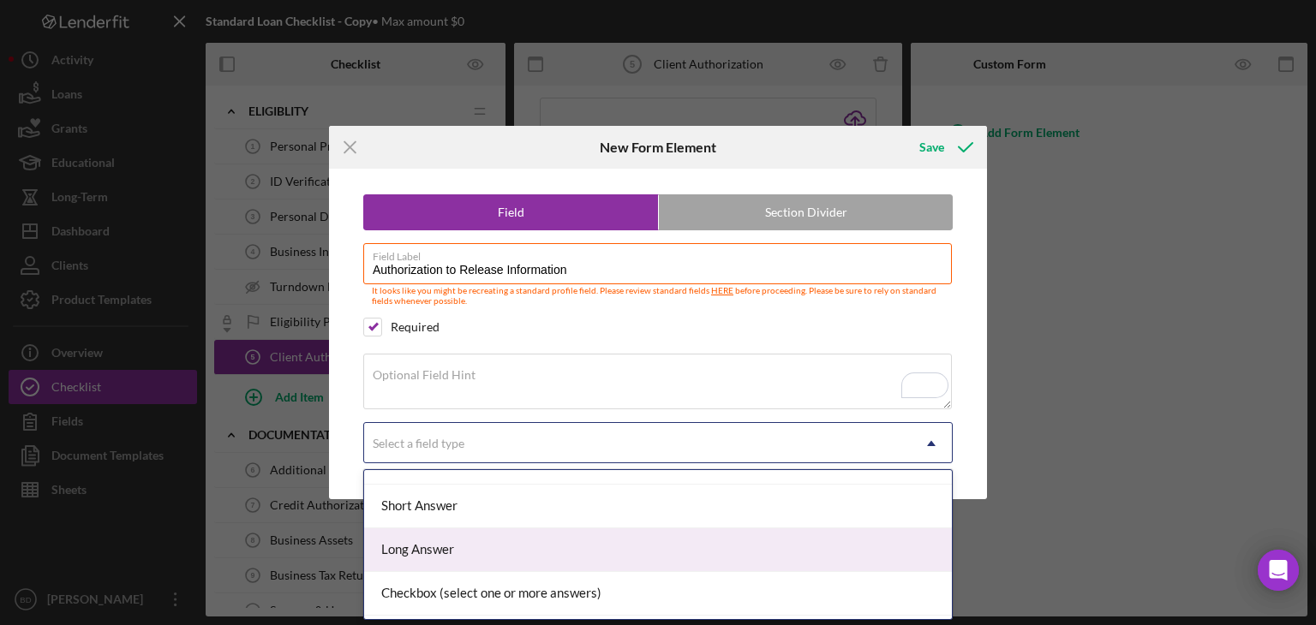
click at [448, 541] on div "Long Answer" at bounding box center [658, 551] width 588 height 44
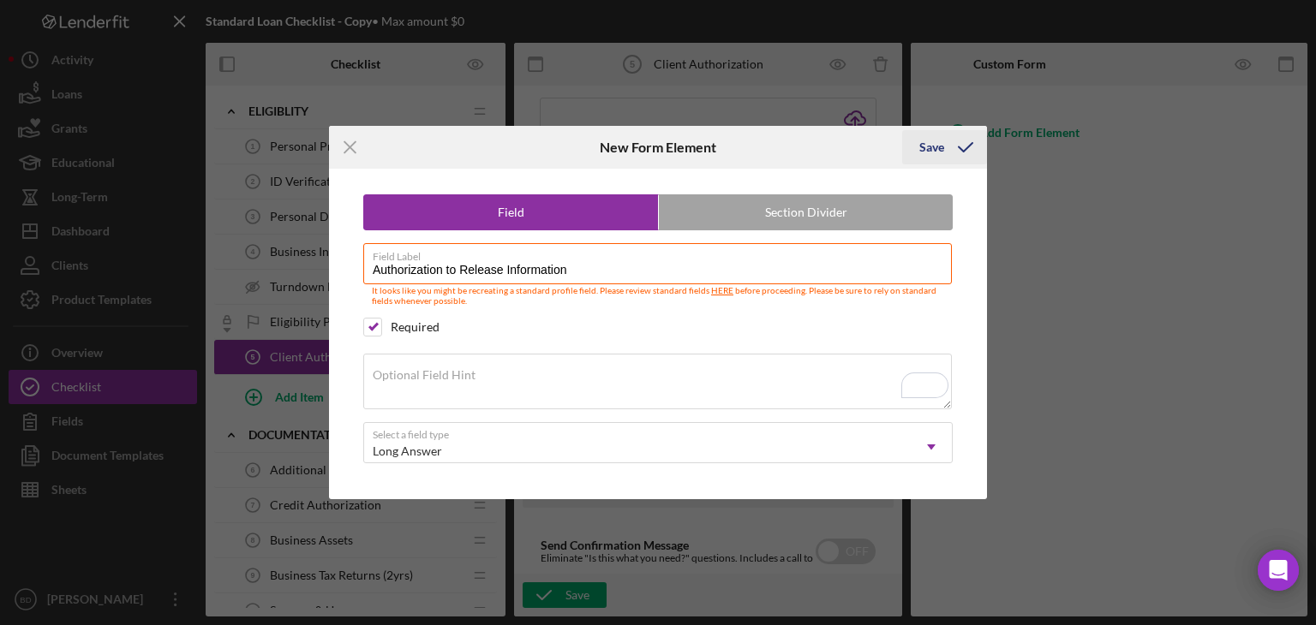
click at [923, 141] on div "Save" at bounding box center [931, 147] width 25 height 34
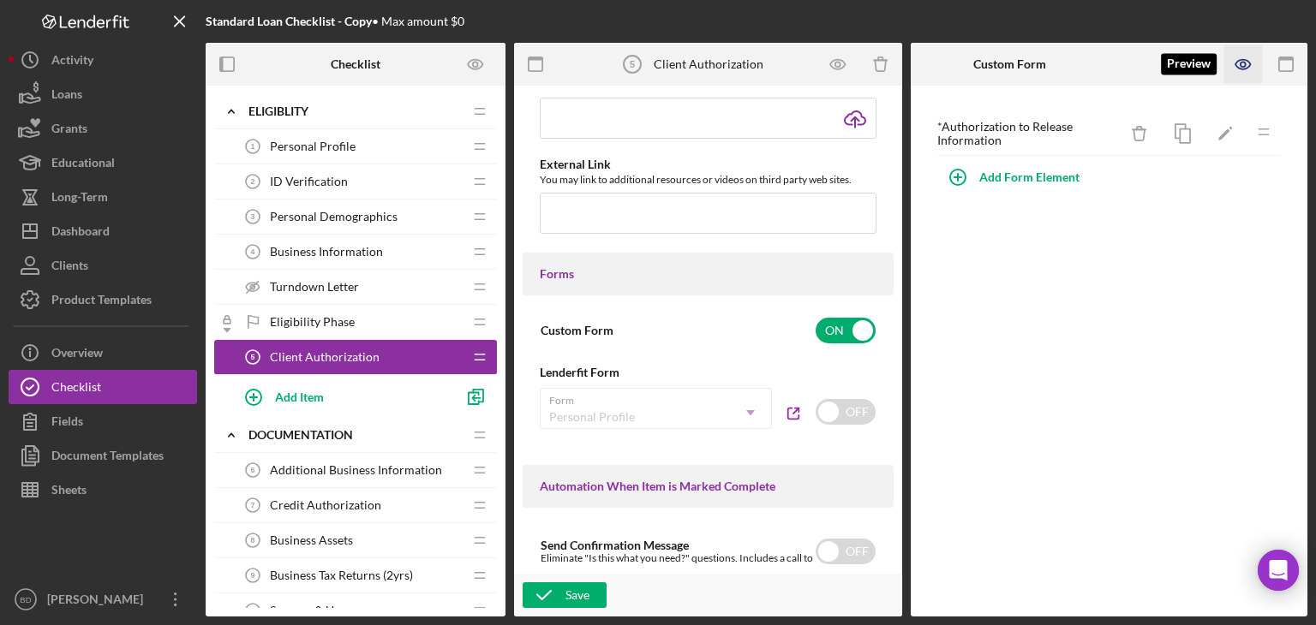
click at [1243, 65] on icon "button" at bounding box center [1243, 64] width 39 height 39
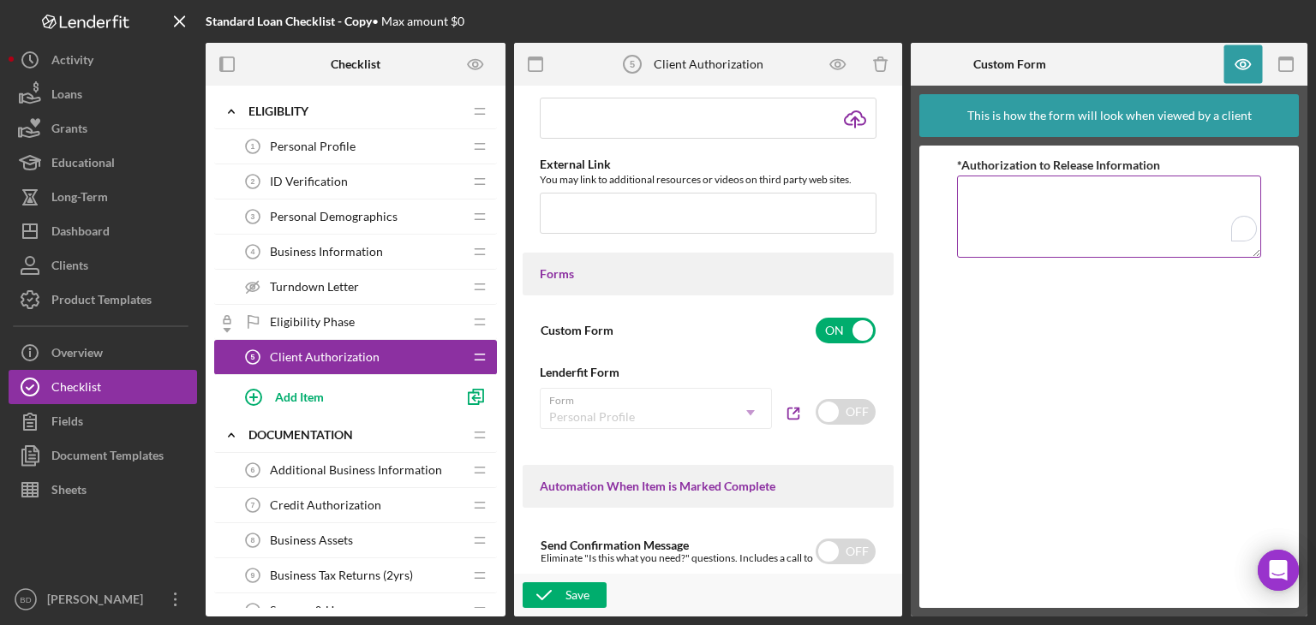
click at [1060, 216] on textarea "*Authorization to Release Information" at bounding box center [1108, 217] width 303 height 82
click at [1233, 69] on icon "button" at bounding box center [1243, 64] width 39 height 39
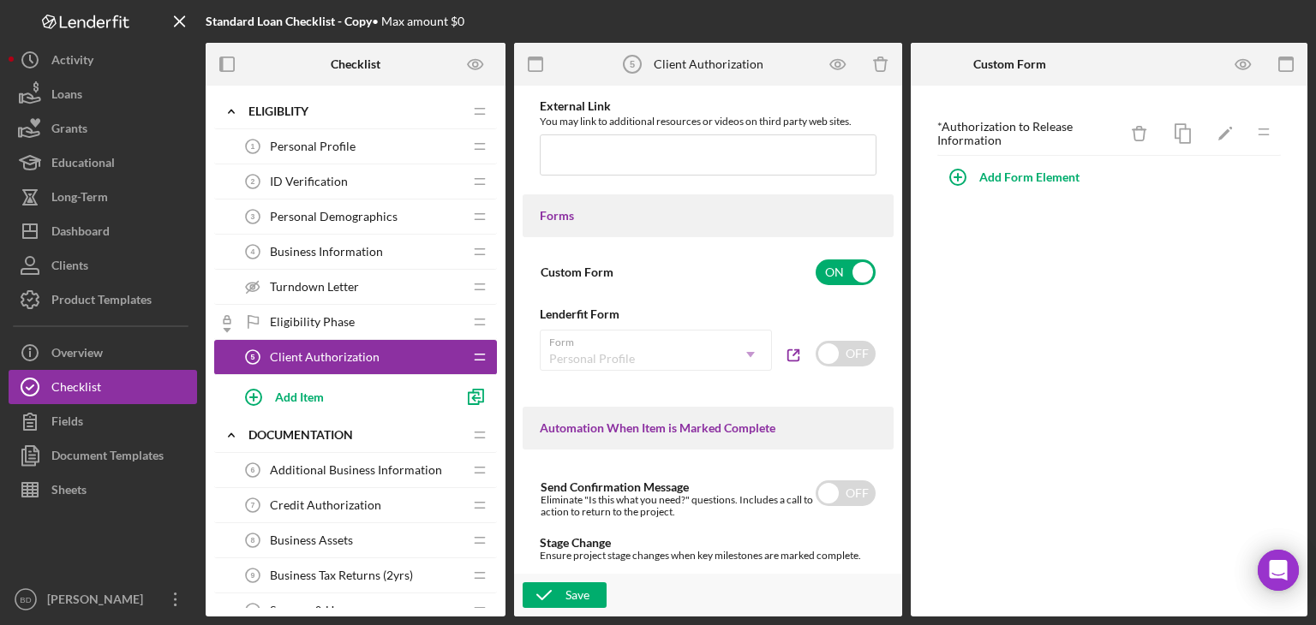
scroll to position [890, 0]
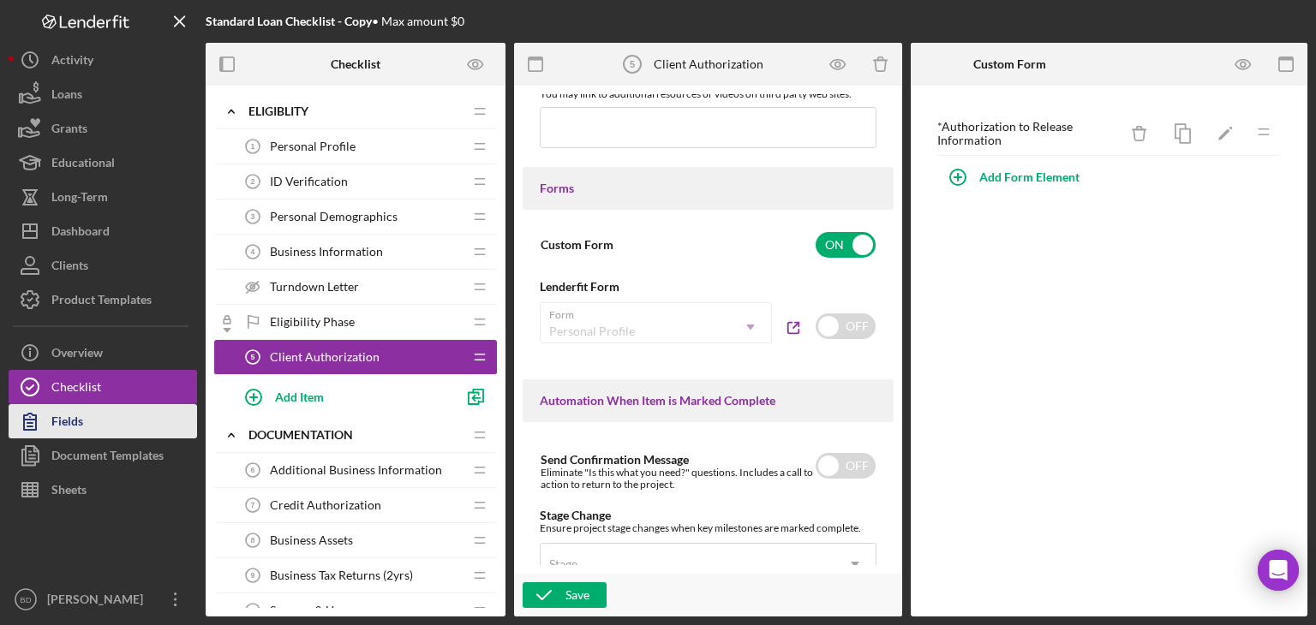
click at [92, 417] on button "Fields" at bounding box center [103, 421] width 188 height 34
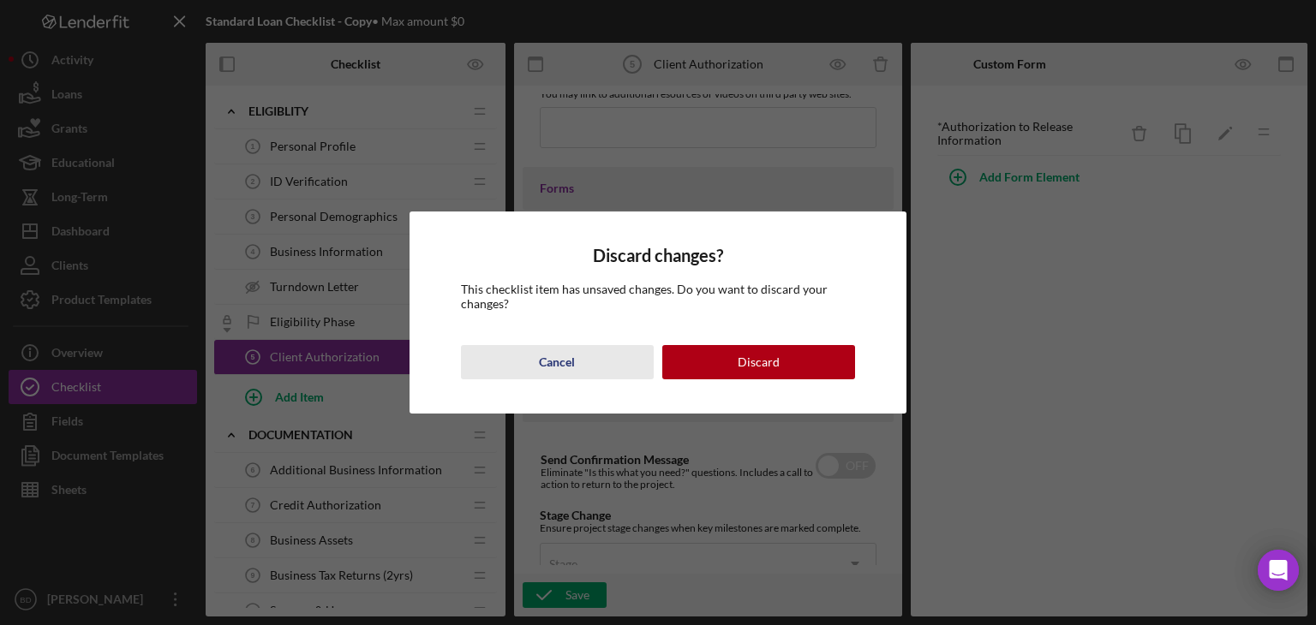
click at [555, 358] on div "Cancel" at bounding box center [557, 362] width 36 height 34
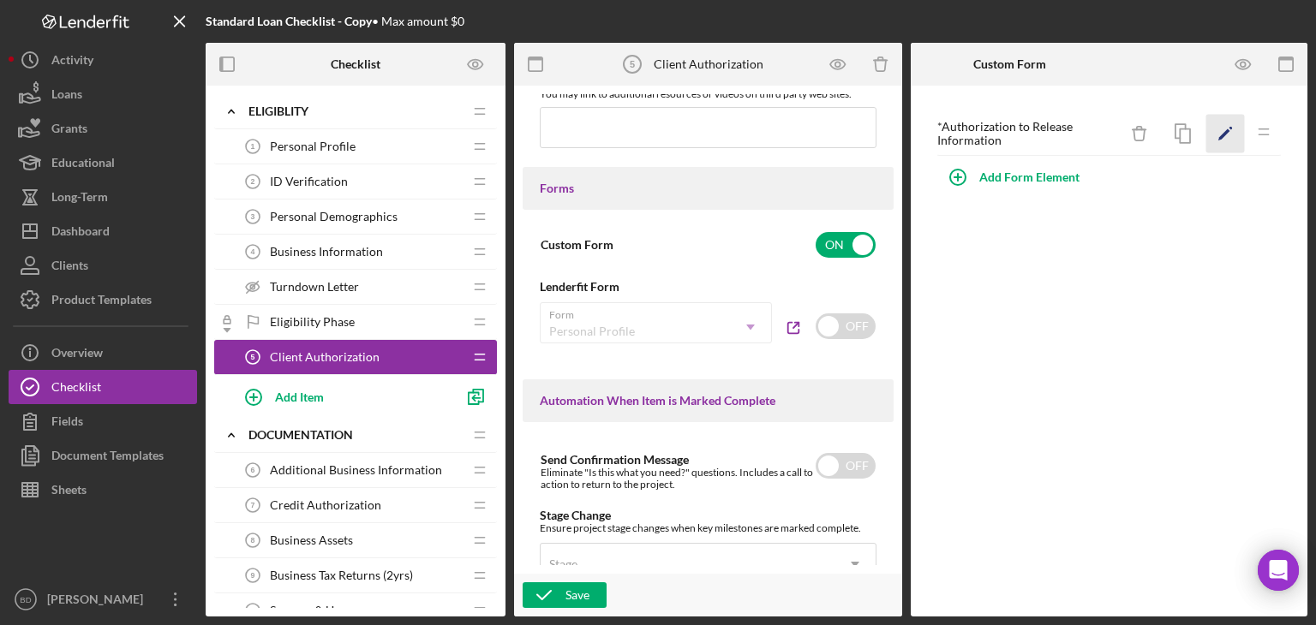
click at [1223, 128] on icon "Icon/Edit" at bounding box center [1225, 134] width 39 height 39
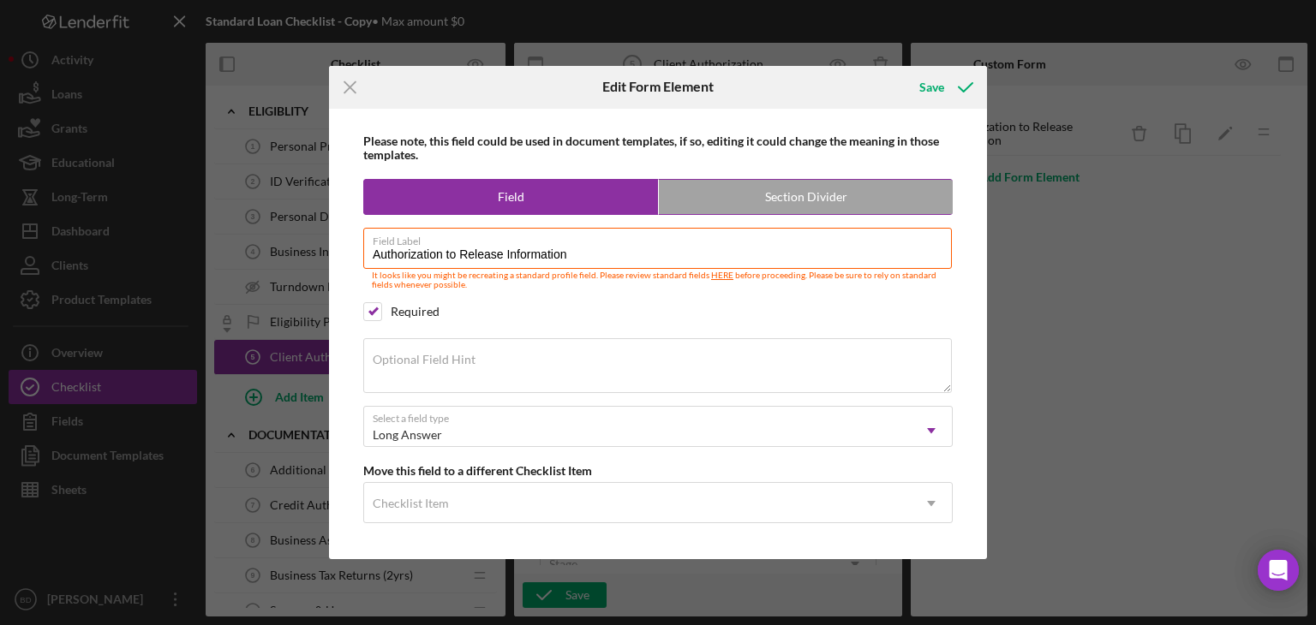
click at [777, 197] on label "Section Divider" at bounding box center [806, 197] width 294 height 34
radio input "false"
radio input "true"
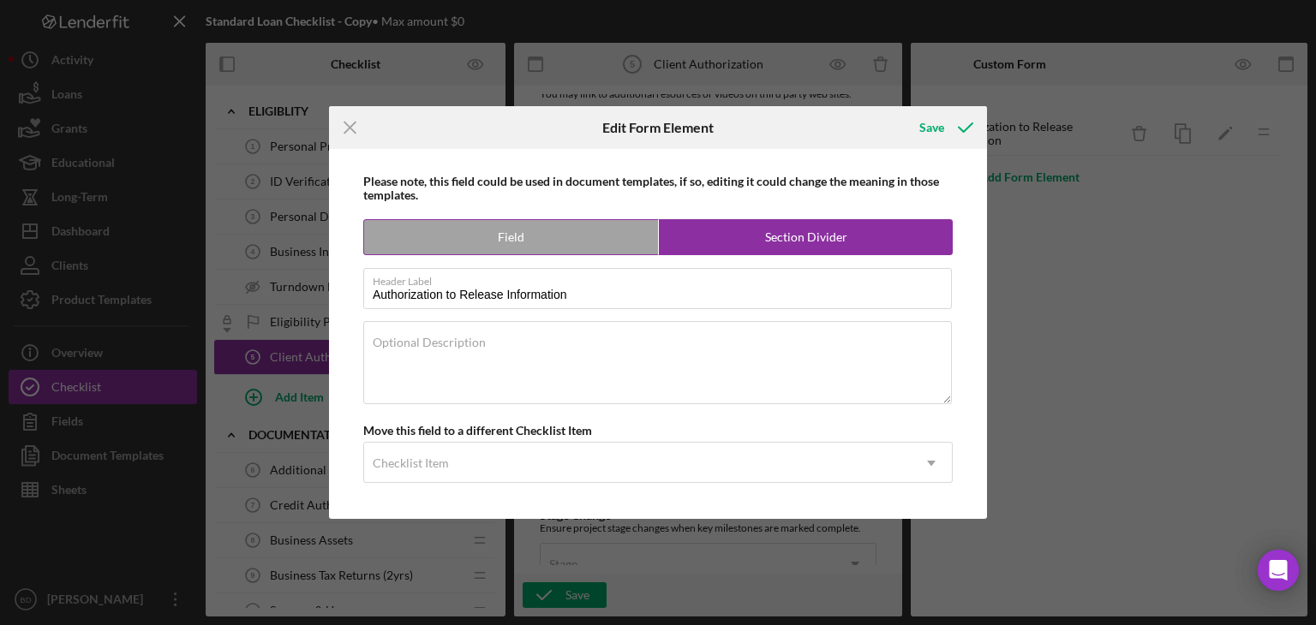
click at [752, 236] on label "Section Divider" at bounding box center [806, 237] width 294 height 34
click at [558, 238] on label "Field" at bounding box center [511, 237] width 294 height 34
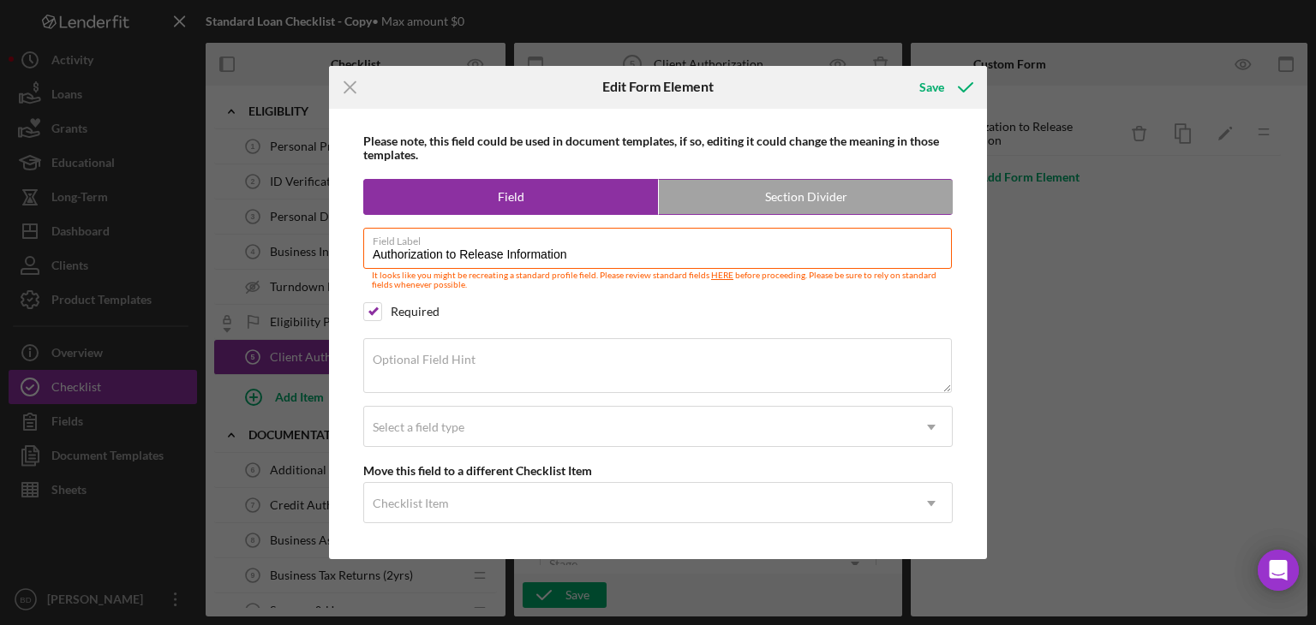
click at [829, 203] on label "Section Divider" at bounding box center [806, 197] width 294 height 34
radio input "false"
radio input "true"
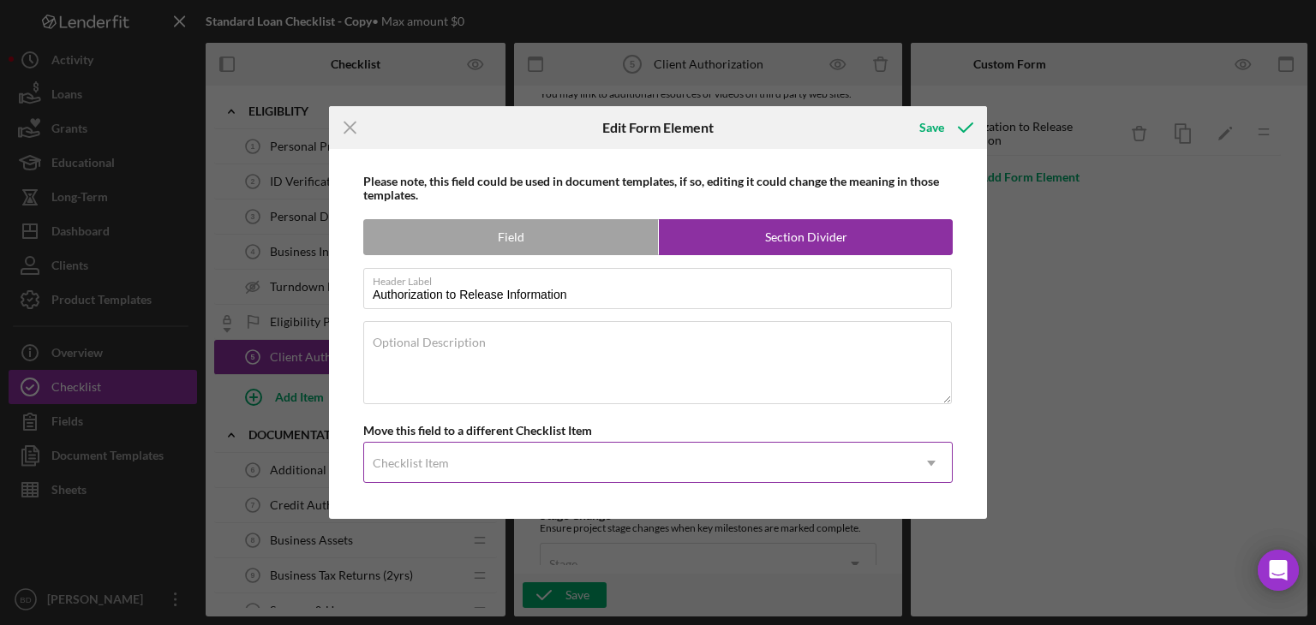
click at [516, 465] on div "Checklist Item" at bounding box center [637, 463] width 546 height 39
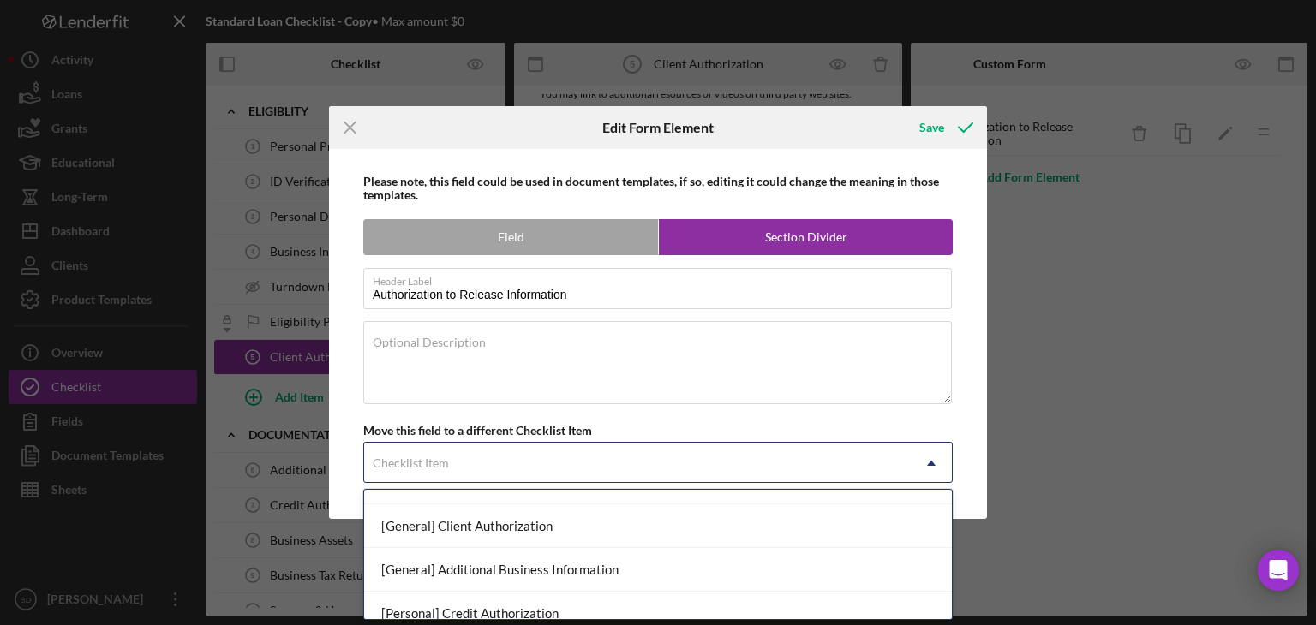
scroll to position [0, 0]
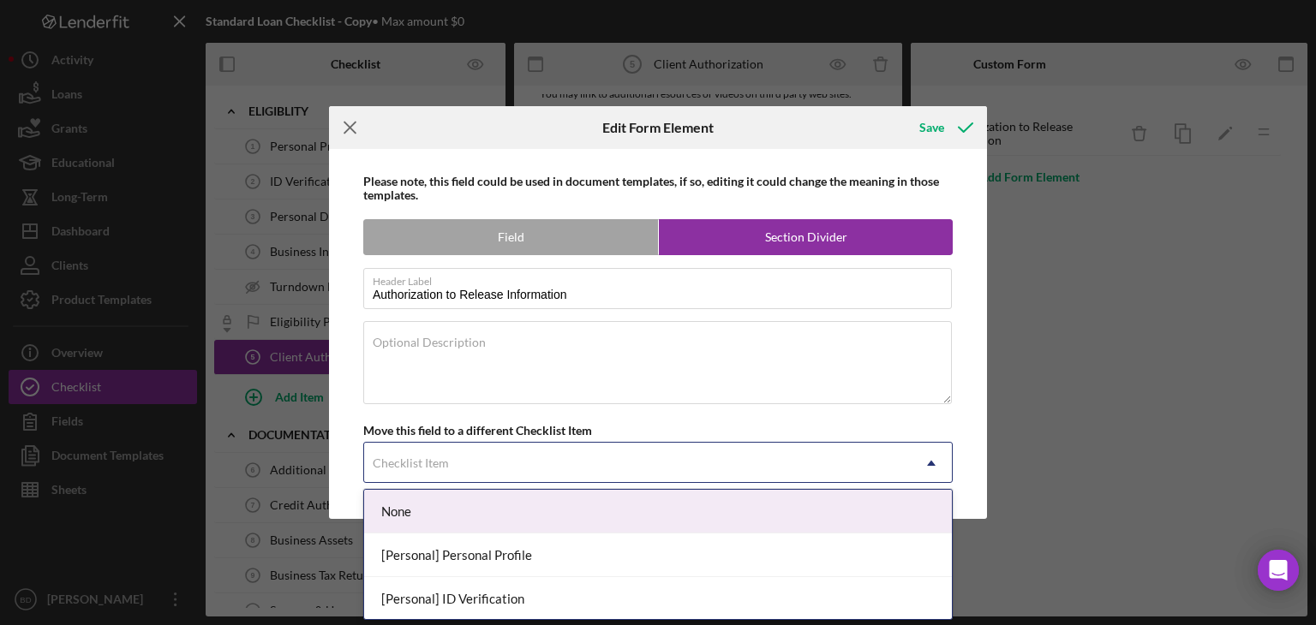
click at [348, 125] on line at bounding box center [349, 127] width 11 height 11
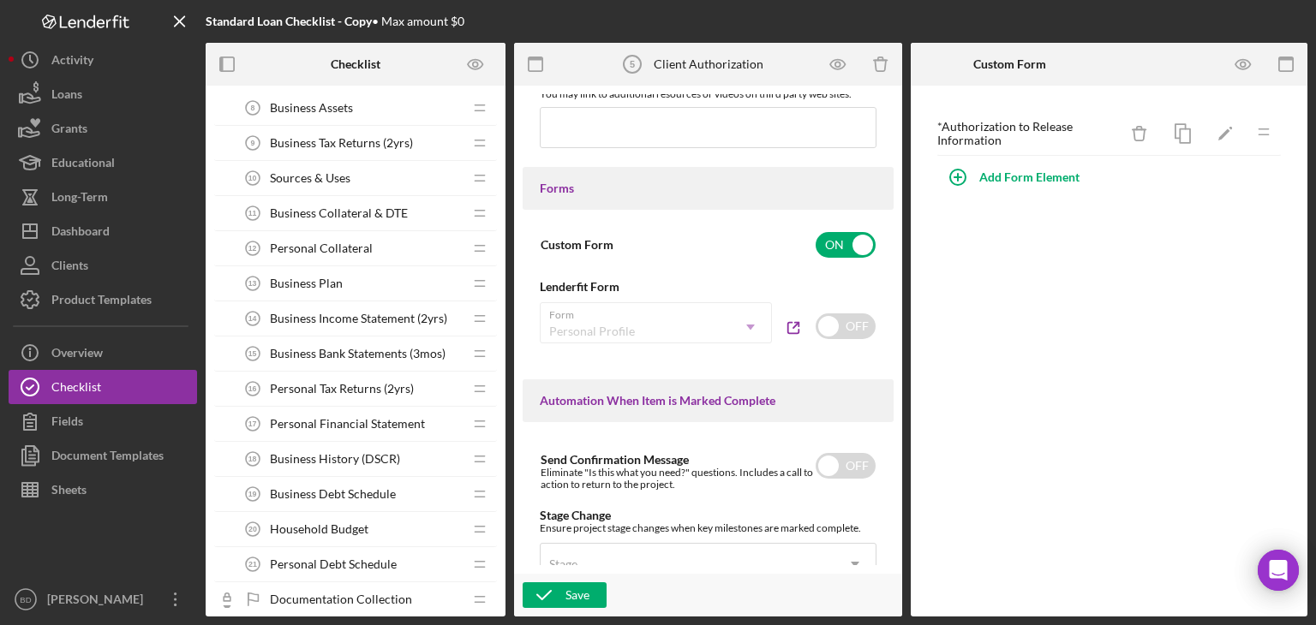
scroll to position [600, 0]
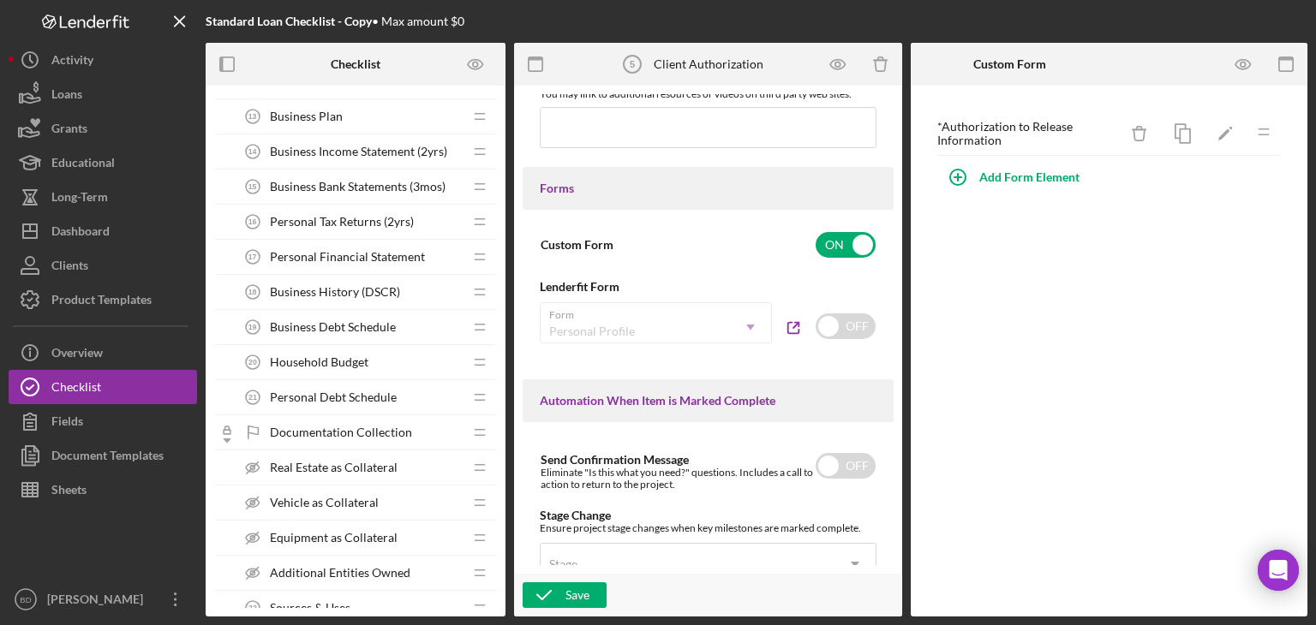
click at [324, 357] on span "Household Budget" at bounding box center [319, 362] width 99 height 14
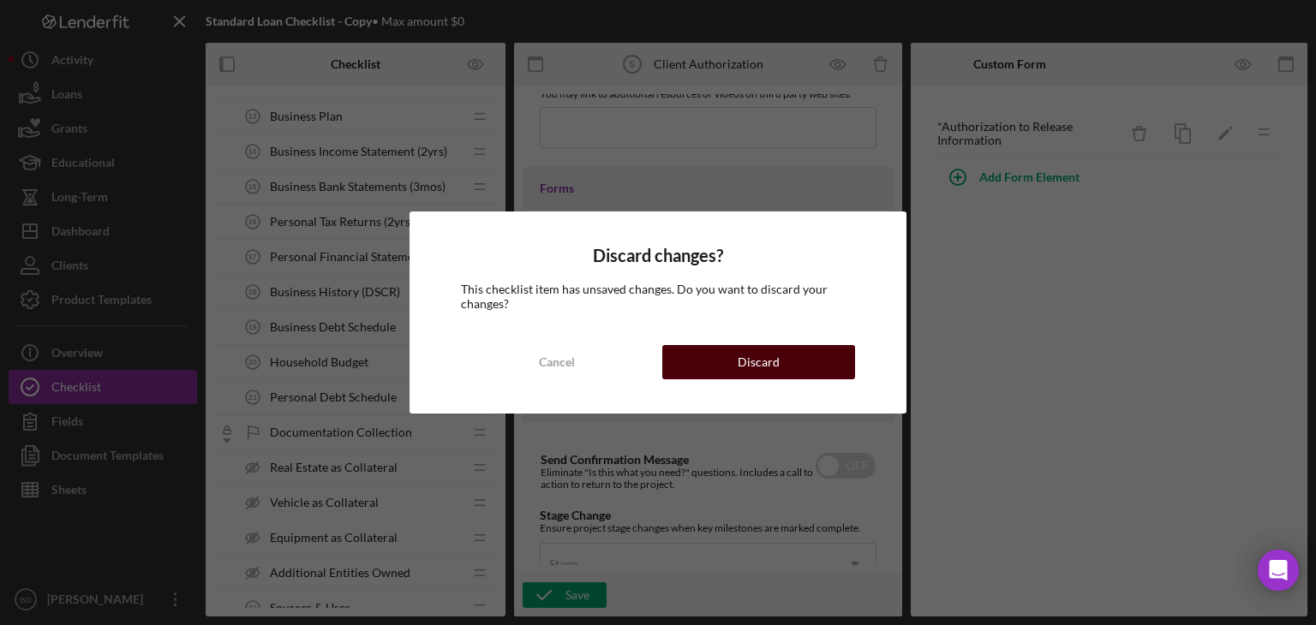
click at [665, 372] on div "Cancel Discard" at bounding box center [658, 362] width 395 height 34
click at [744, 369] on div "Discard" at bounding box center [759, 362] width 42 height 34
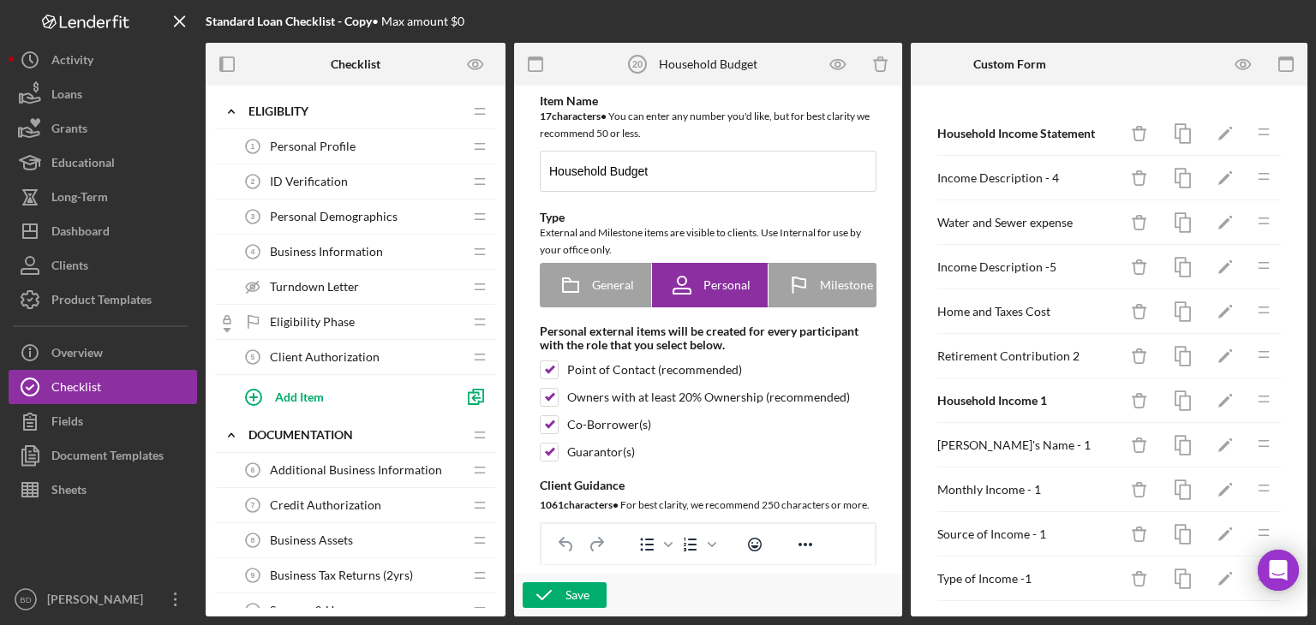
click at [322, 350] on span "Client Authorization" at bounding box center [325, 357] width 110 height 14
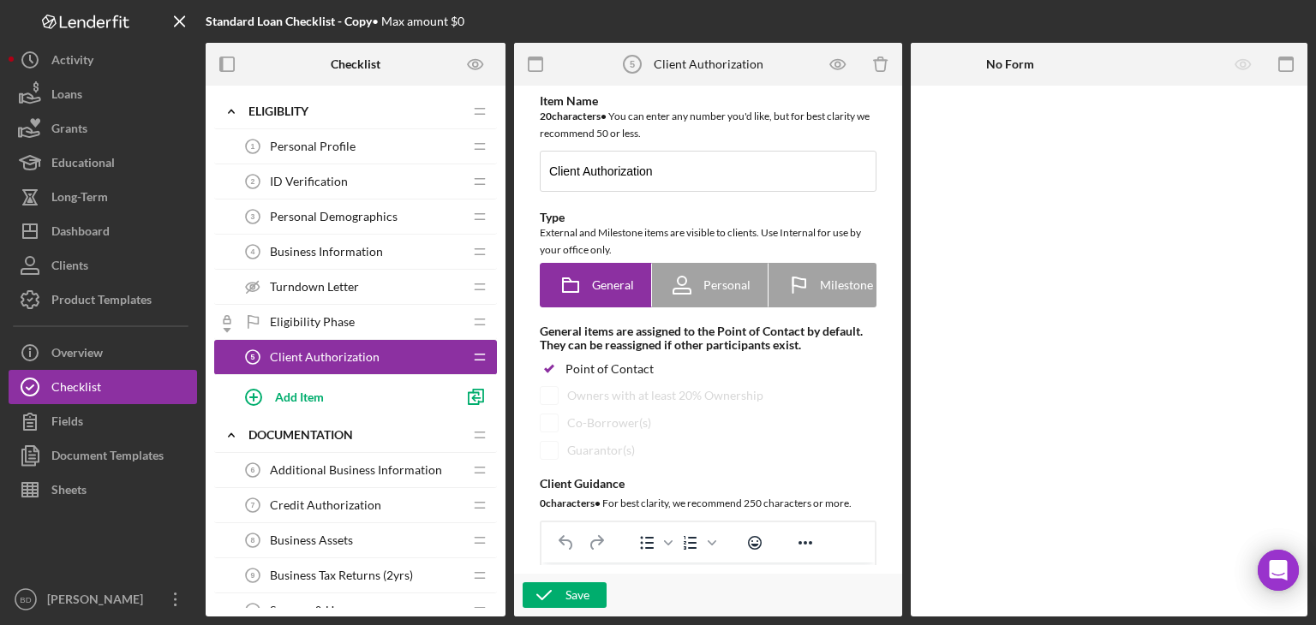
click at [300, 315] on span "Eligibility Phase" at bounding box center [312, 322] width 85 height 14
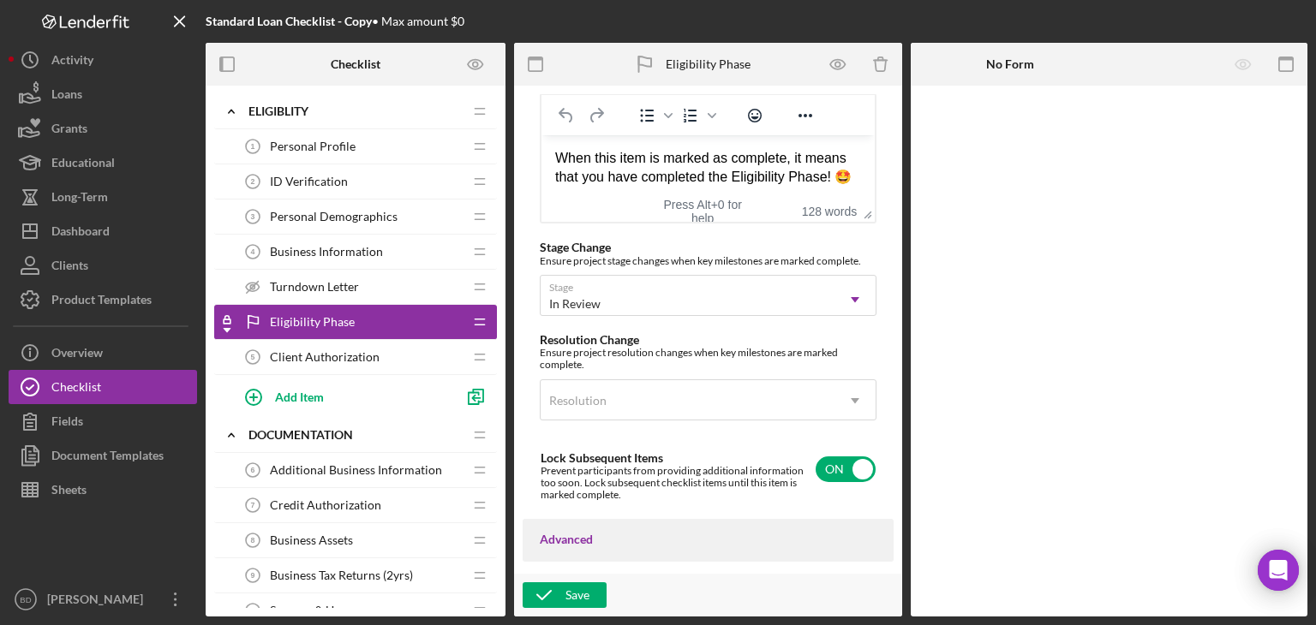
scroll to position [1264, 0]
